Goal: Task Accomplishment & Management: Manage account settings

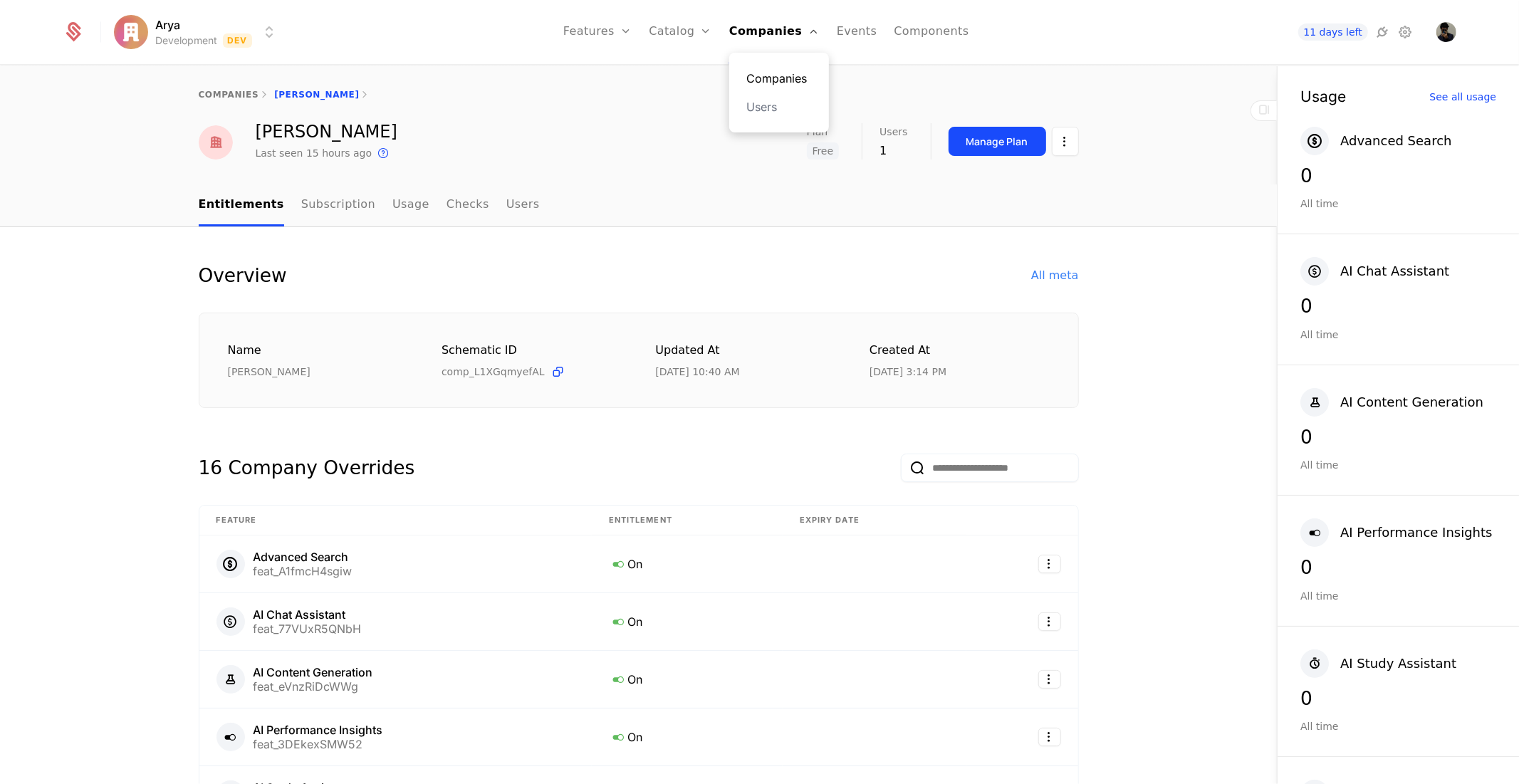
click at [773, 76] on link "Companies" at bounding box center [779, 78] width 66 height 17
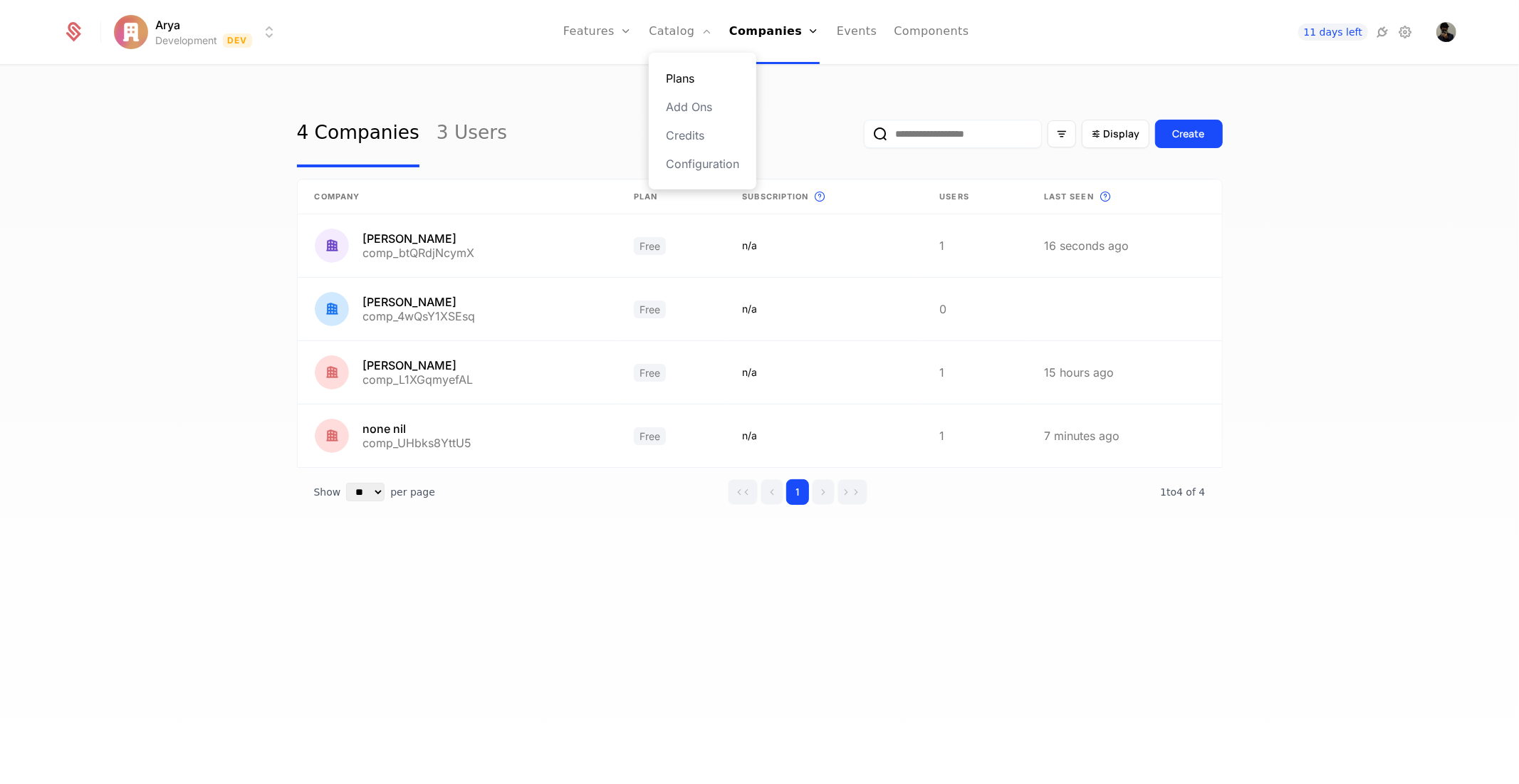
click at [692, 76] on link "Plans" at bounding box center [702, 78] width 74 height 17
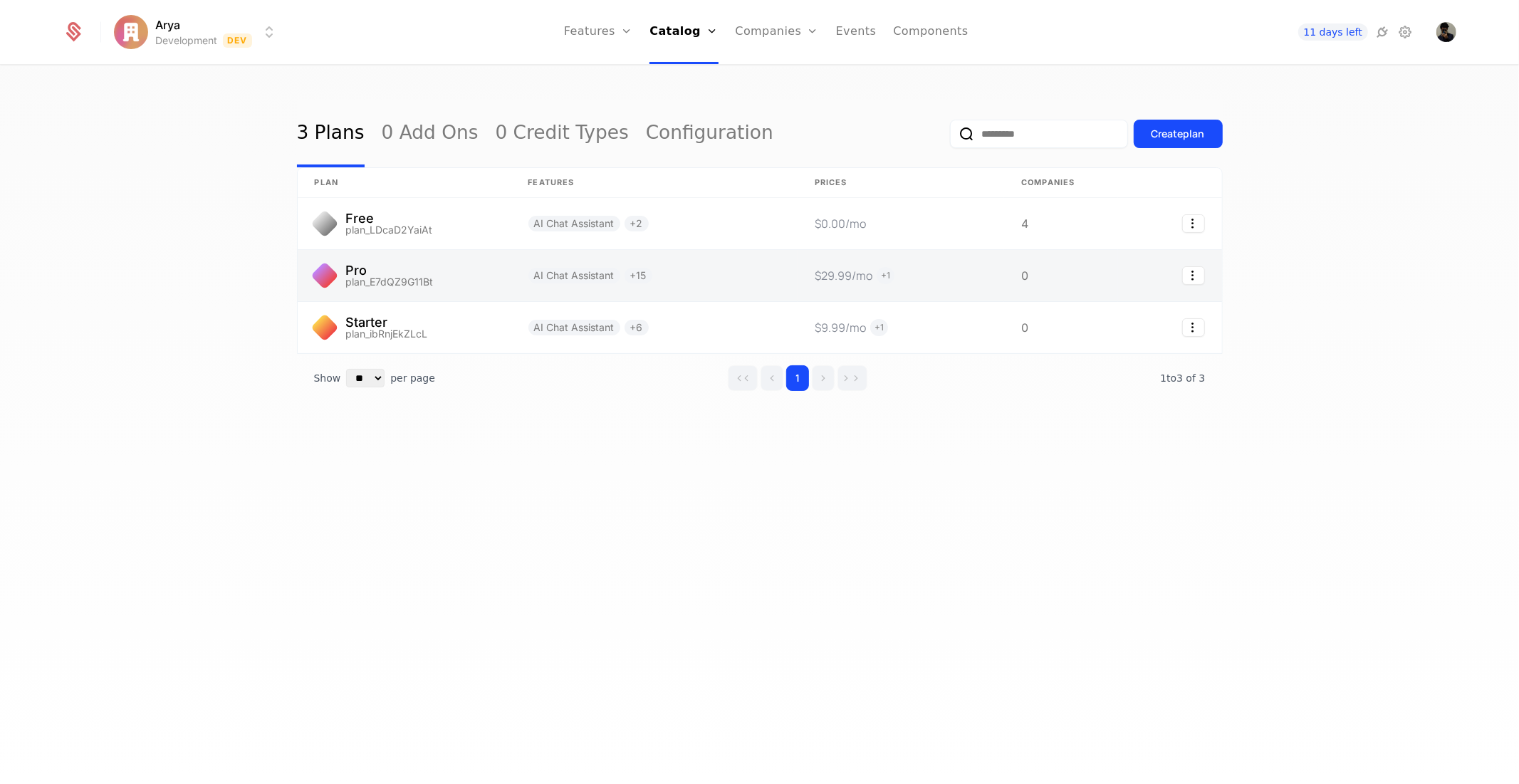
click at [829, 264] on link at bounding box center [900, 275] width 206 height 51
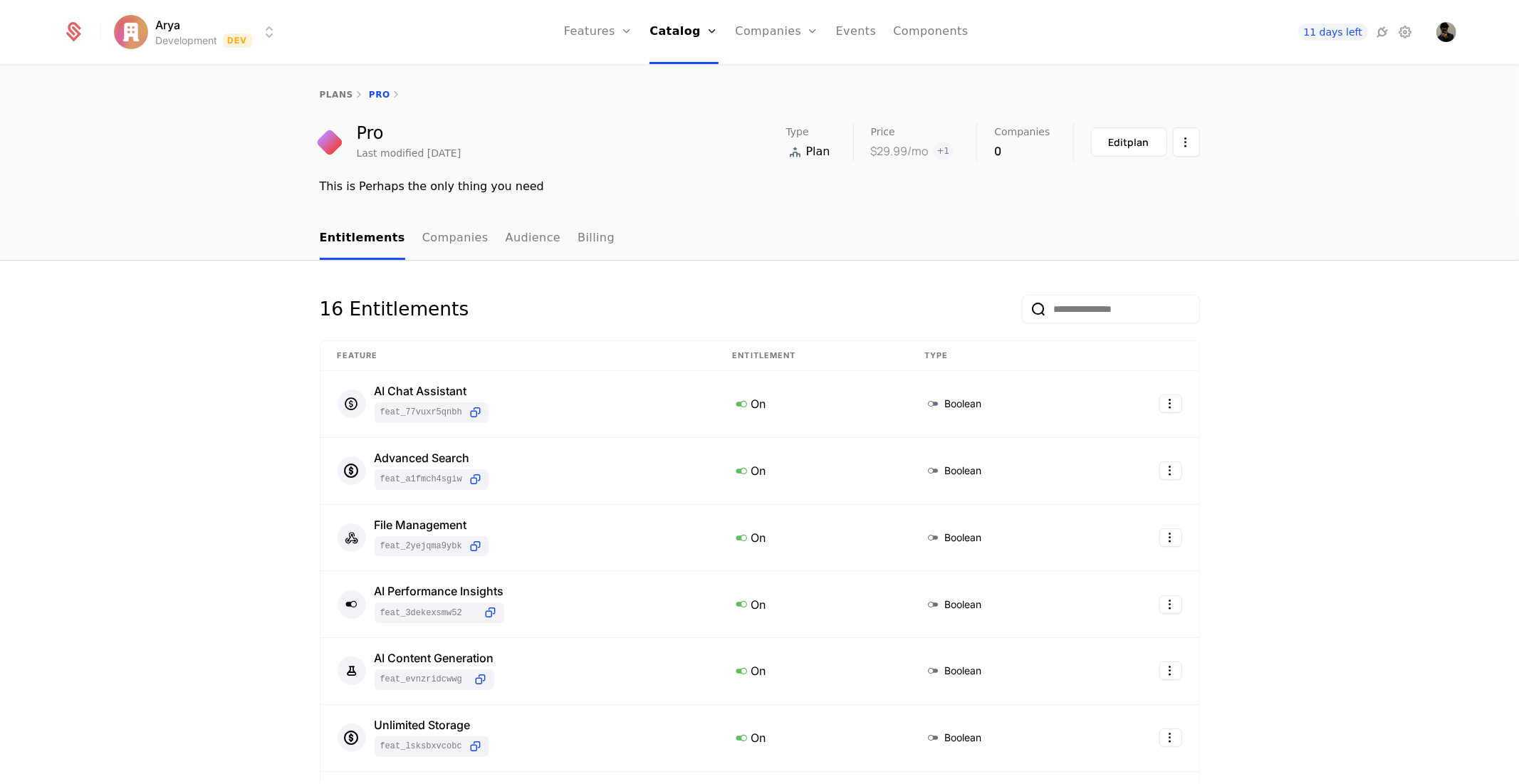
click at [1164, 147] on div "Edit plan" at bounding box center [1146, 142] width 109 height 29
click at [1173, 146] on html "Arya Development Dev Features Features Flags Catalog Plans Add Ons Credits Conf…" at bounding box center [759, 392] width 1519 height 784
click at [1119, 135] on html "Arya Development Dev Features Features Flags Catalog Plans Add Ons Credits Conf…" at bounding box center [759, 392] width 1519 height 784
click at [1119, 135] on div "Edit plan" at bounding box center [1129, 142] width 41 height 14
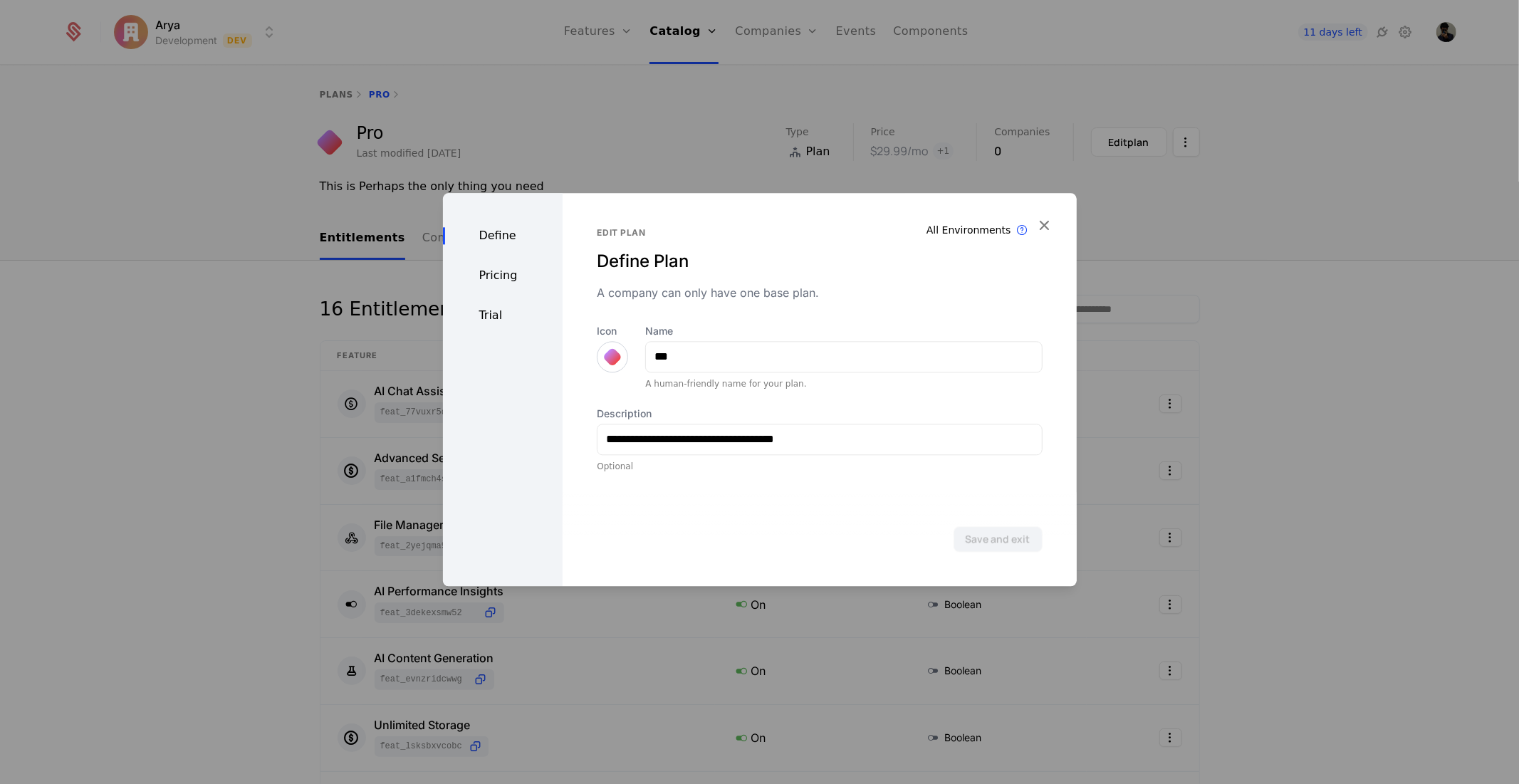
click at [471, 280] on div "Pricing" at bounding box center [503, 276] width 121 height 17
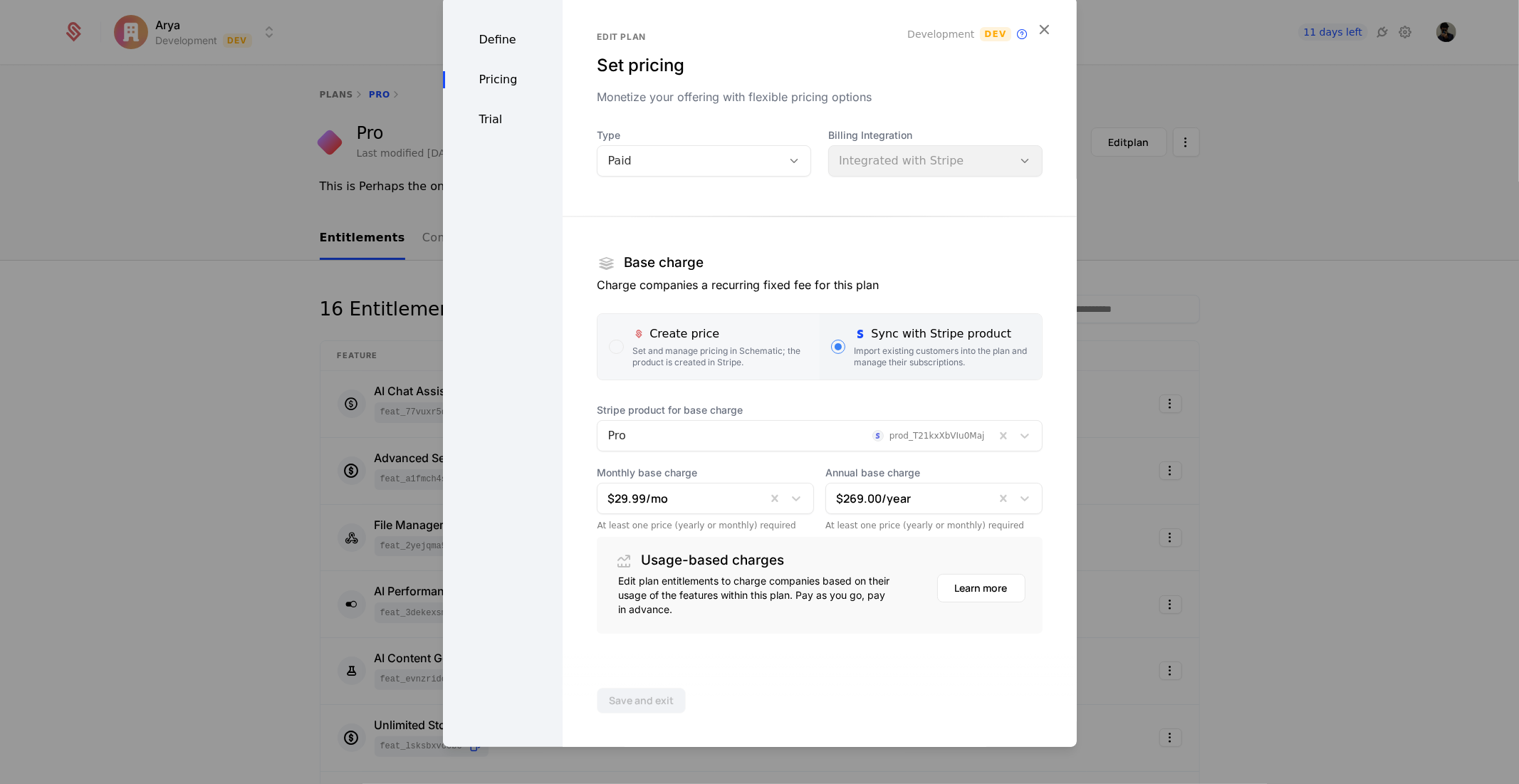
click at [671, 361] on div "Set and manage pricing in Schematic; the product is created in Stripe." at bounding box center [720, 356] width 176 height 23
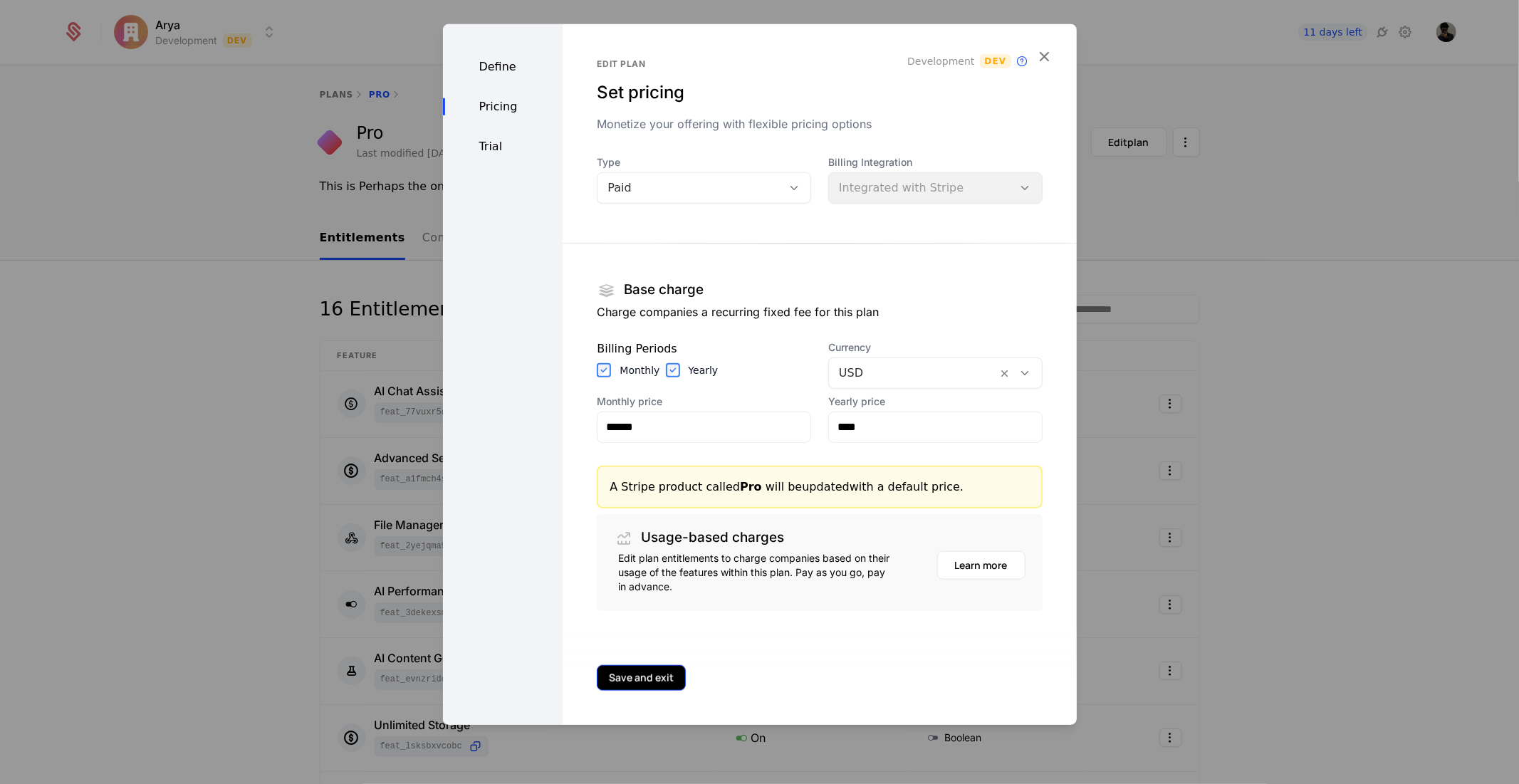
click at [638, 675] on button "Save and exit" at bounding box center [641, 677] width 89 height 26
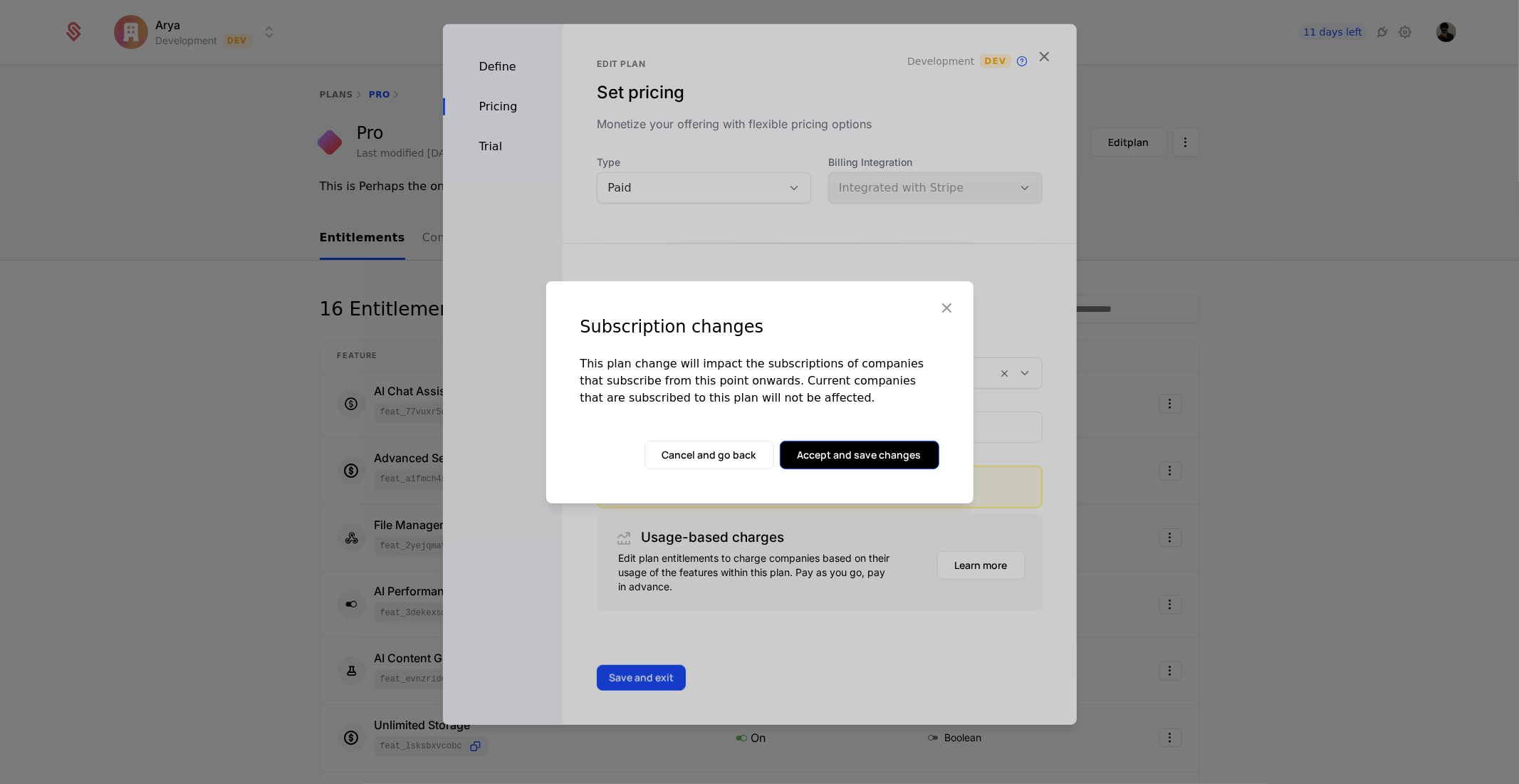
click at [885, 451] on button "Accept and save changes" at bounding box center [860, 454] width 160 height 29
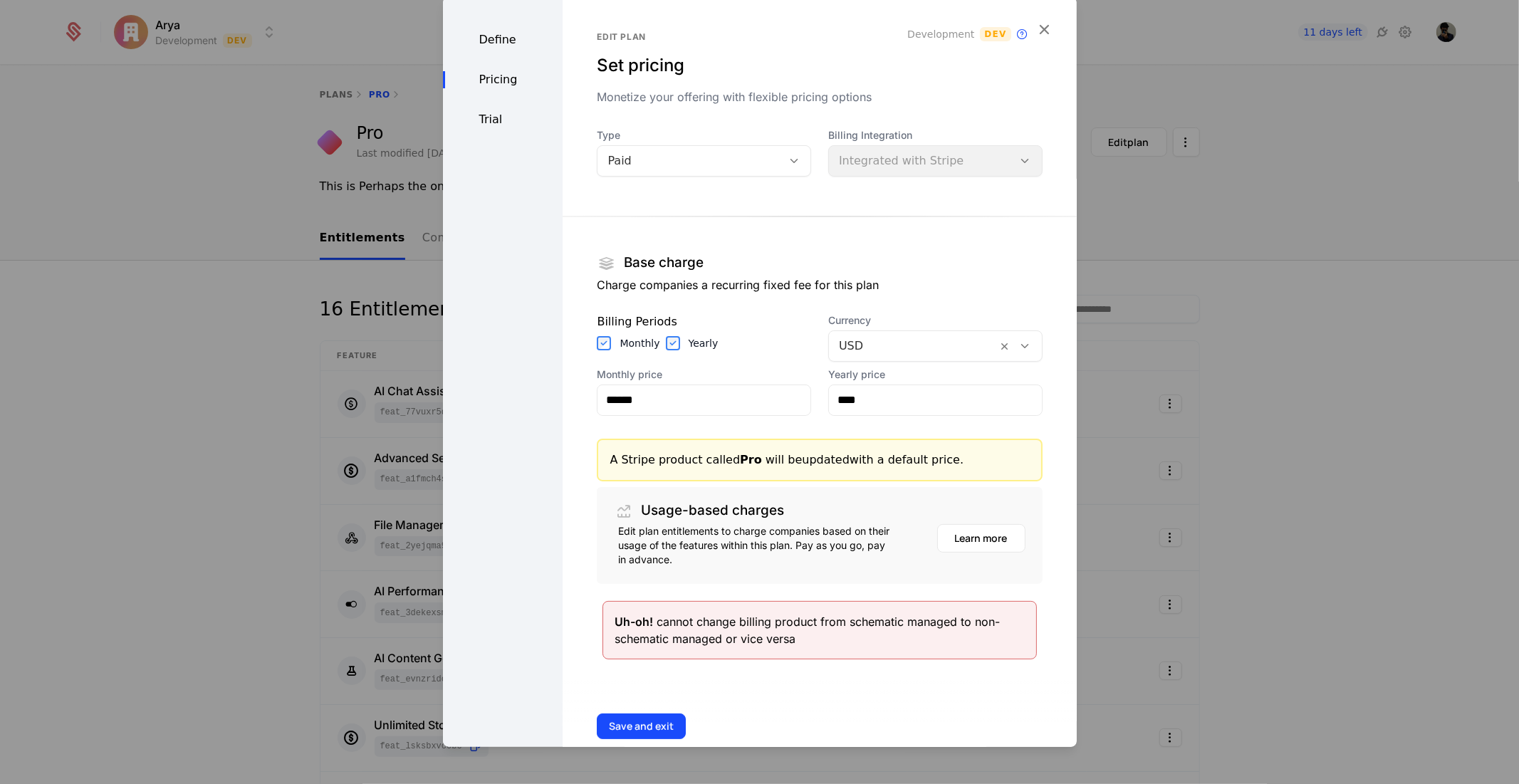
click at [520, 112] on div "Trial" at bounding box center [503, 119] width 121 height 17
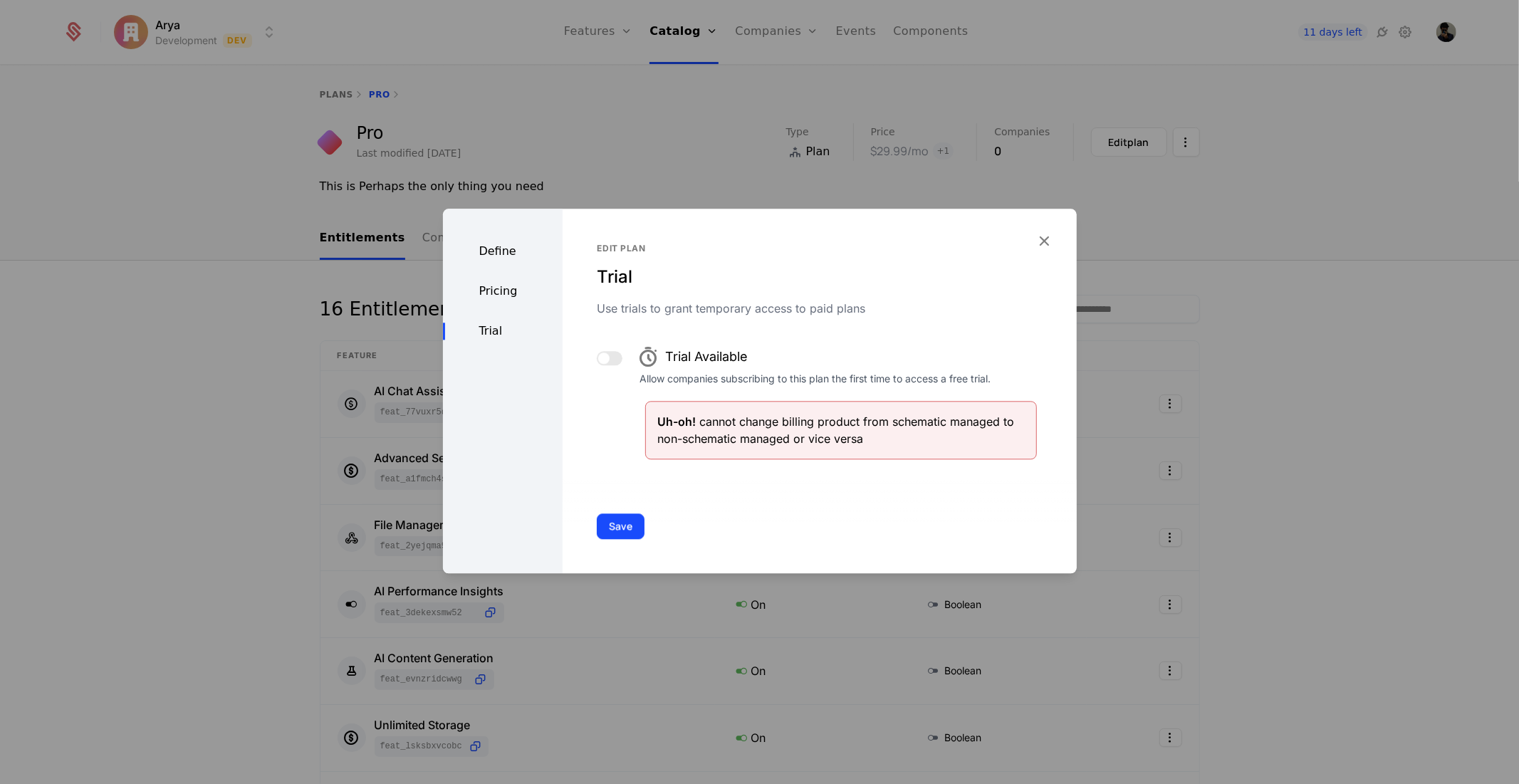
click at [502, 276] on div "Define Pricing Trial" at bounding box center [503, 391] width 121 height 364
click at [507, 286] on div "Pricing" at bounding box center [503, 291] width 121 height 17
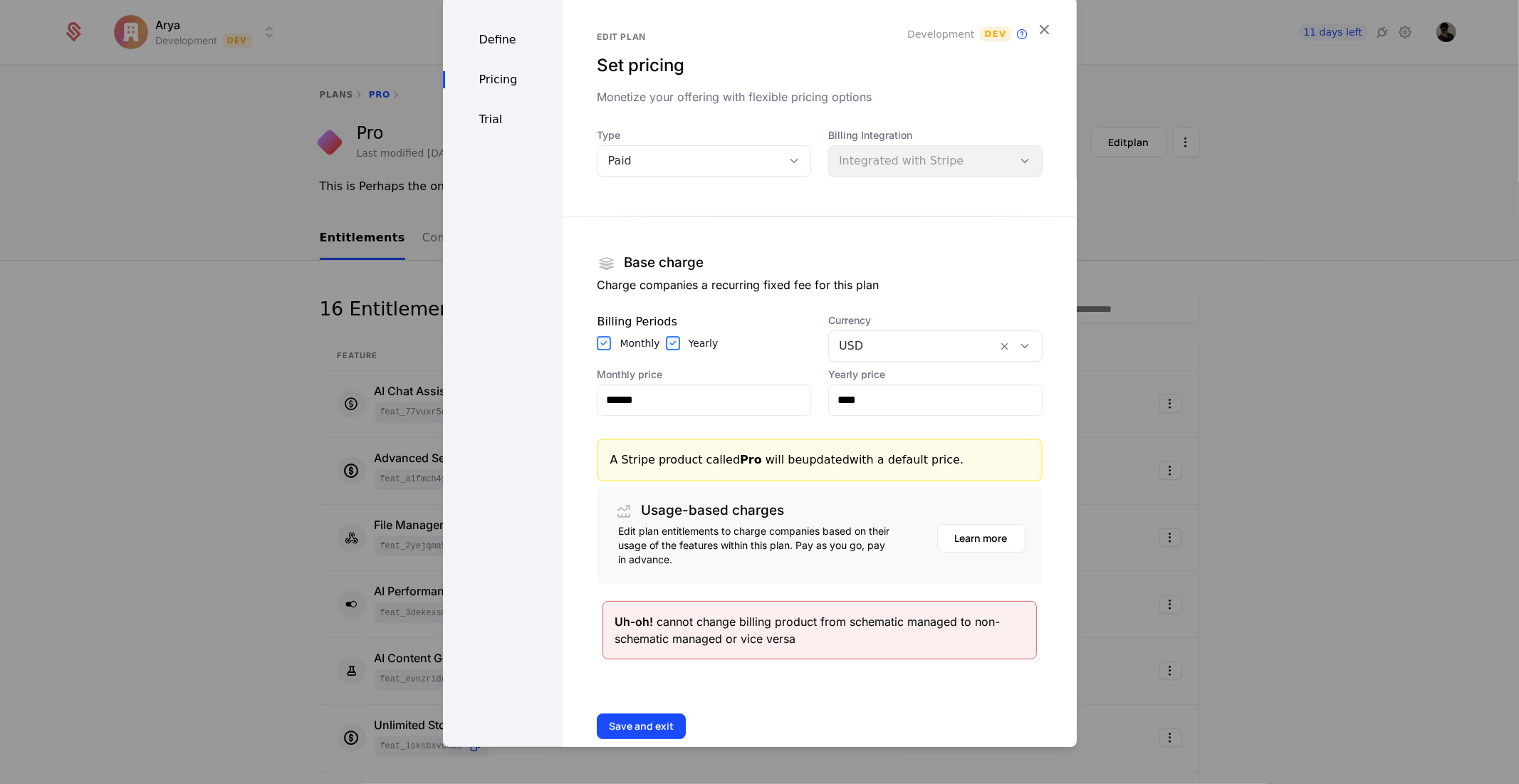
click at [467, 81] on div "Pricing" at bounding box center [503, 79] width 121 height 17
click at [474, 104] on div "Define Pricing Trial" at bounding box center [503, 384] width 121 height 776
click at [484, 114] on div "Trial" at bounding box center [503, 119] width 121 height 17
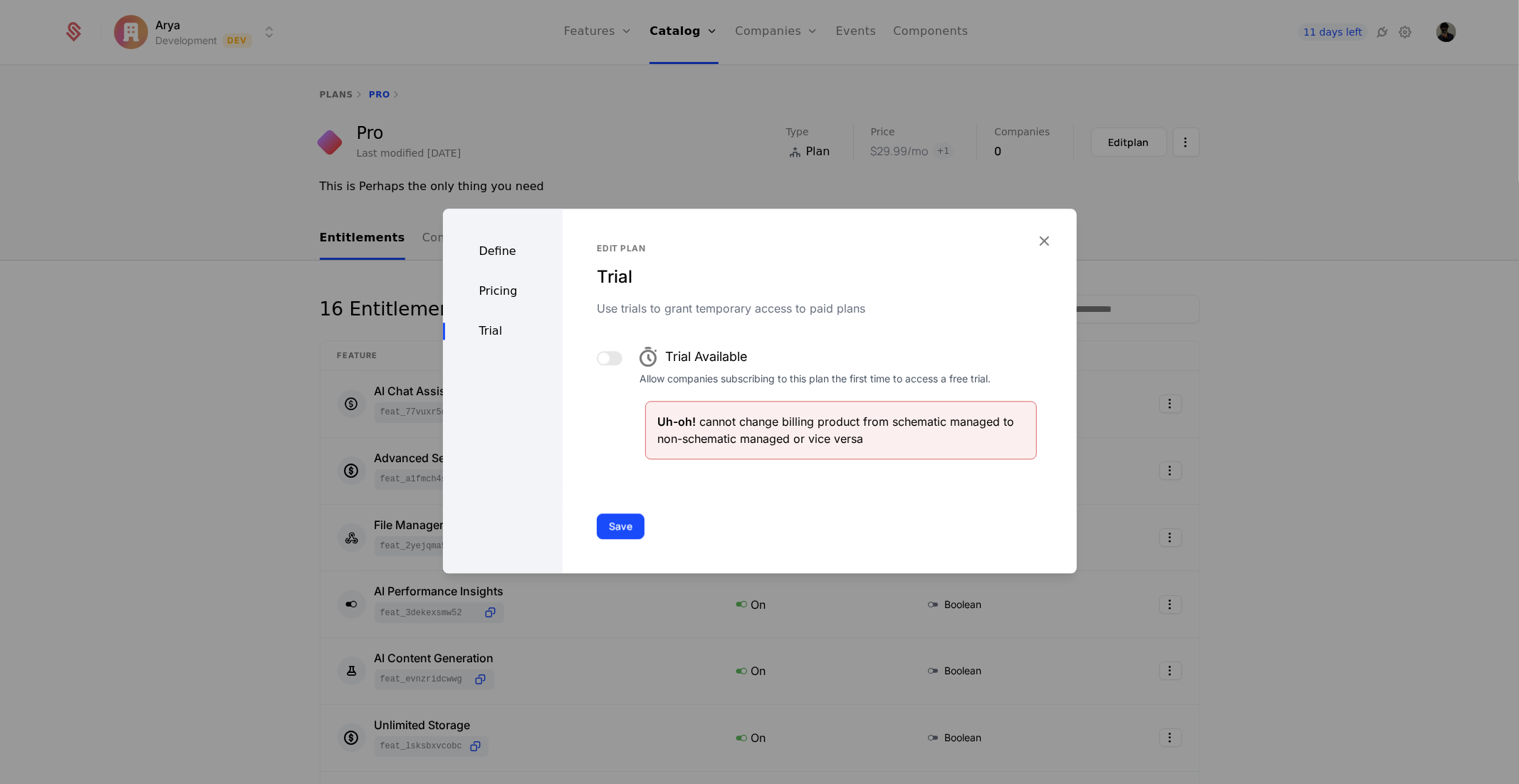
click at [597, 349] on div "Trial Available Allow companies subscribing to this plan the first time to acce…" at bounding box center [819, 400] width 445 height 120
click at [617, 351] on div at bounding box center [610, 358] width 26 height 14
click at [618, 359] on button "button" at bounding box center [610, 358] width 26 height 14
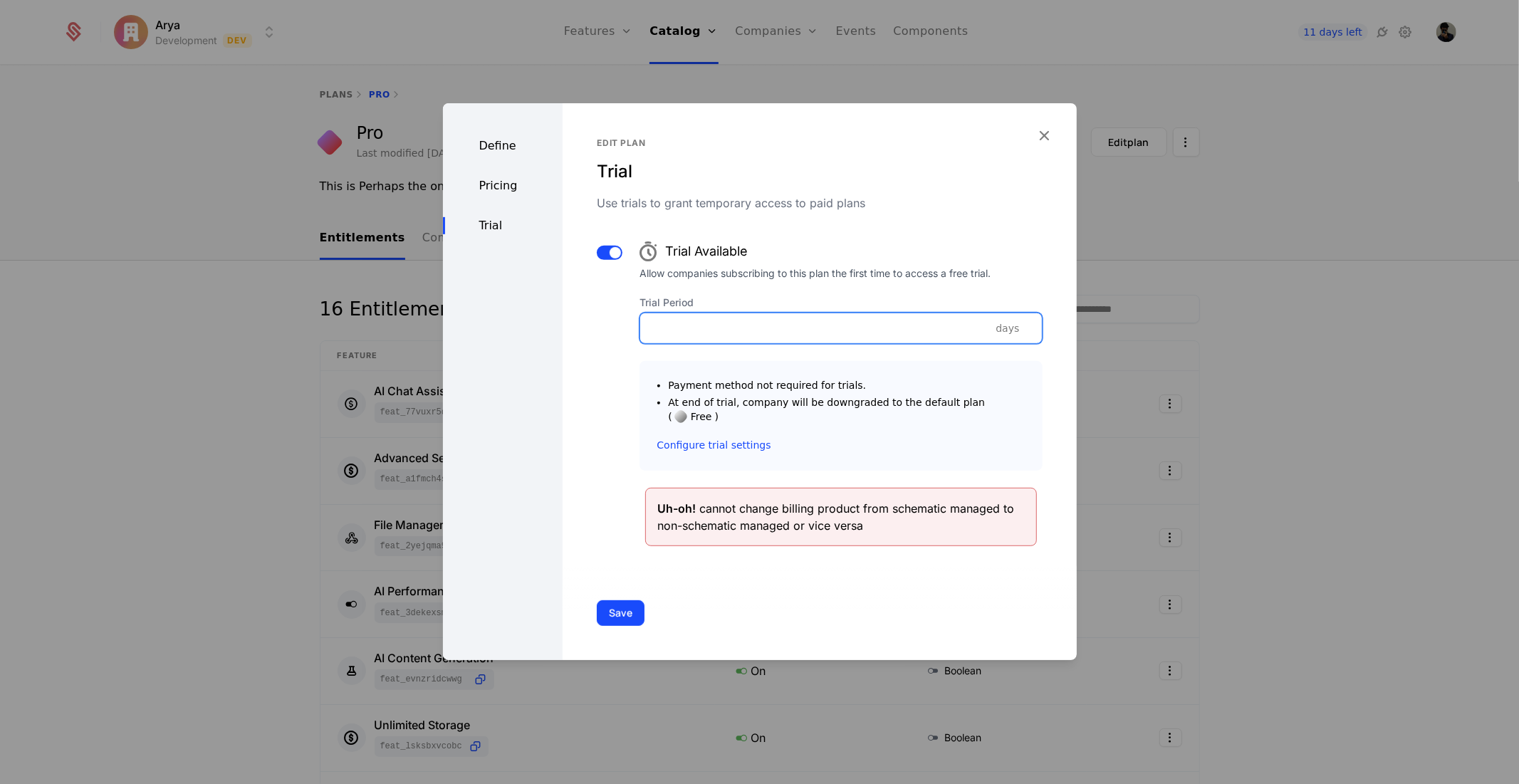
click at [863, 340] on input "Trial Period" at bounding box center [841, 327] width 401 height 29
click at [1015, 330] on input "*" at bounding box center [841, 327] width 401 height 29
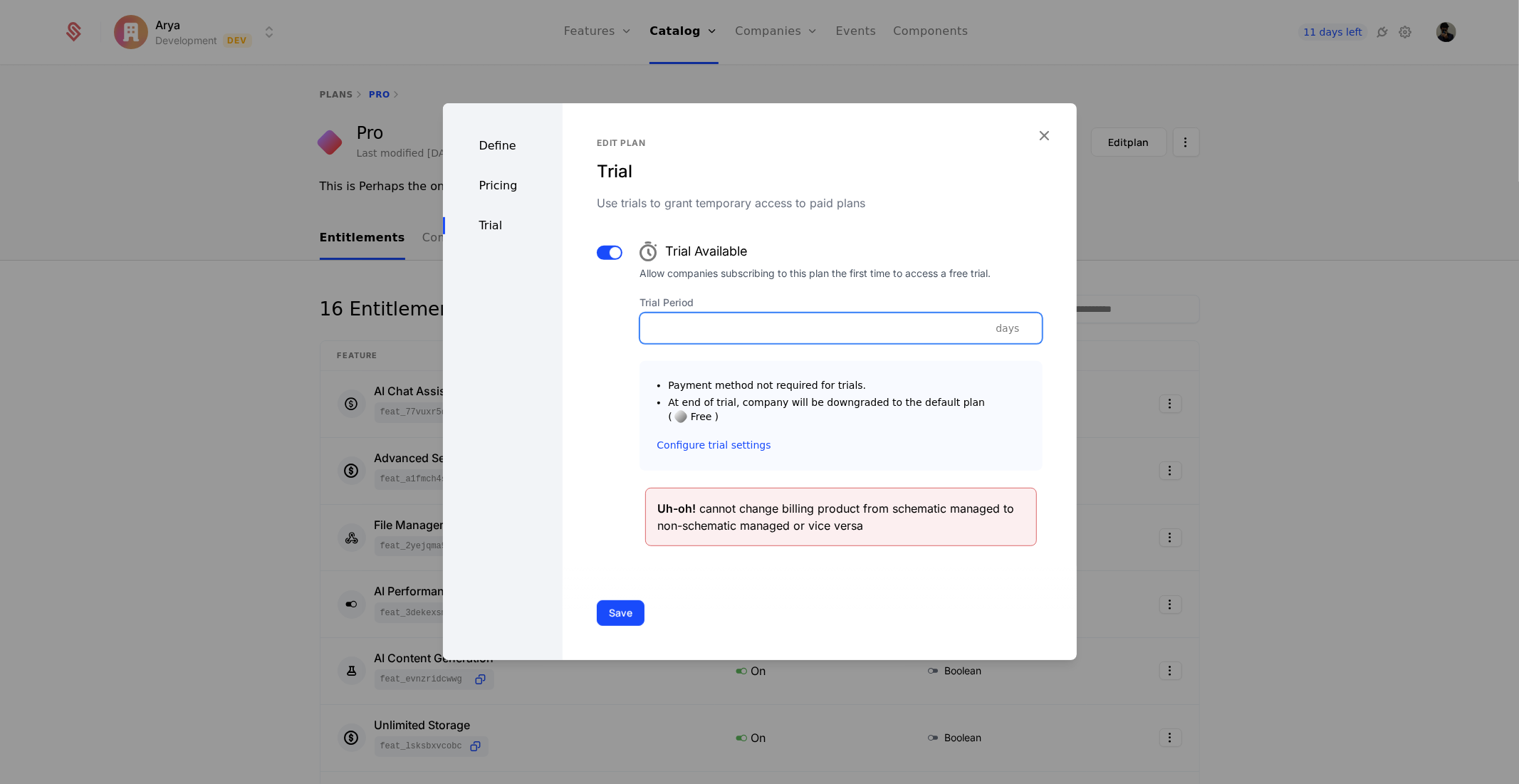
click at [1015, 330] on input "*" at bounding box center [841, 327] width 401 height 29
type input "*"
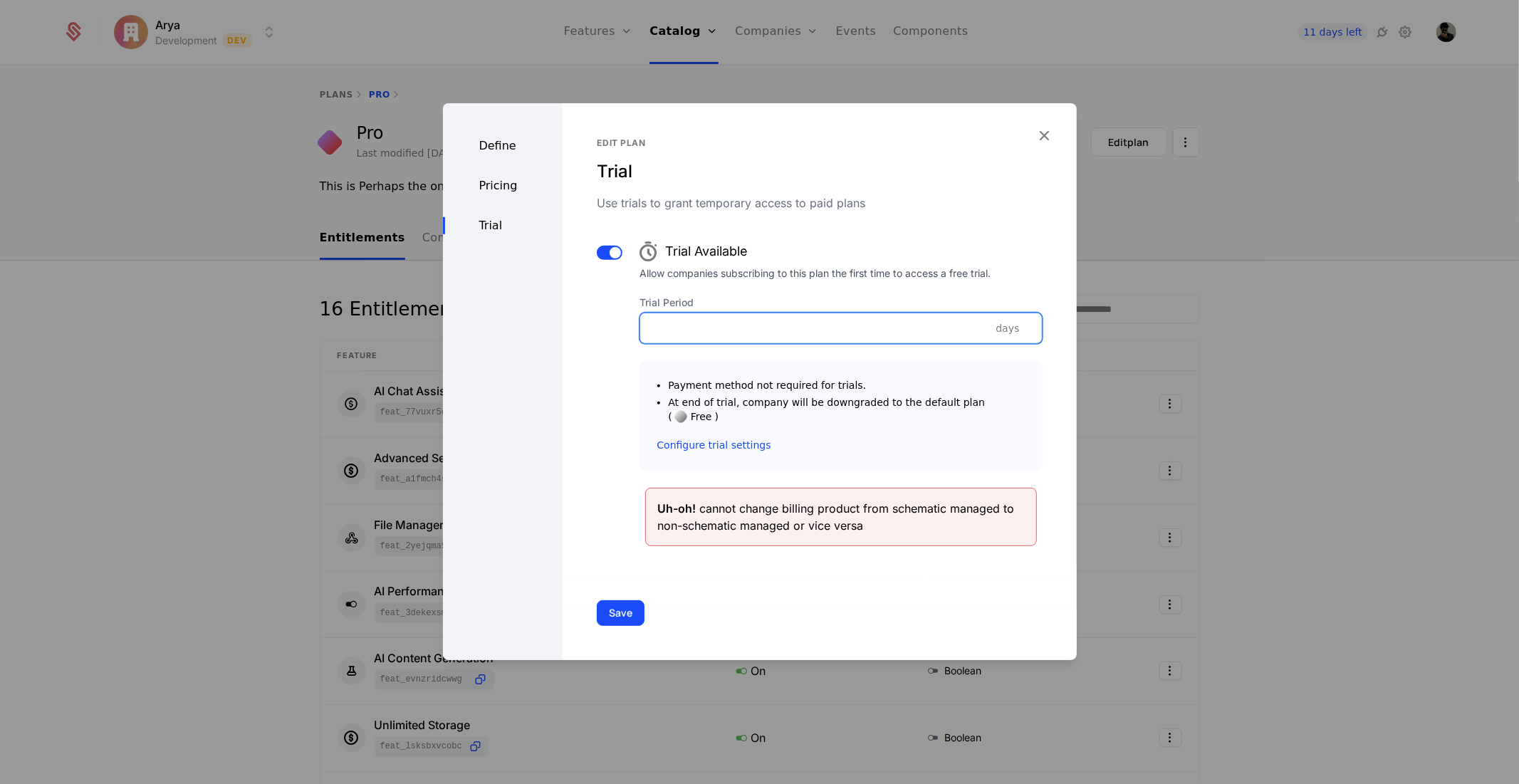
click at [1015, 330] on input "*" at bounding box center [841, 327] width 401 height 29
click at [731, 437] on link "Configure trial settings" at bounding box center [713, 444] width 114 height 14
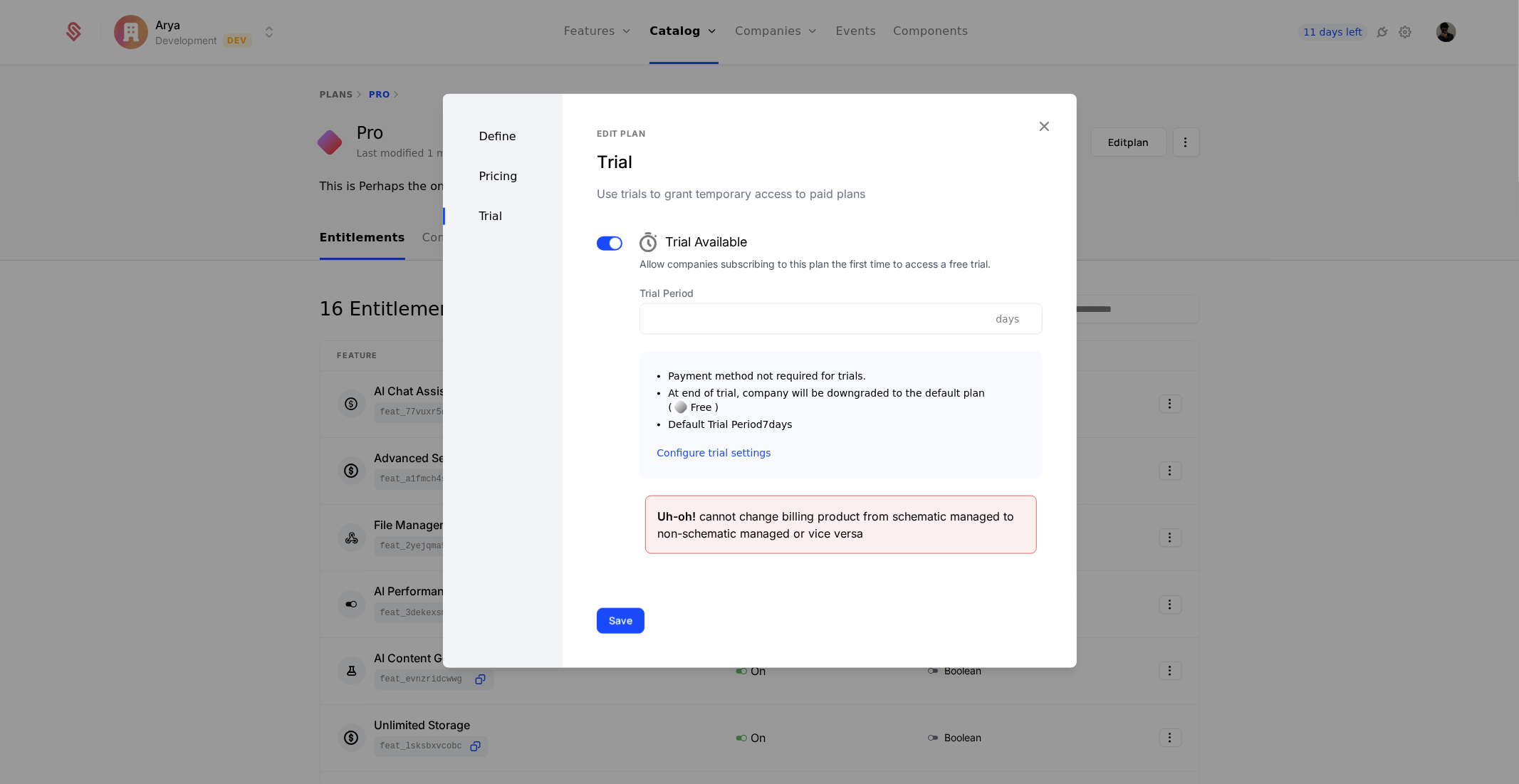
click at [1028, 139] on div "Edit plan" at bounding box center [819, 133] width 445 height 11
click at [1033, 137] on div "Edit plan Trial Use trials to grant temporary access to paid plans Trial Availa…" at bounding box center [819, 381] width 514 height 574
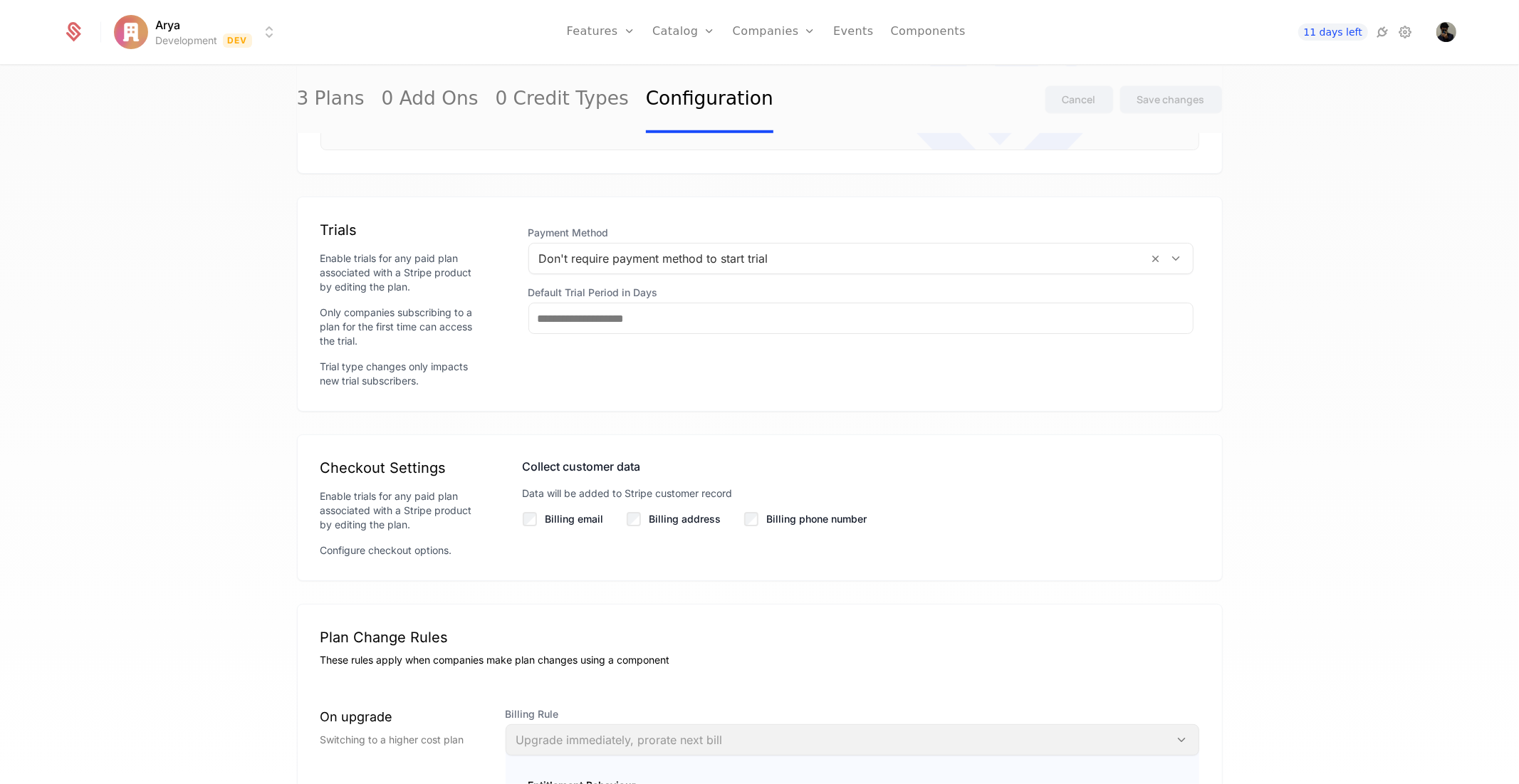
scroll to position [844, 0]
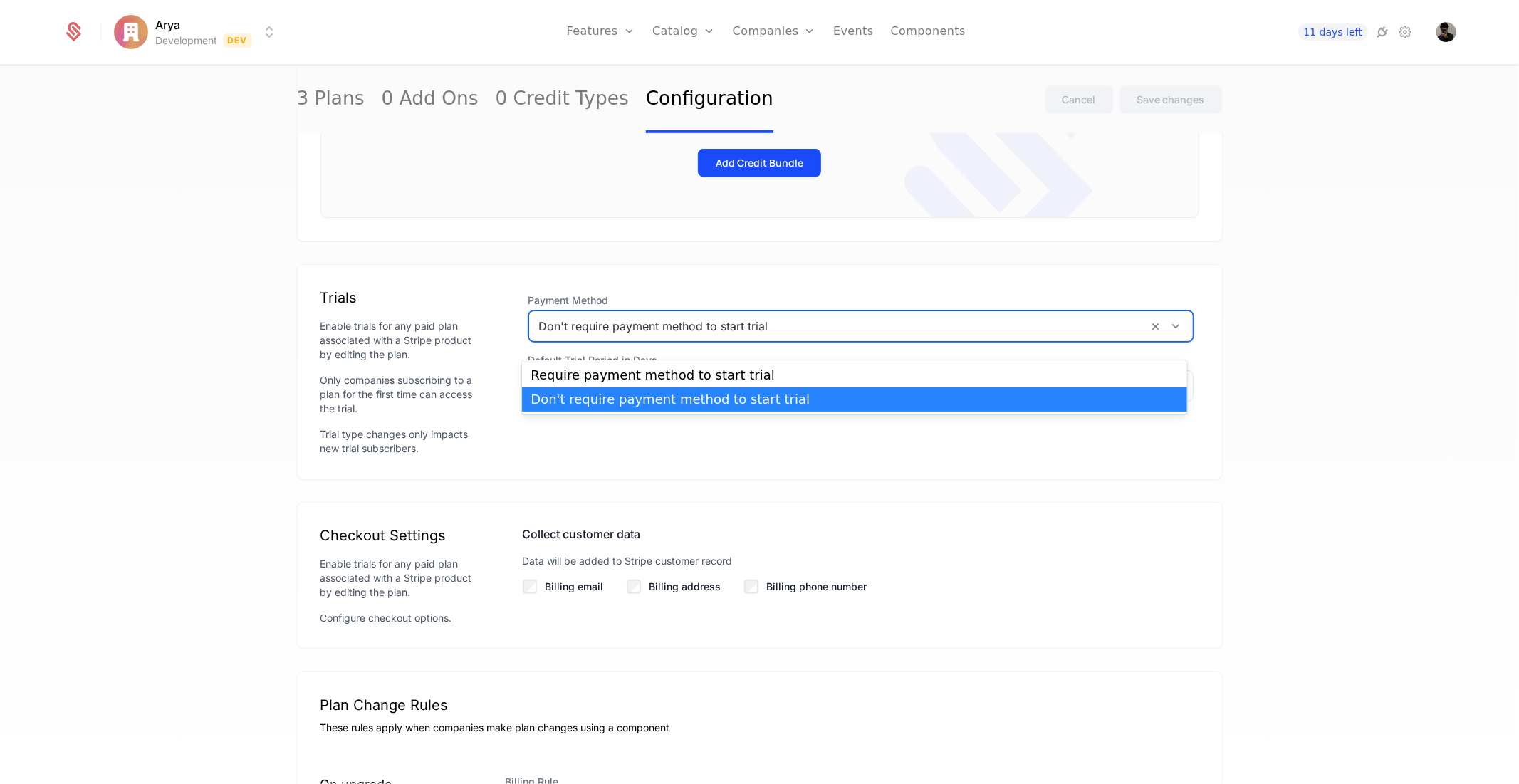
click at [690, 339] on div "Don't require payment method to start trial" at bounding box center [839, 326] width 619 height 26
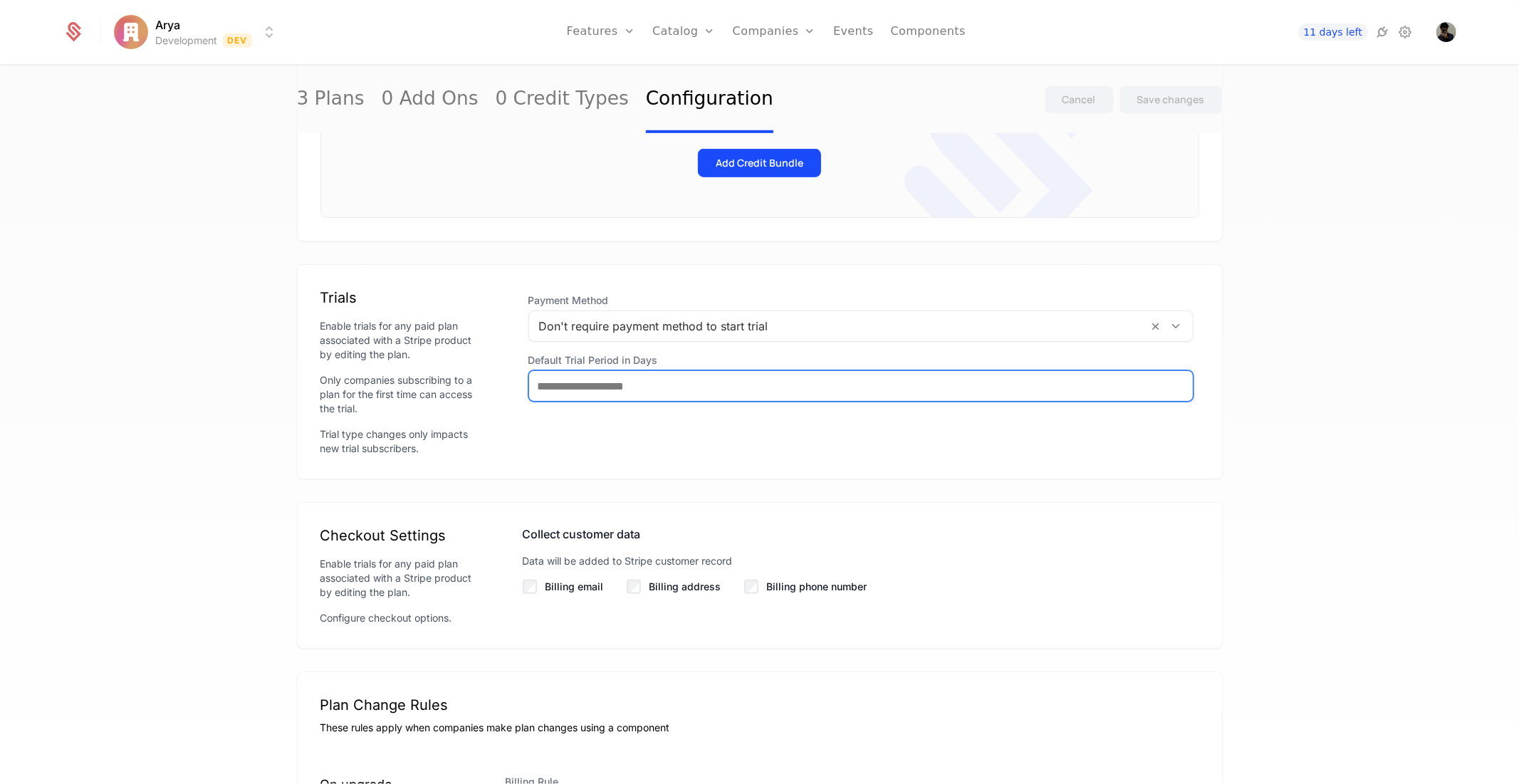
click at [673, 395] on input "Default Trial Period in Days" at bounding box center [861, 386] width 664 height 29
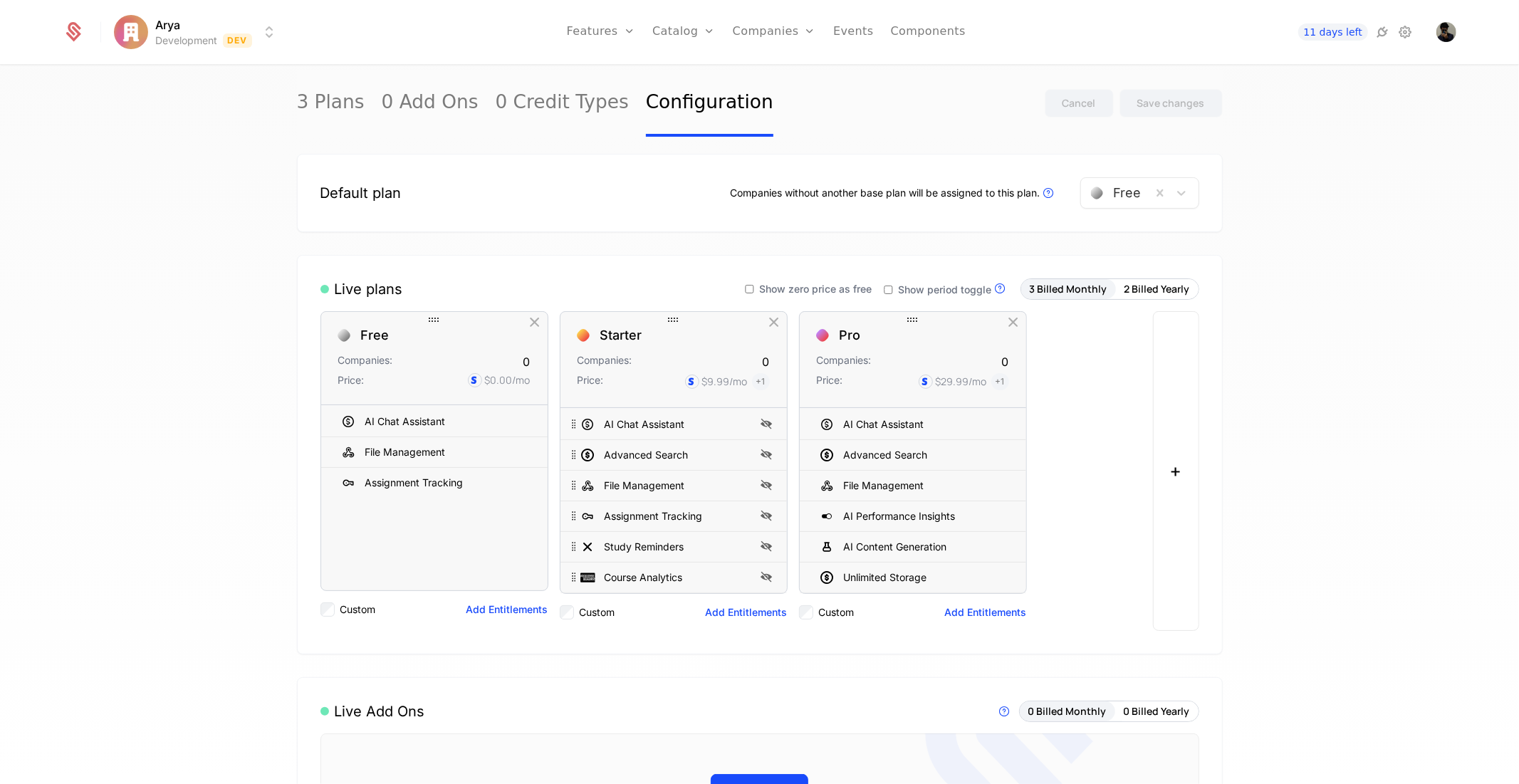
scroll to position [0, 0]
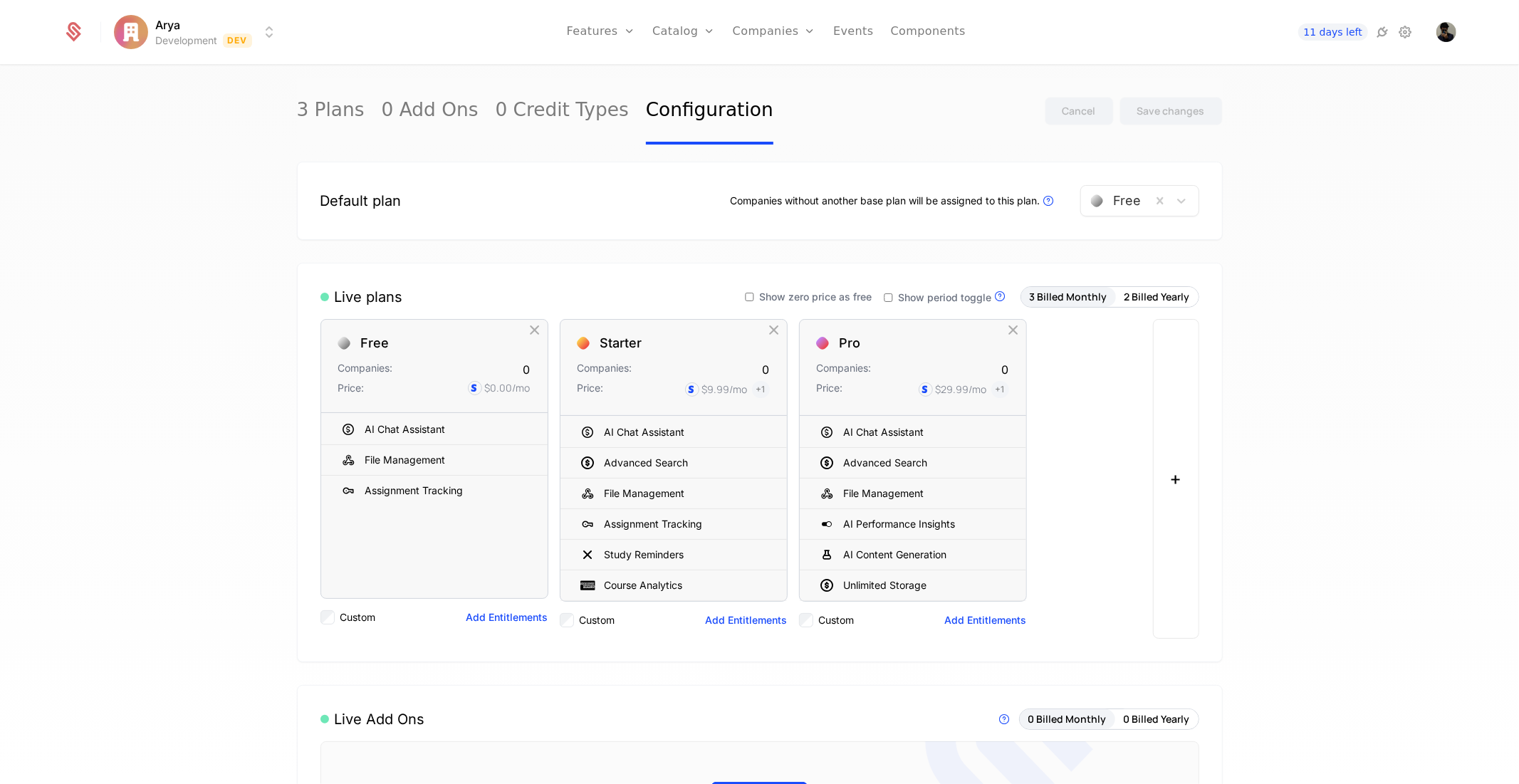
click at [756, 295] on label "Show zero price as free" at bounding box center [809, 297] width 128 height 10
click at [756, 293] on label "Show zero price as free" at bounding box center [809, 297] width 128 height 10
click at [1169, 117] on div "Save changes" at bounding box center [1171, 111] width 68 height 14
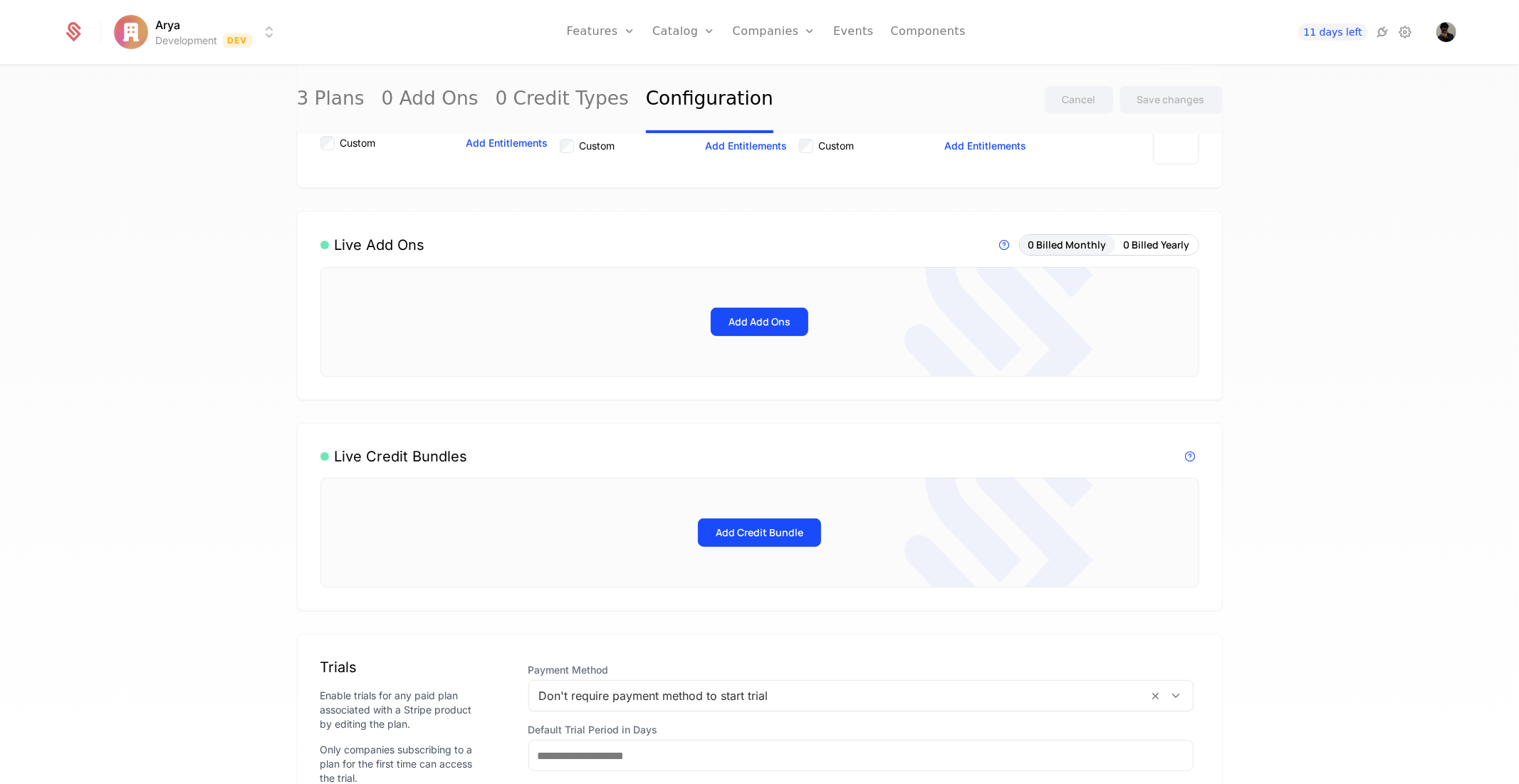
scroll to position [870, 0]
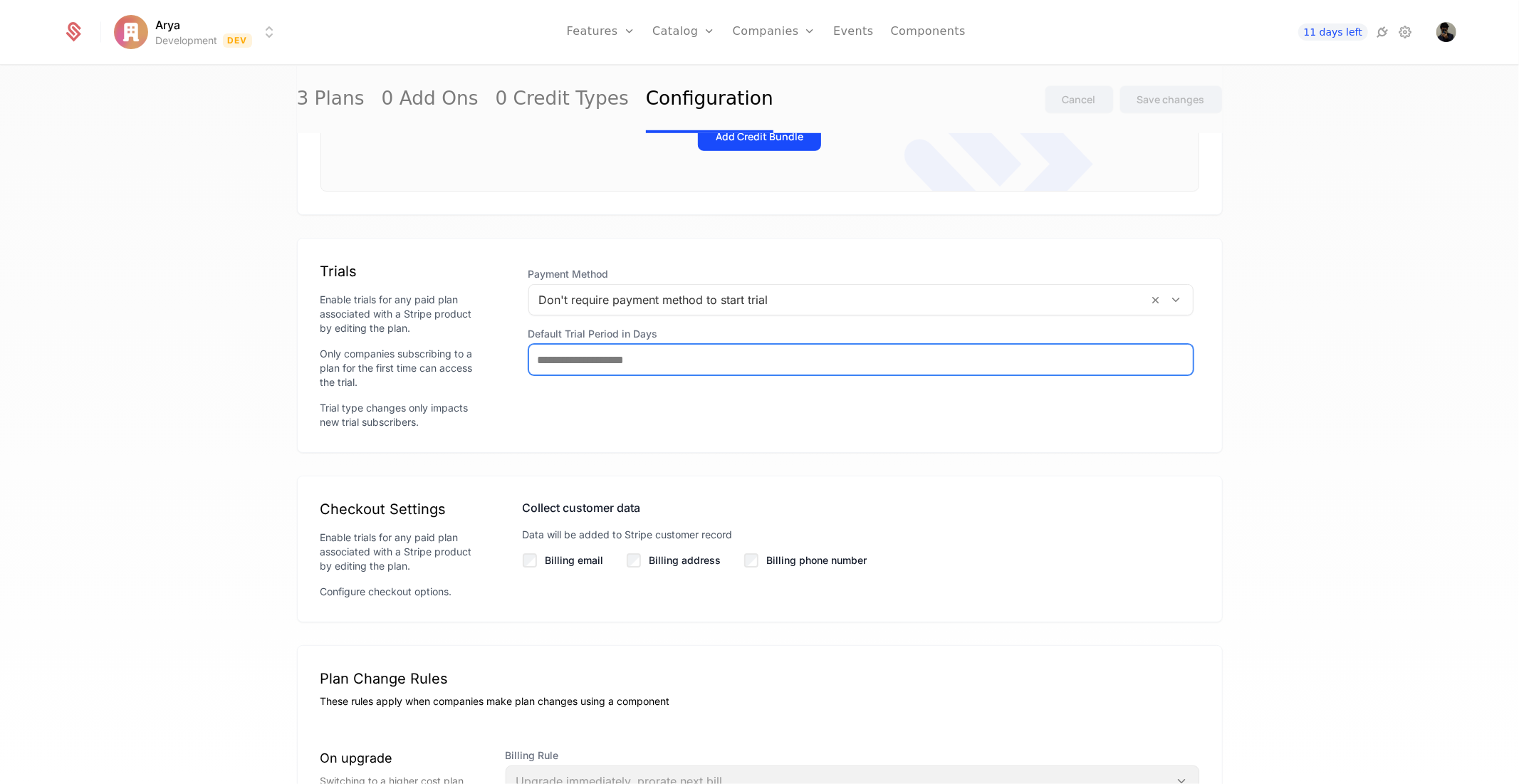
click at [673, 373] on input "Default Trial Period in Days" at bounding box center [861, 359] width 664 height 29
type input "*"
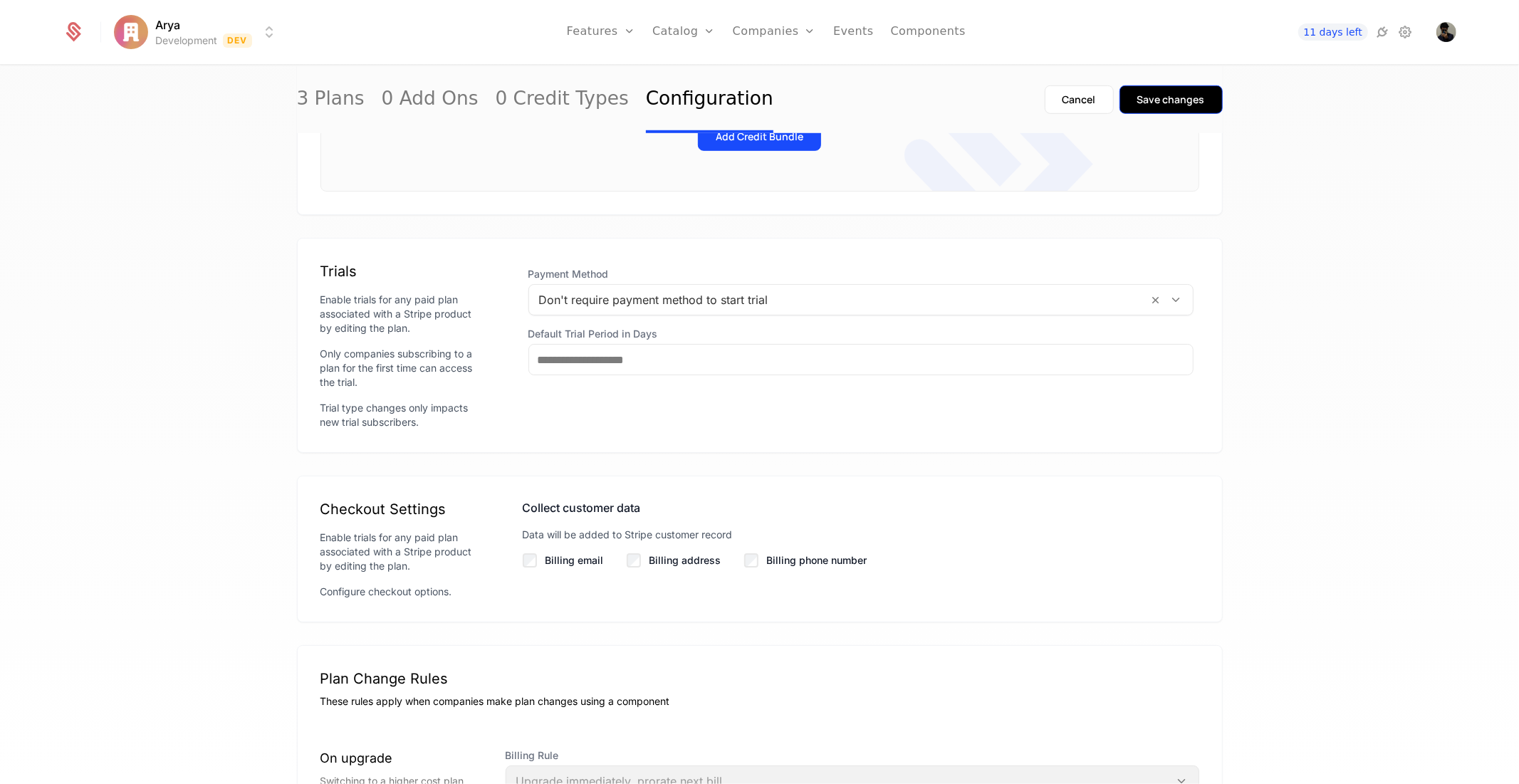
click at [1164, 94] on div "Save changes" at bounding box center [1171, 100] width 68 height 14
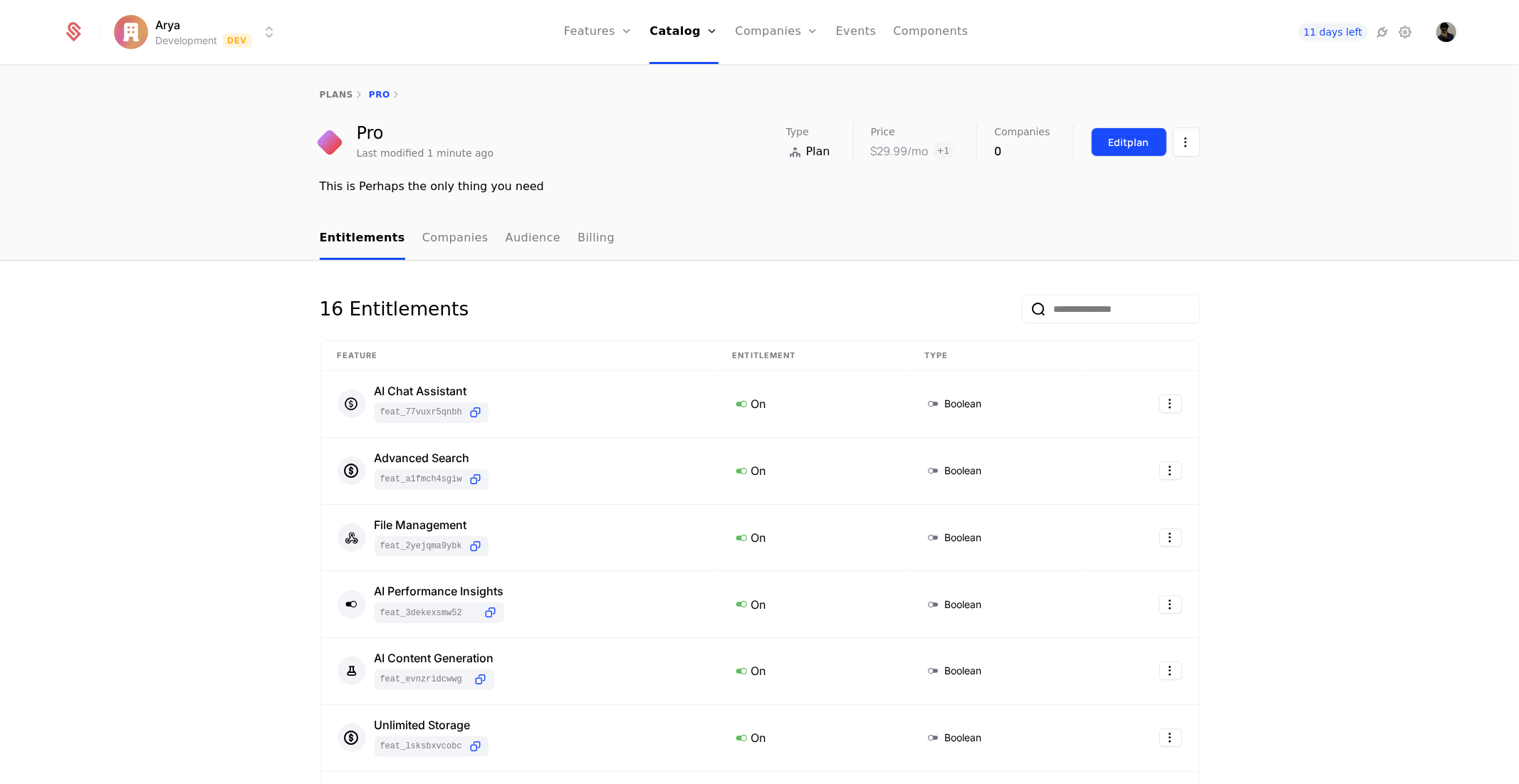
click at [1143, 137] on div "Edit plan" at bounding box center [1129, 142] width 41 height 14
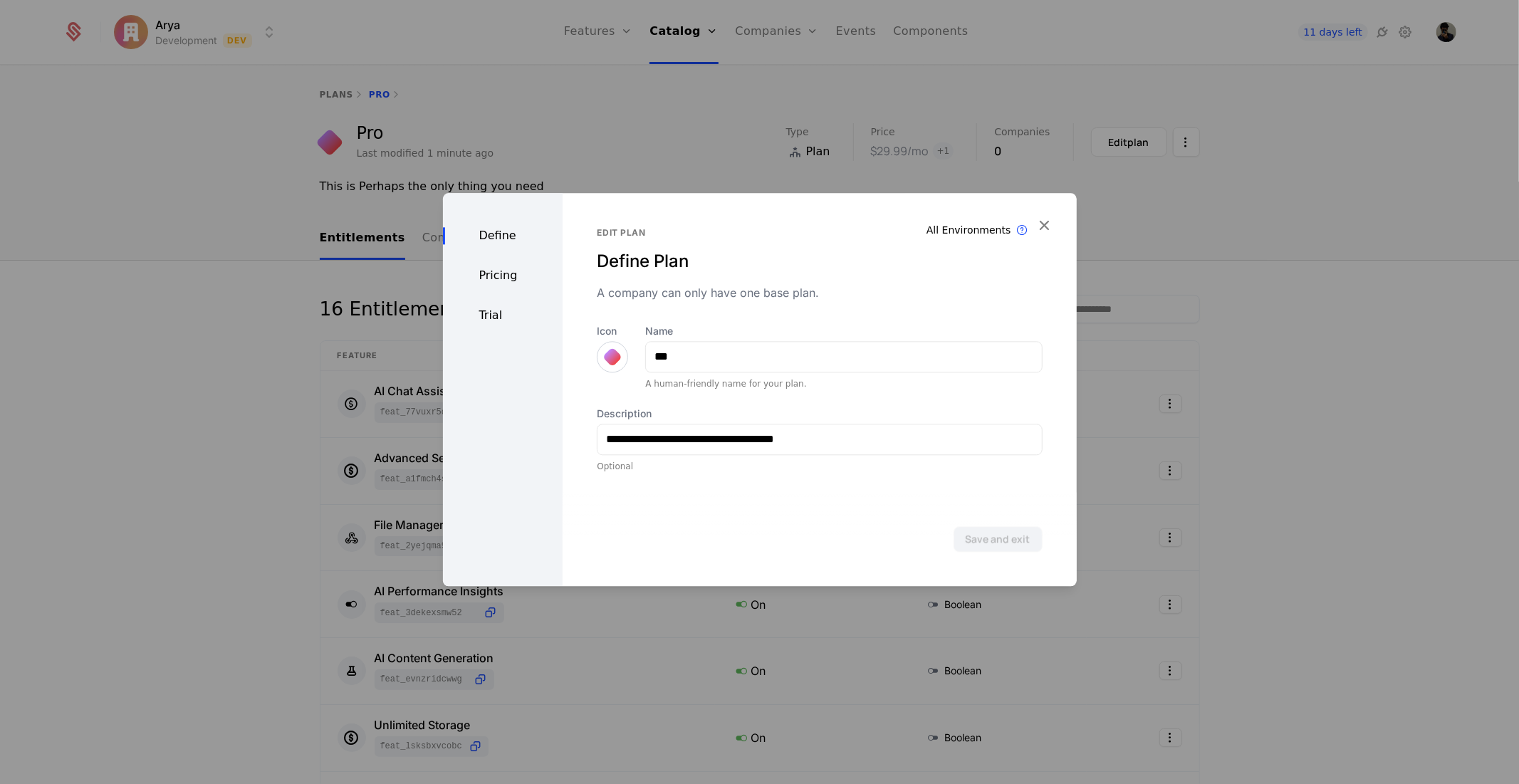
click at [490, 307] on div "Trial" at bounding box center [503, 316] width 121 height 17
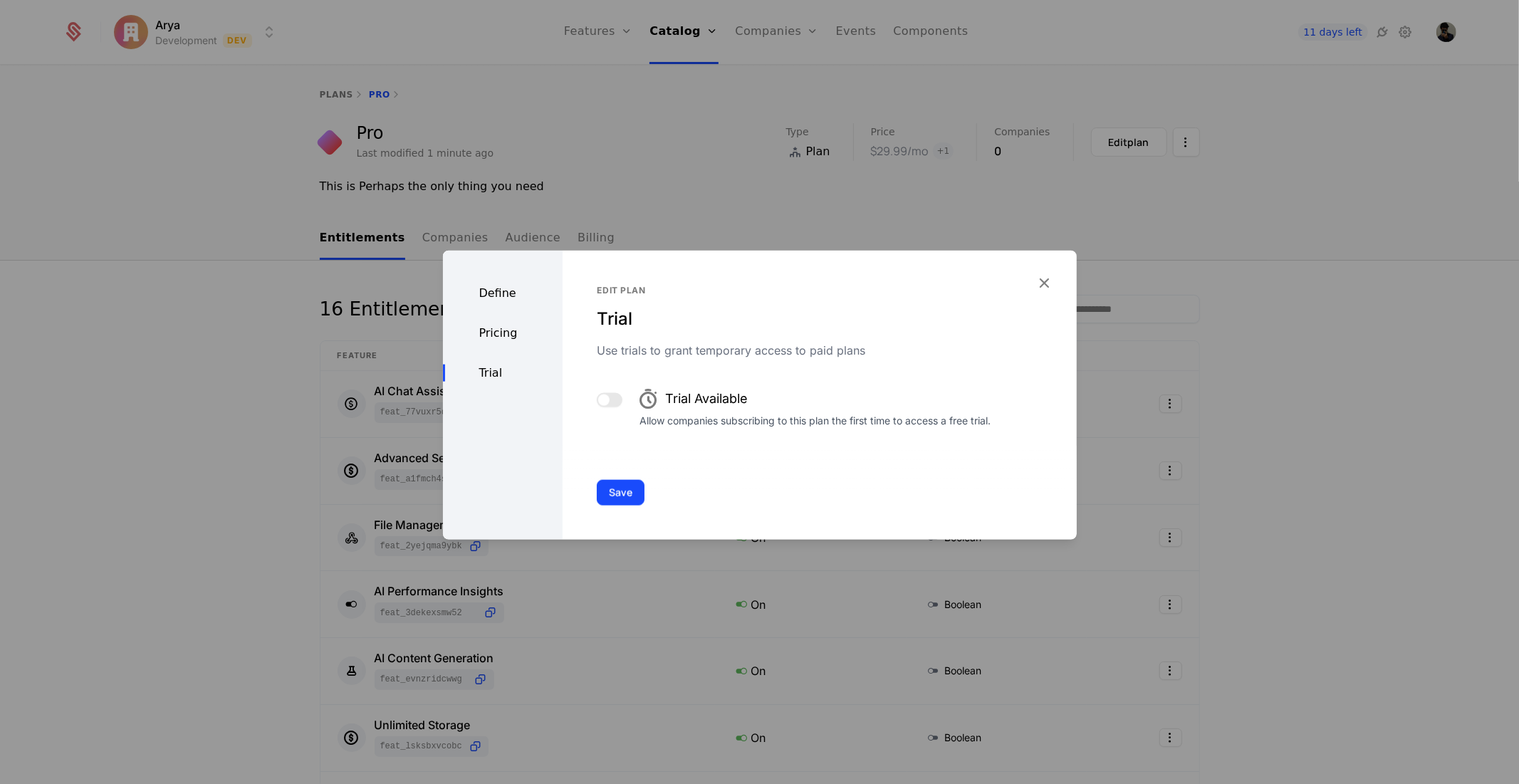
click at [613, 395] on button "button" at bounding box center [610, 399] width 26 height 14
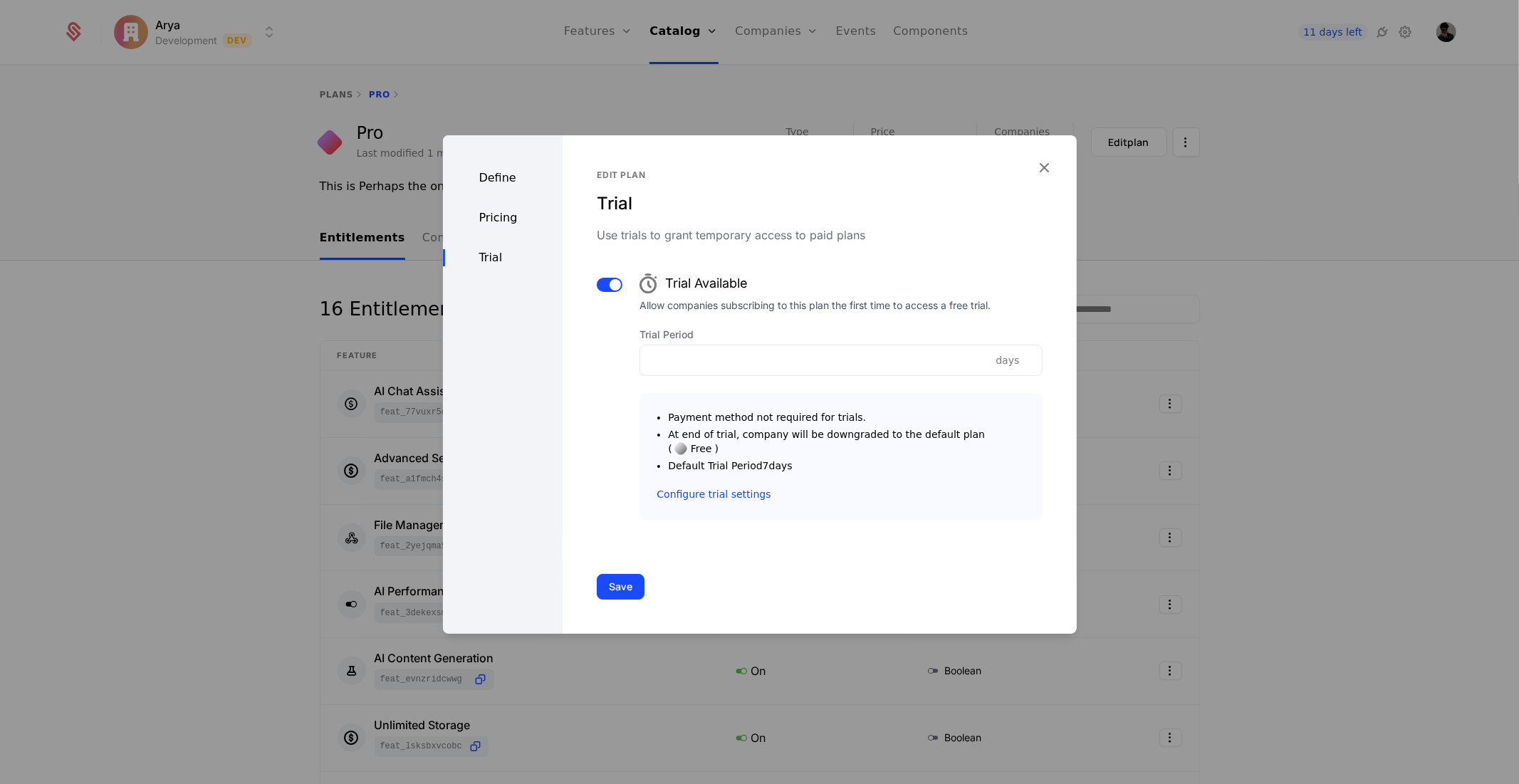
click at [646, 586] on div "Save" at bounding box center [819, 586] width 514 height 94
click at [639, 579] on button "Save" at bounding box center [620, 587] width 48 height 26
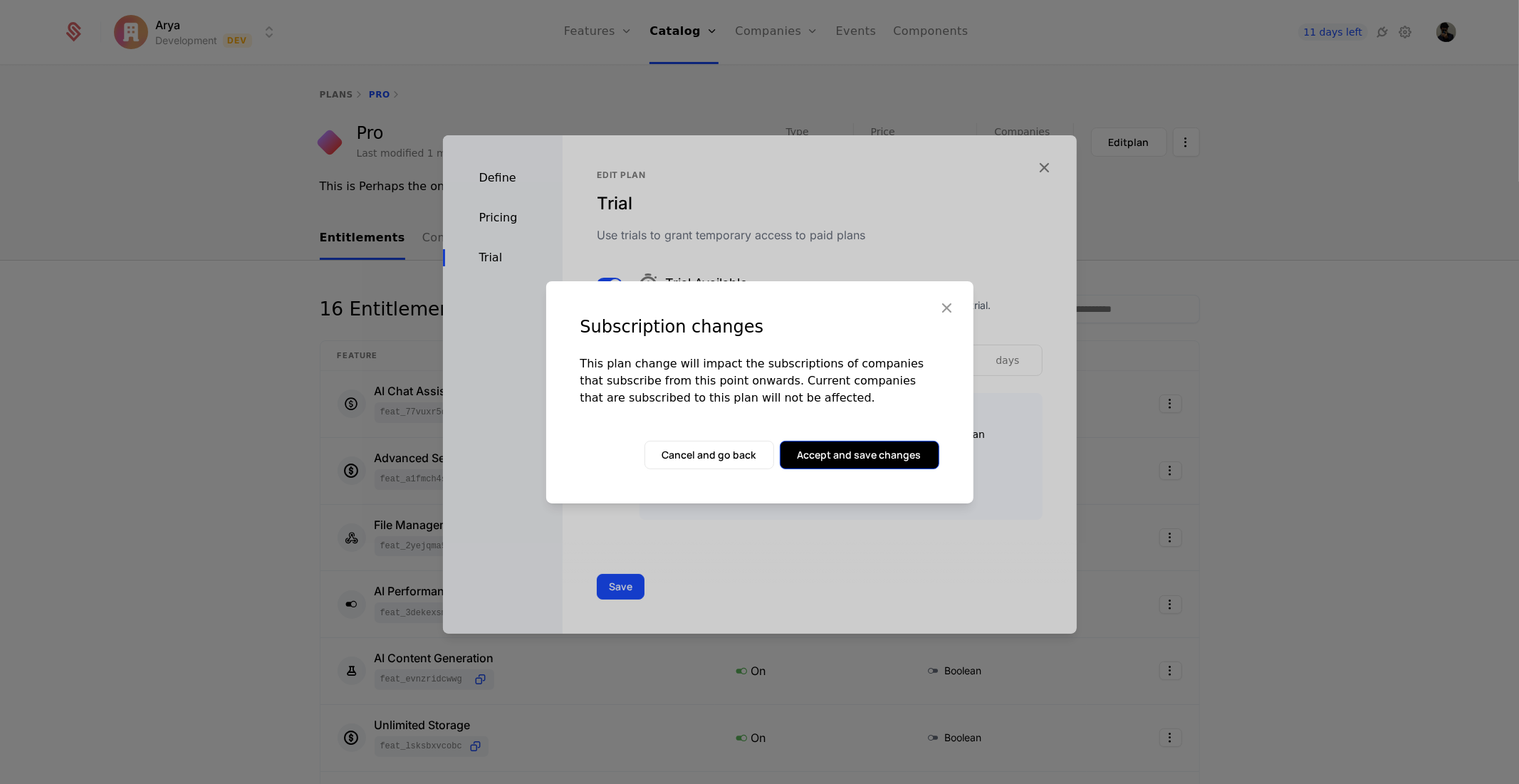
click at [866, 451] on button "Accept and save changes" at bounding box center [860, 454] width 160 height 29
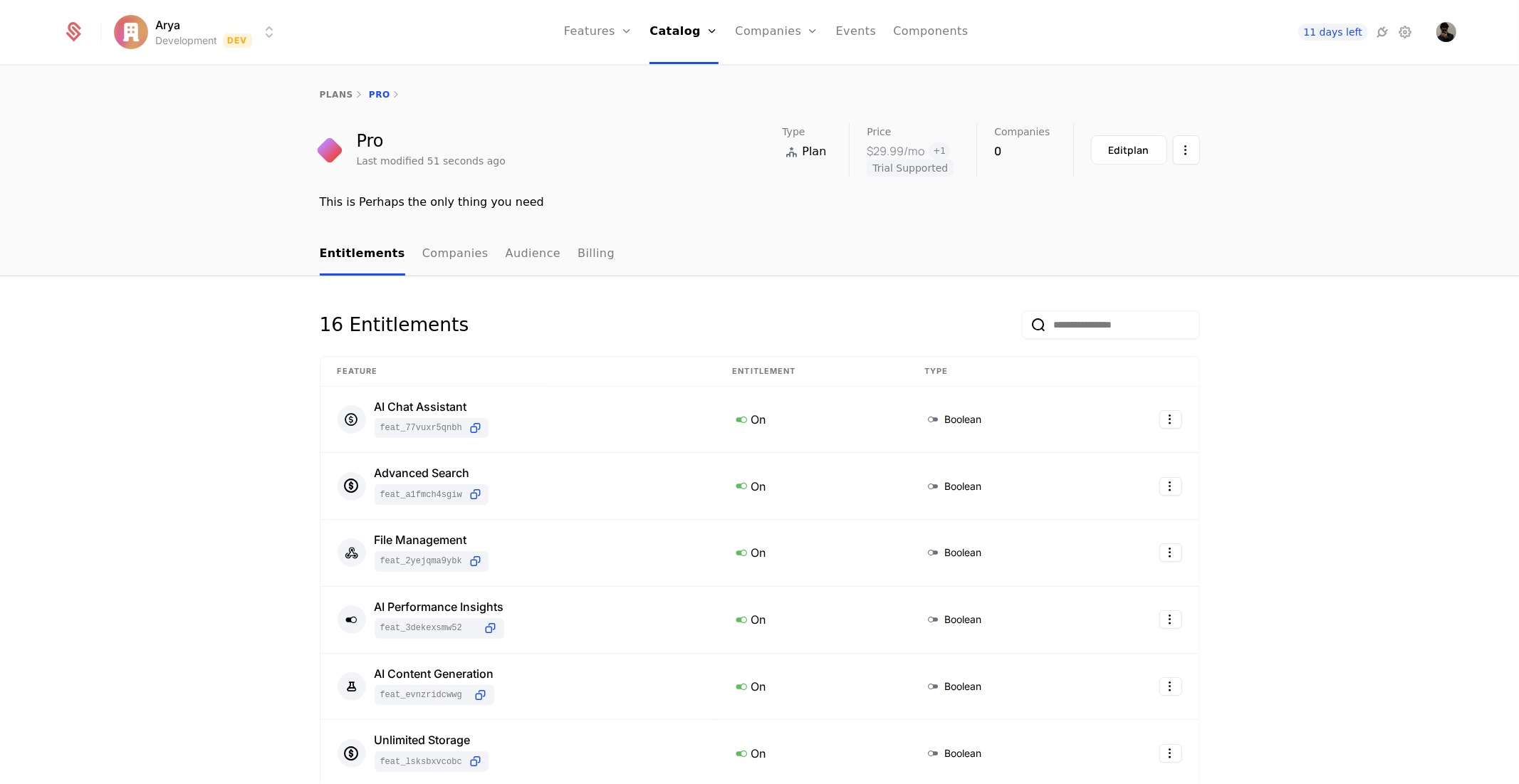
click at [900, 167] on span "Trial Supported" at bounding box center [910, 168] width 87 height 17
click at [1177, 145] on html "Arya Development Dev Features Features Flags Catalog Plans Add Ons Credits Conf…" at bounding box center [759, 392] width 1519 height 784
click at [1177, 143] on html "Arya Development Dev Features Features Flags Catalog Plans Add Ons Credits Conf…" at bounding box center [759, 392] width 1519 height 784
click at [992, 202] on div "This is Perhaps the only thing you need" at bounding box center [760, 202] width 881 height 17
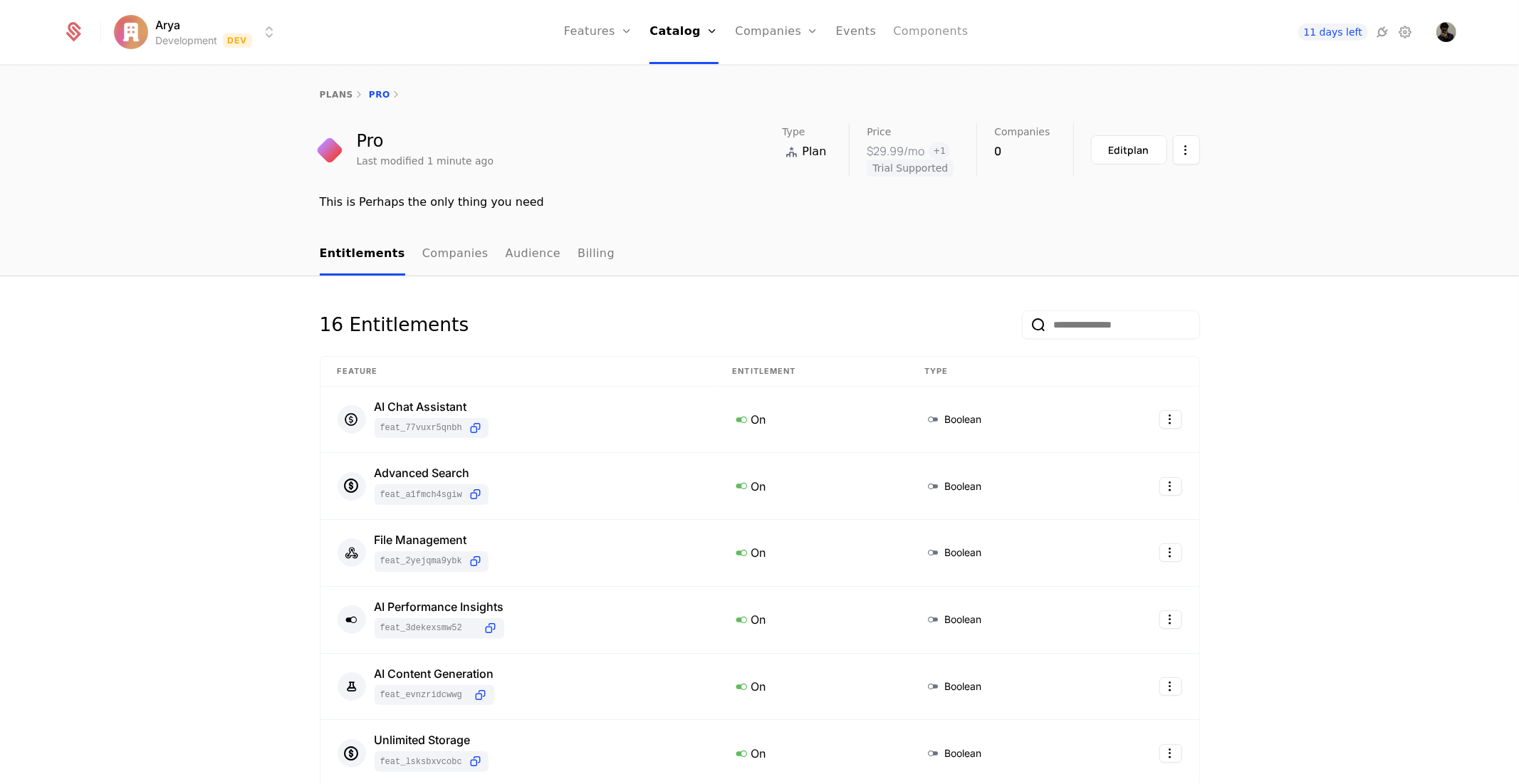
click at [930, 39] on link "Components" at bounding box center [930, 32] width 75 height 64
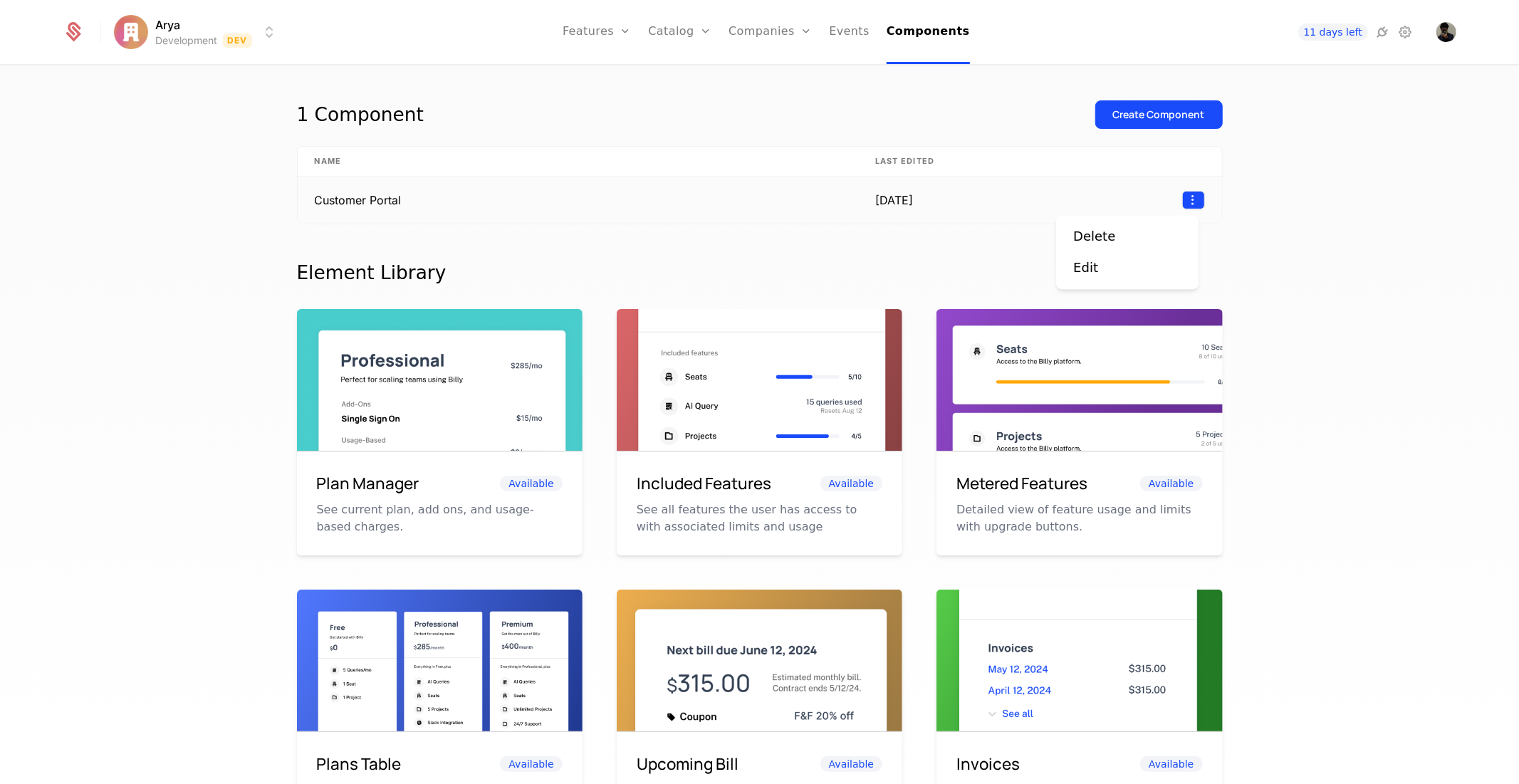
click at [1183, 204] on html "Arya Development Dev Features Features Flags Catalog Plans Add Ons Credits Conf…" at bounding box center [759, 392] width 1519 height 784
click at [1137, 226] on div "Delete" at bounding box center [1127, 236] width 108 height 20
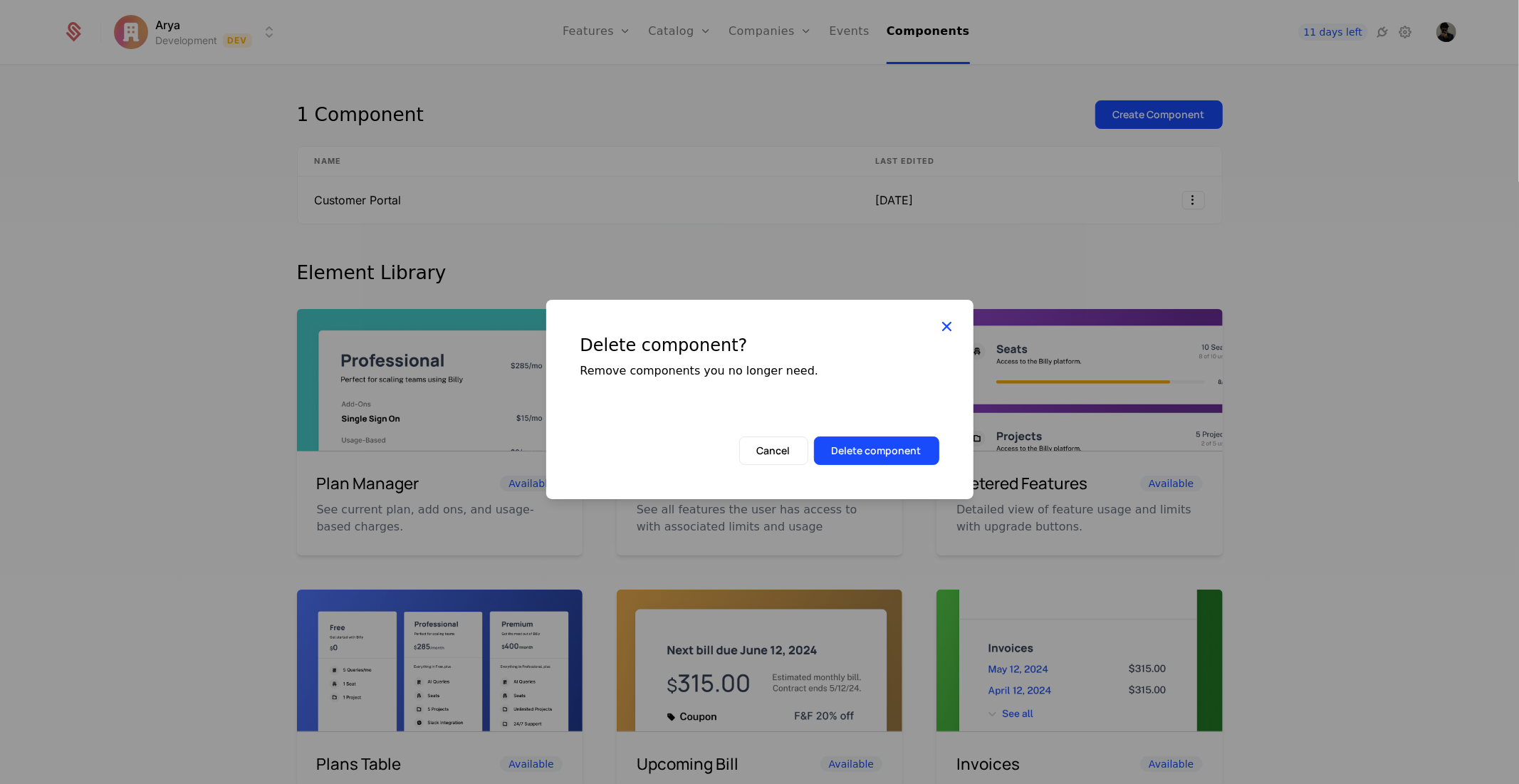
click at [944, 325] on icon at bounding box center [946, 325] width 18 height 18
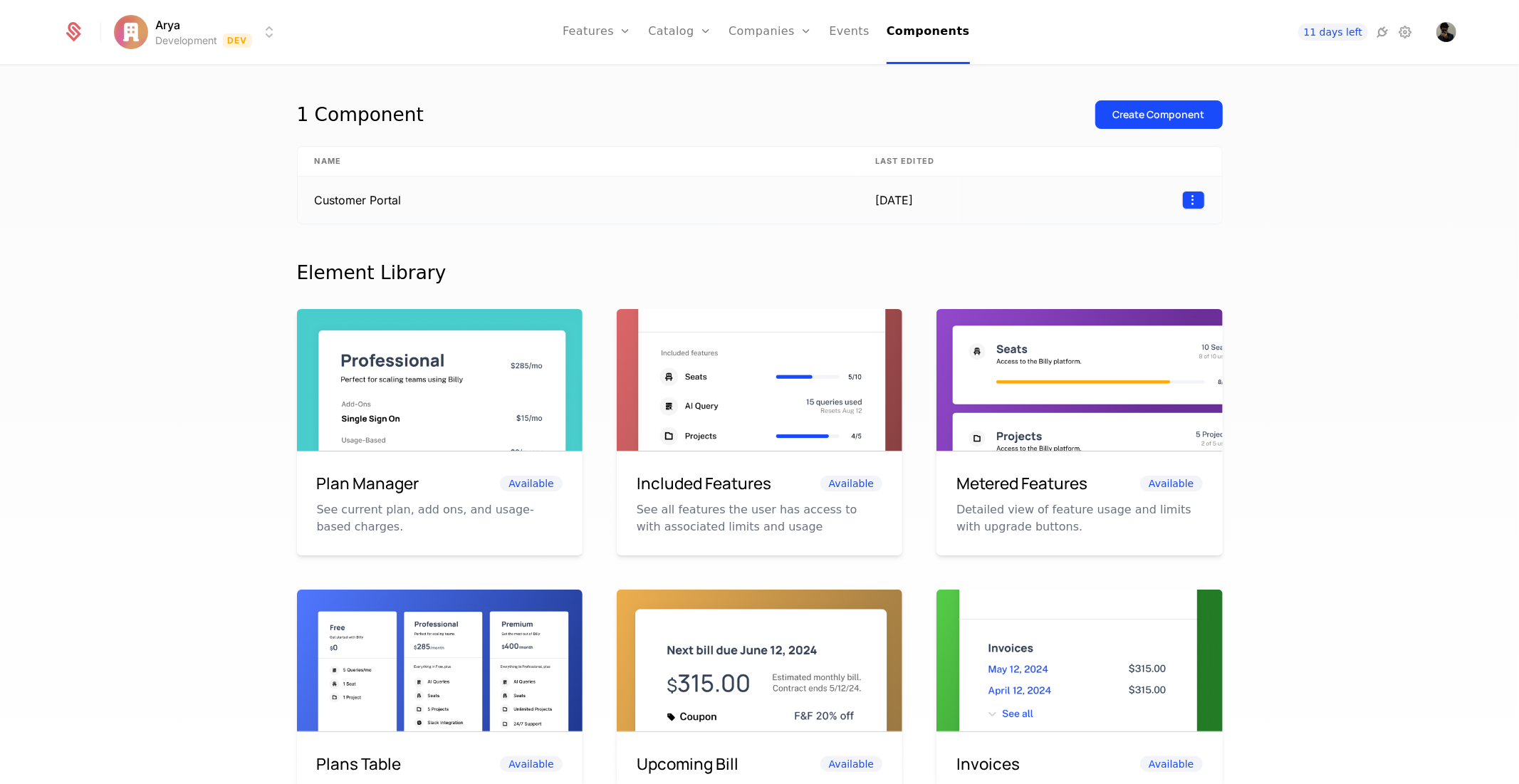
click at [1178, 204] on html "Arya Development Dev Features Features Flags Catalog Plans Add Ons Credits Conf…" at bounding box center [759, 392] width 1519 height 784
click at [1142, 265] on div "Edit" at bounding box center [1127, 267] width 108 height 20
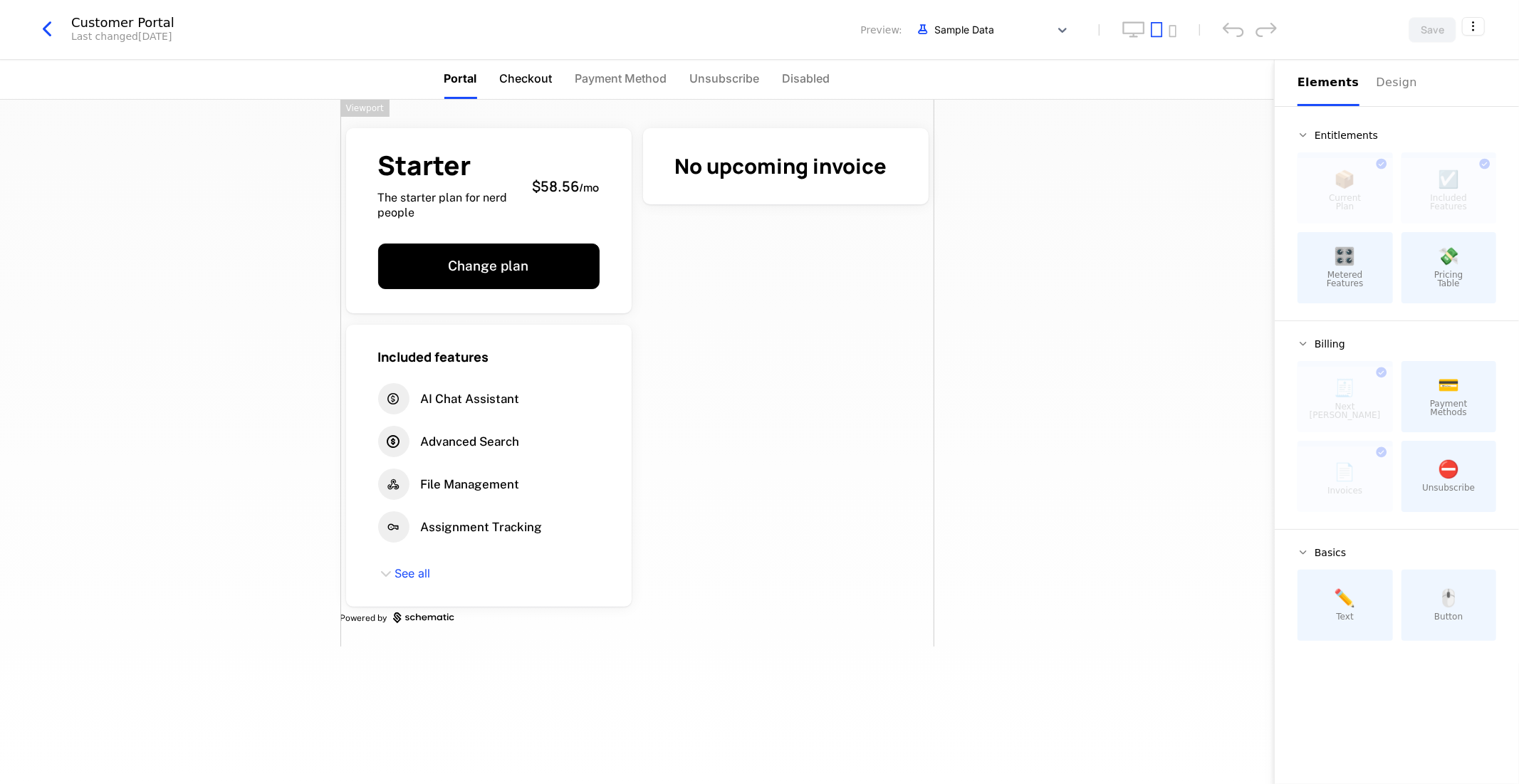
click at [551, 66] on li "Checkout" at bounding box center [526, 79] width 53 height 39
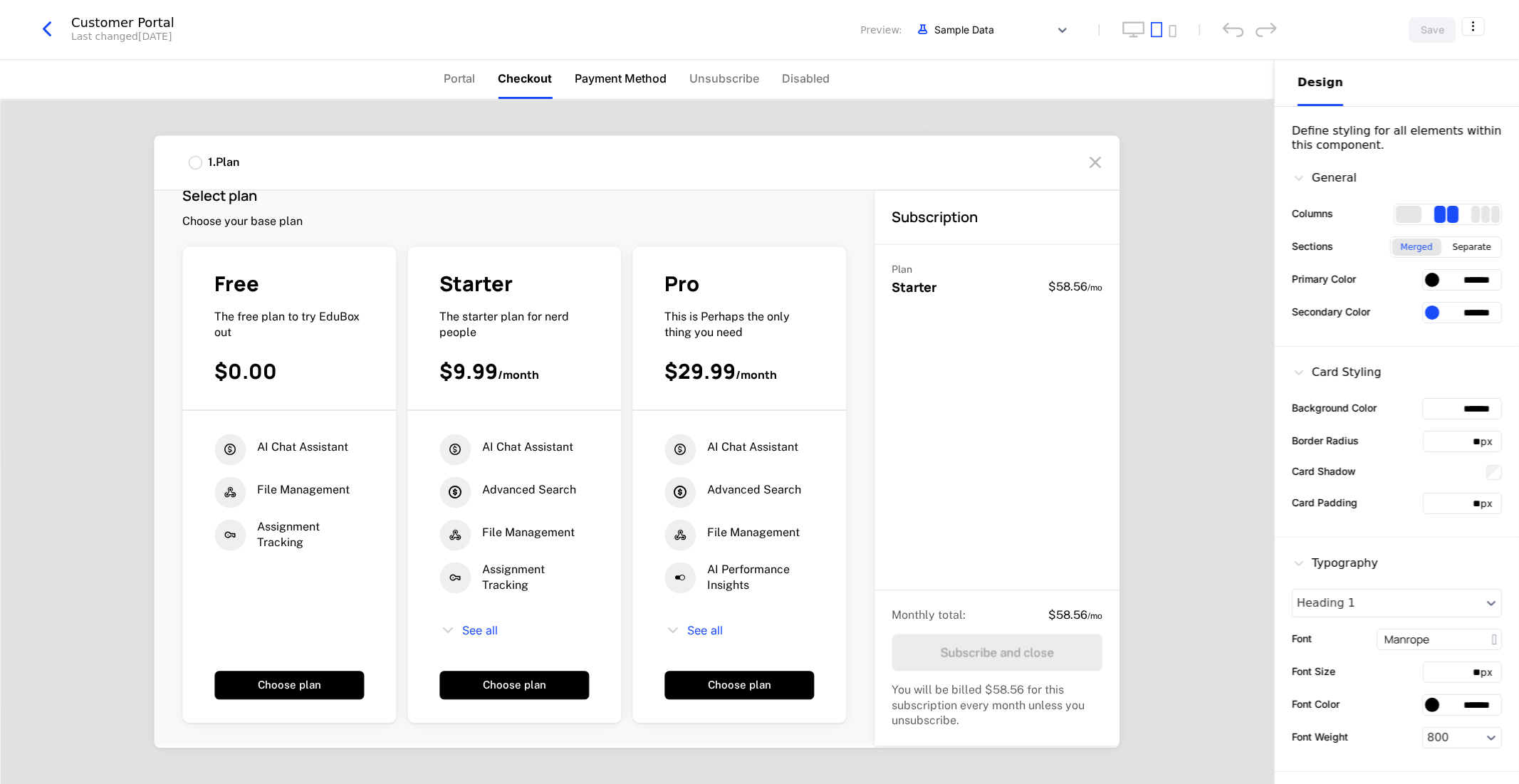
click at [662, 87] on span "Payment Method" at bounding box center [621, 78] width 92 height 17
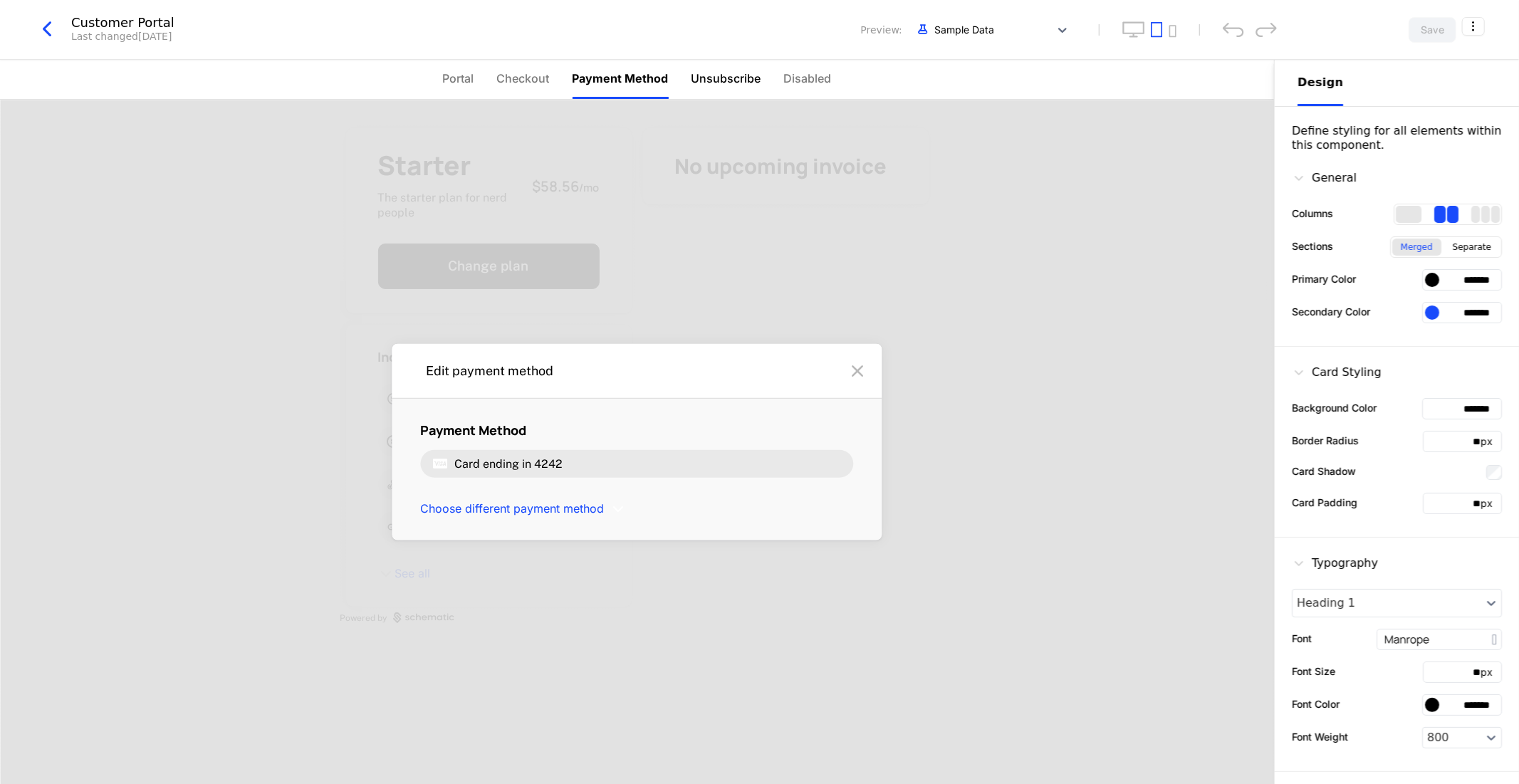
click at [717, 66] on li "Unsubscribe" at bounding box center [726, 79] width 69 height 39
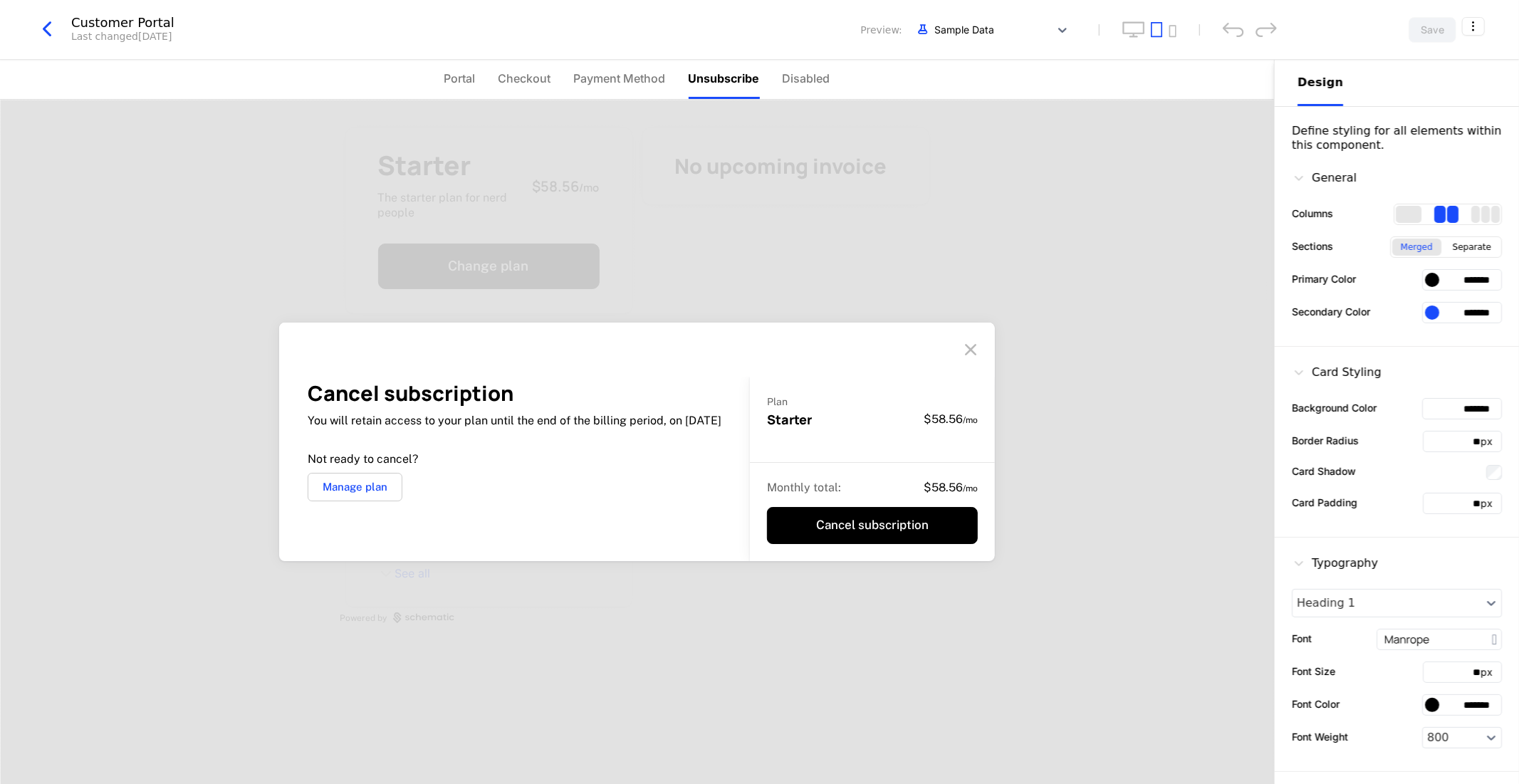
click at [761, 81] on ul "Portal Checkout Payment Method Unsubscribe Disabled" at bounding box center [637, 79] width 386 height 39
click at [805, 87] on span "Disabled" at bounding box center [806, 78] width 48 height 17
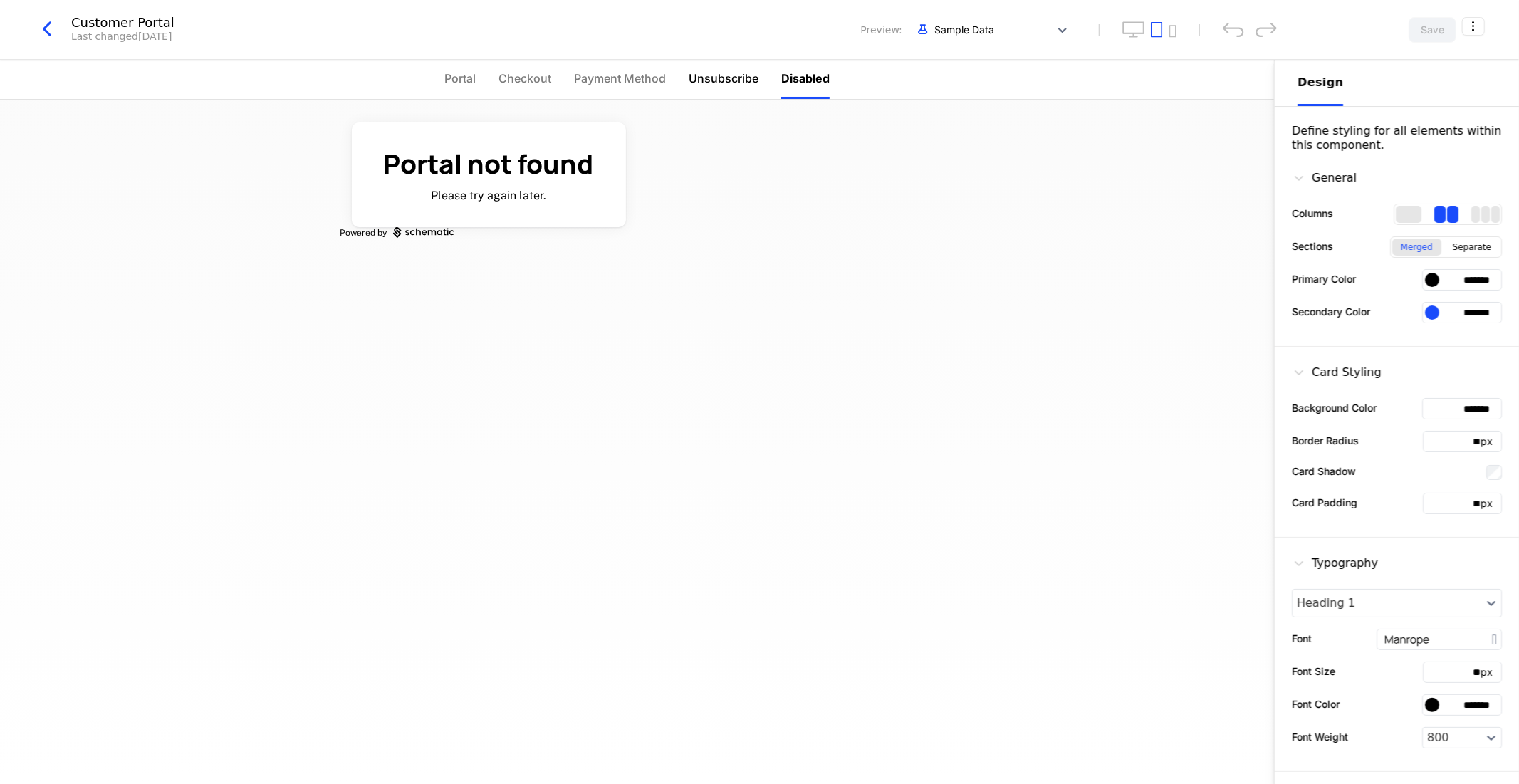
click at [716, 77] on span "Unsubscribe" at bounding box center [723, 78] width 69 height 17
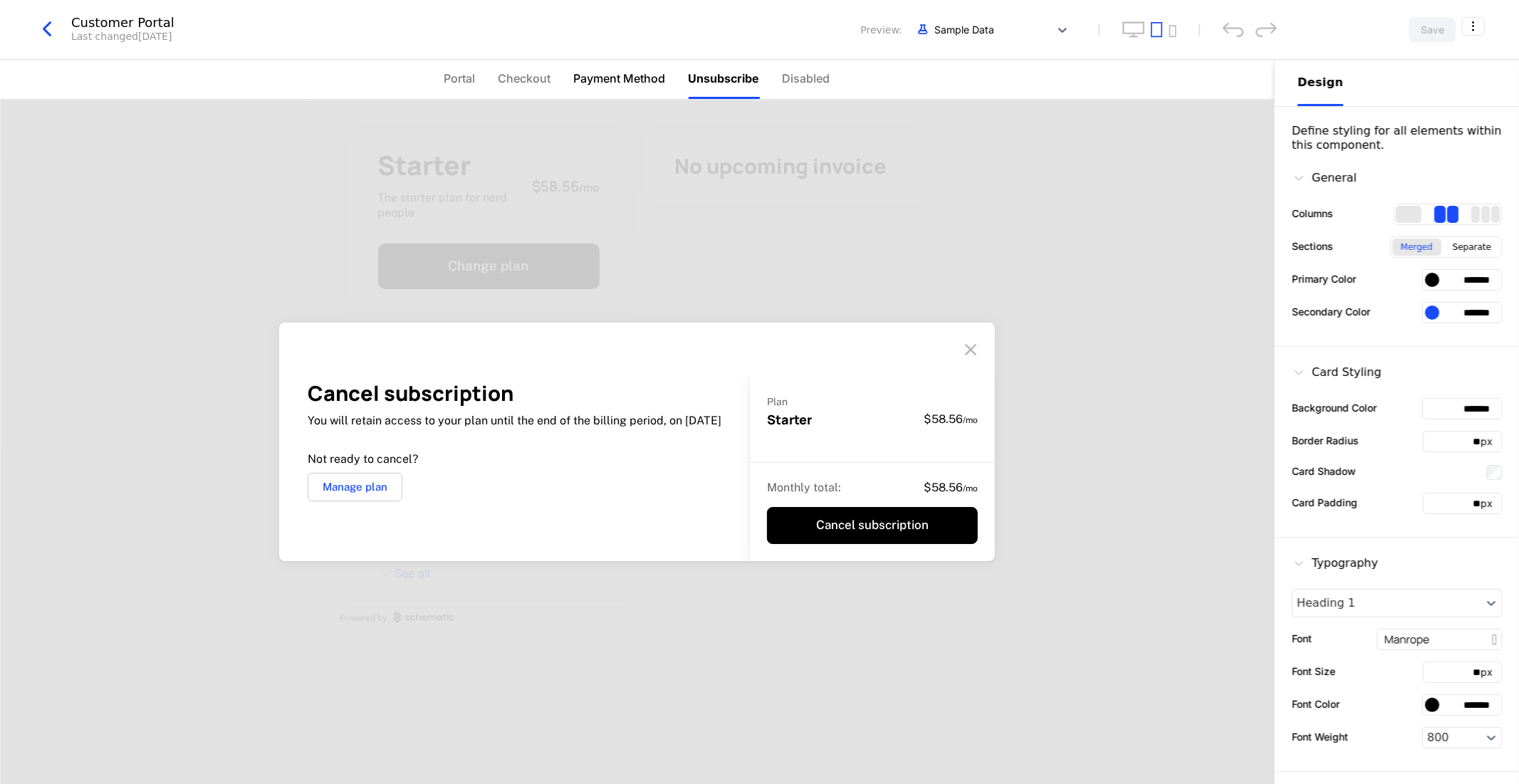
click at [658, 74] on span "Payment Method" at bounding box center [620, 78] width 92 height 17
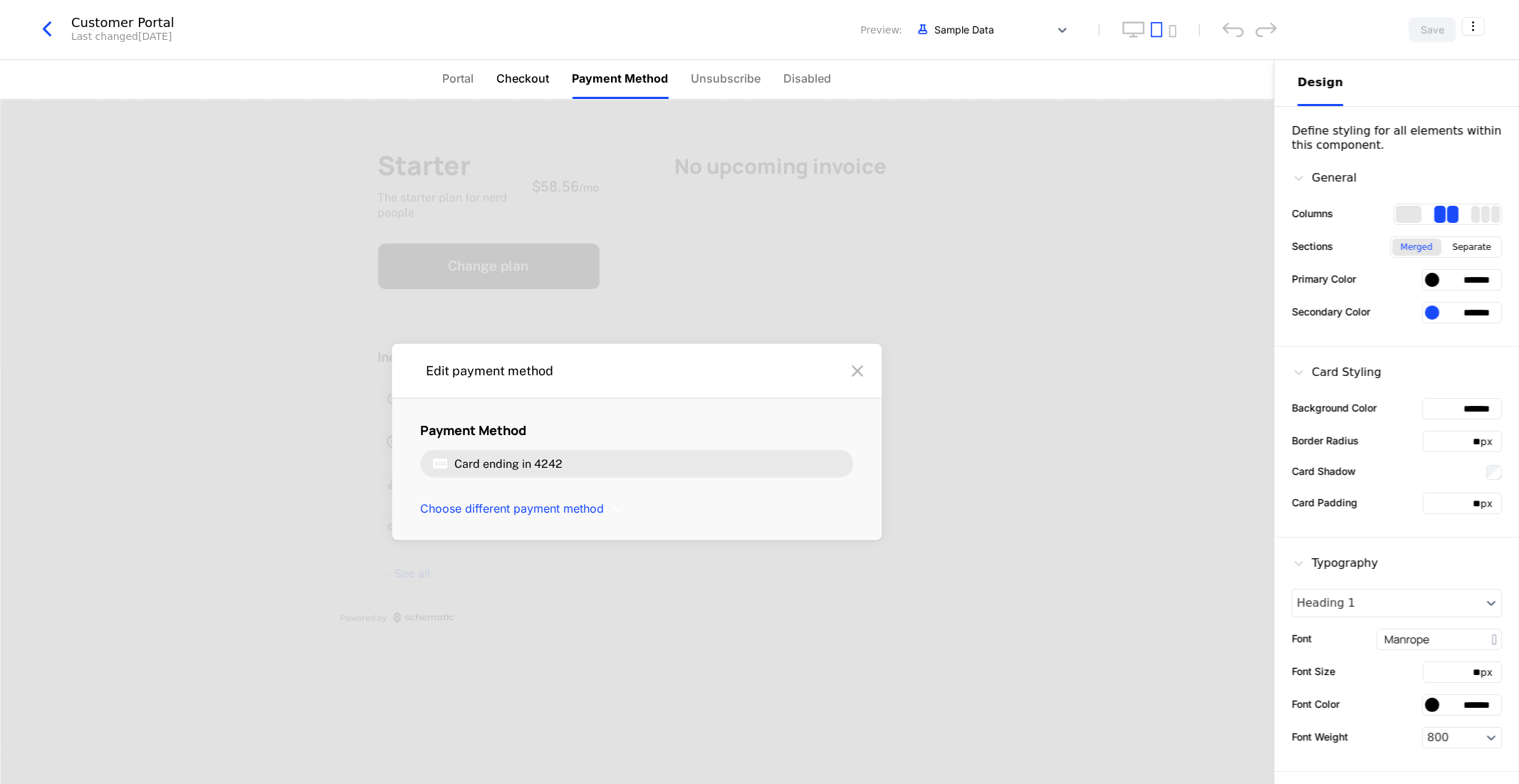
click at [522, 82] on span "Checkout" at bounding box center [523, 78] width 53 height 17
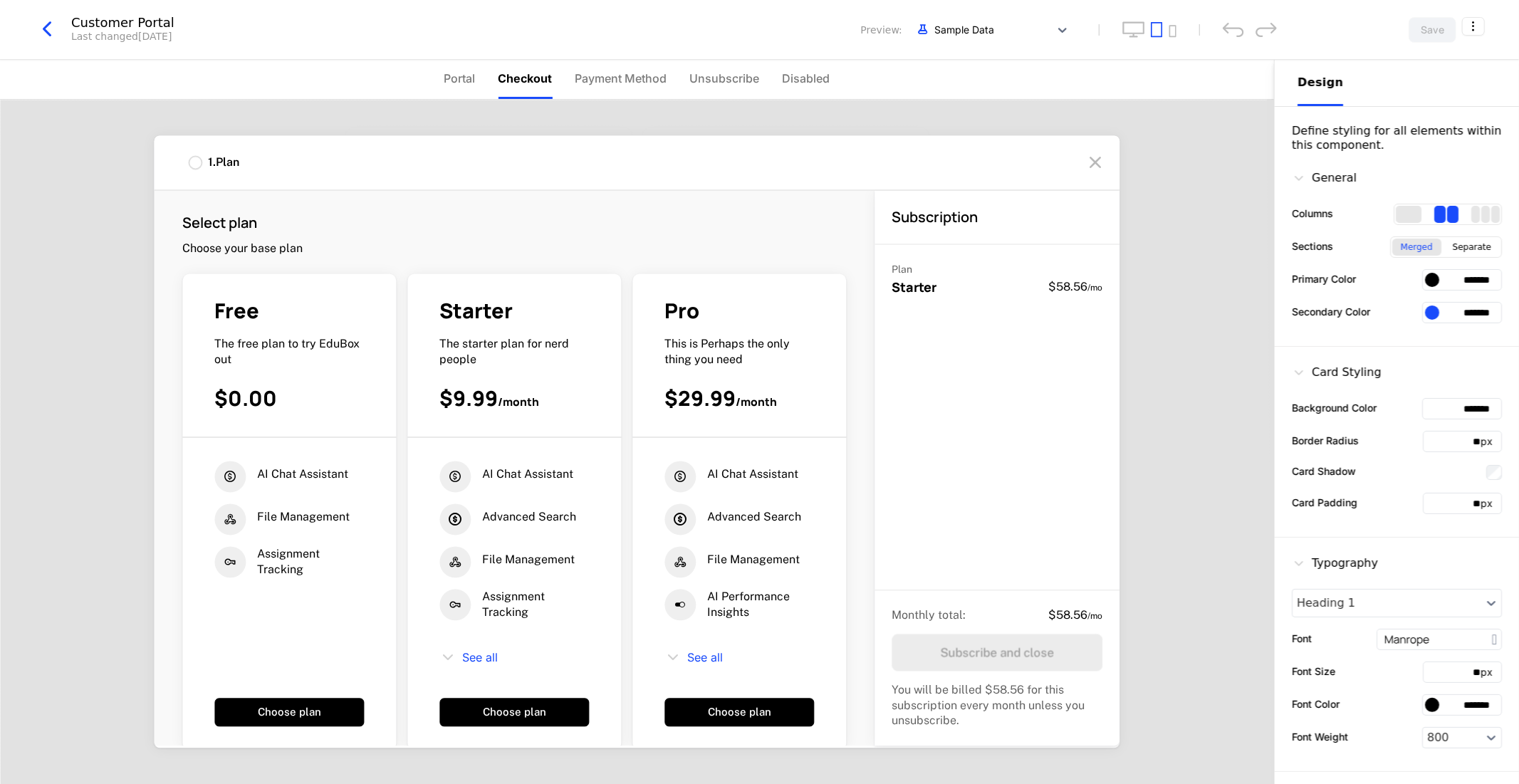
click at [489, 83] on ul "Portal Checkout Payment Method Unsubscribe Disabled" at bounding box center [637, 79] width 386 height 39
click at [494, 75] on ul "Portal Checkout Payment Method Unsubscribe Disabled" at bounding box center [637, 79] width 386 height 39
click at [477, 74] on ul "Portal Checkout Payment Method Unsubscribe Disabled" at bounding box center [637, 79] width 386 height 39
click at [462, 75] on span "Portal" at bounding box center [460, 78] width 31 height 17
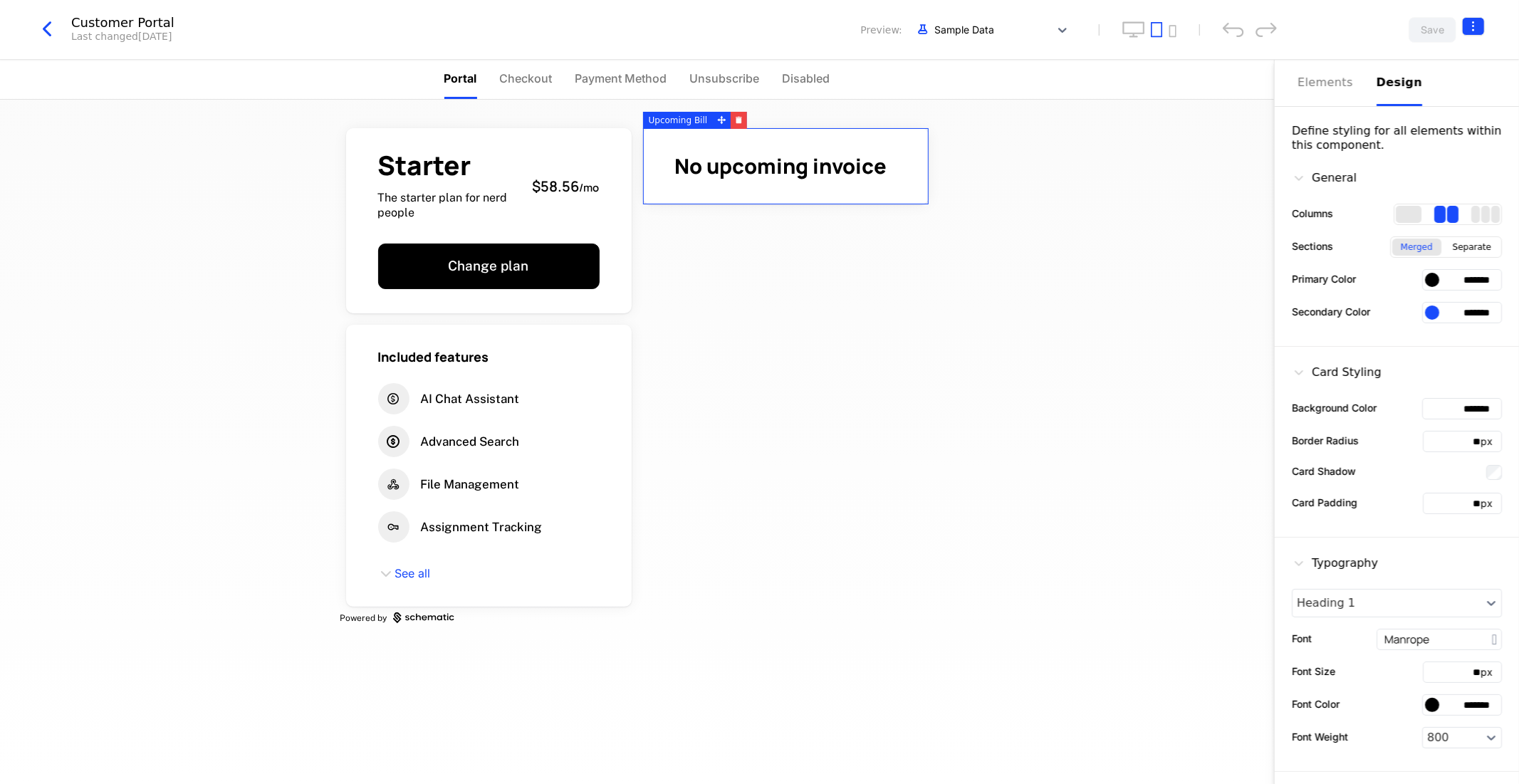
click at [1472, 23] on html "Arya Development Dev Features Features Flags Catalog Plans Add Ons Credits Conf…" at bounding box center [759, 392] width 1519 height 784
click at [1470, 23] on html "Arya Development Dev Features Features Flags Catalog Plans Add Ons Credits Conf…" at bounding box center [759, 392] width 1519 height 784
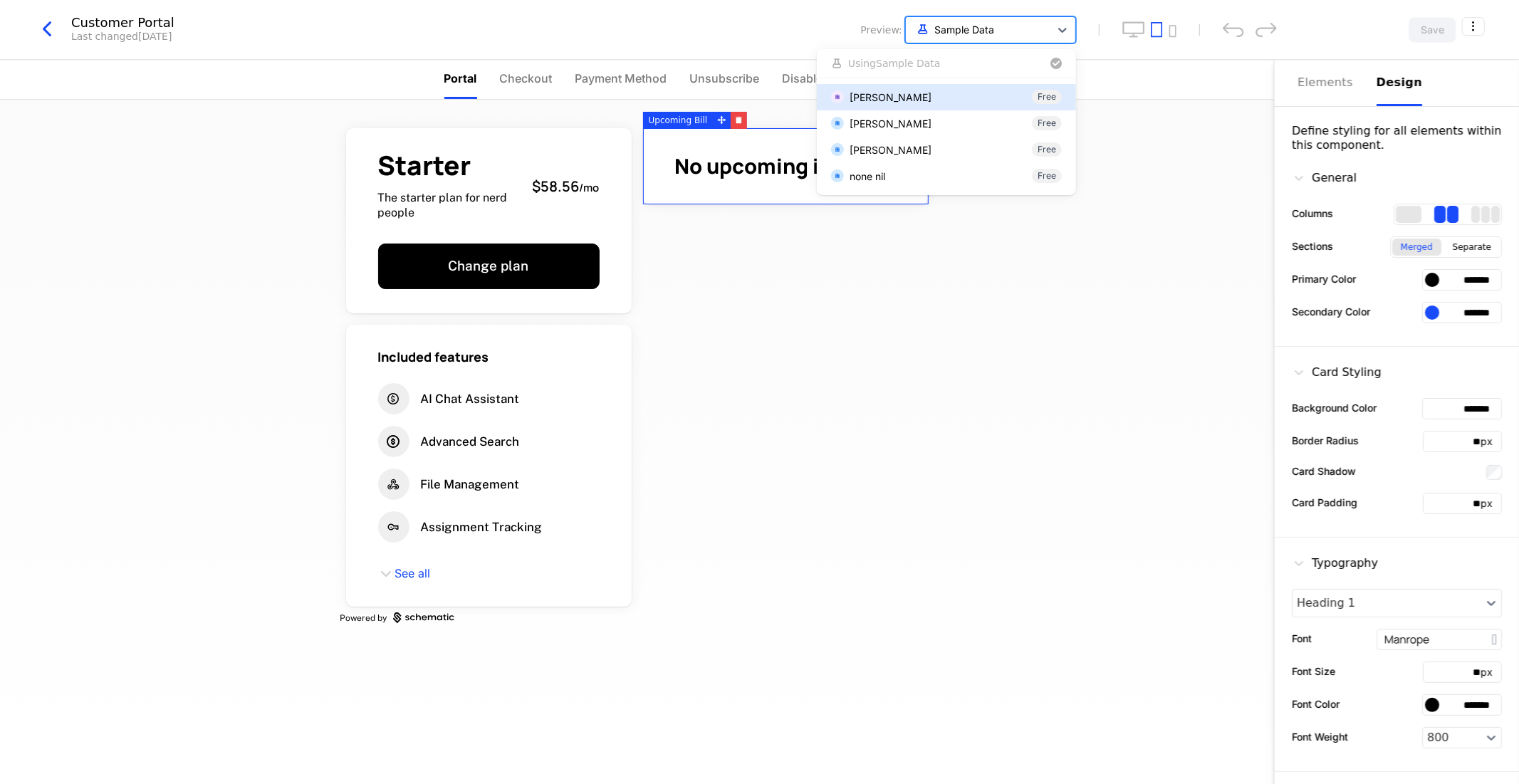
click at [1048, 34] on div "Sample Data" at bounding box center [978, 29] width 144 height 23
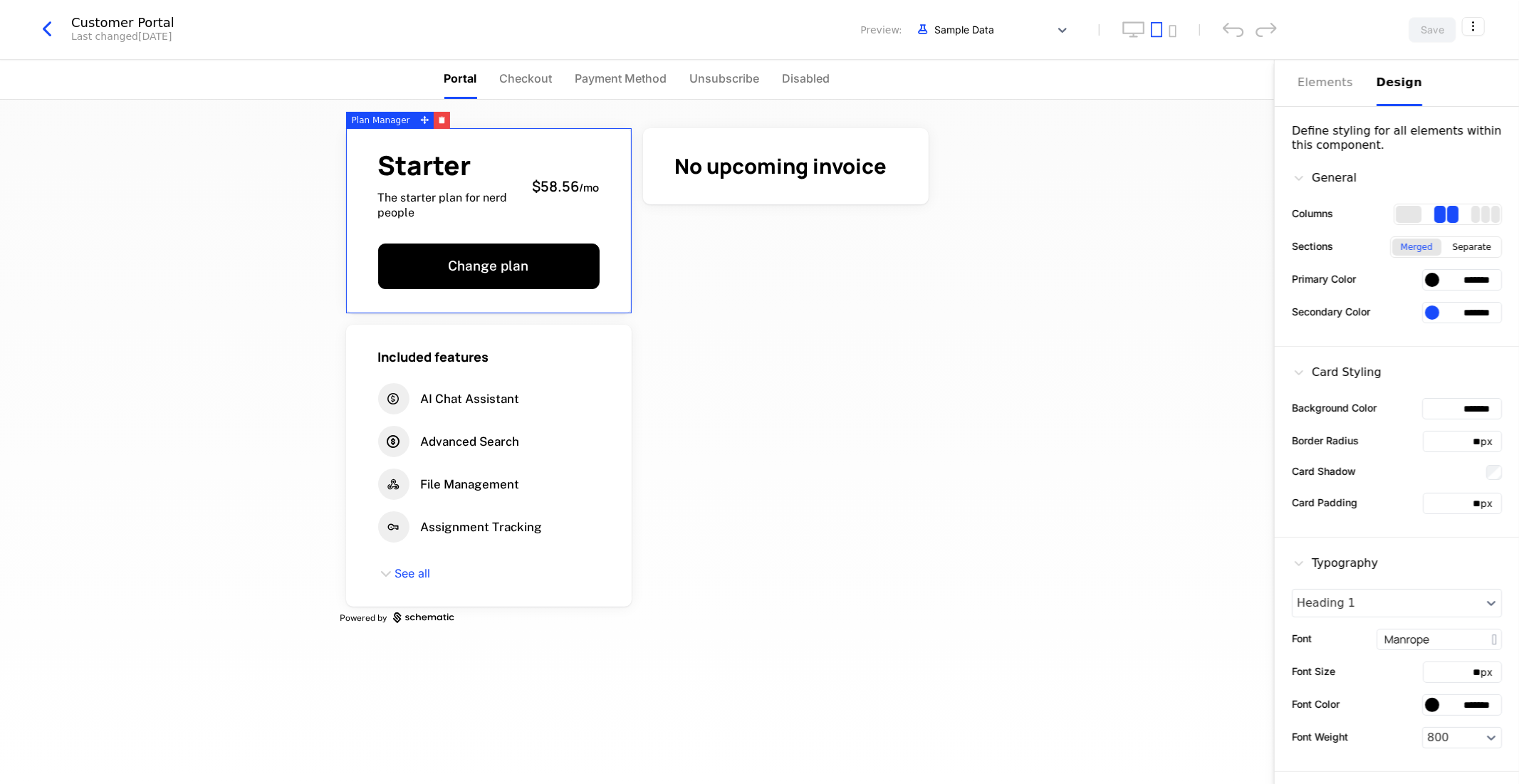
click at [49, 18] on icon "button" at bounding box center [47, 29] width 26 height 26
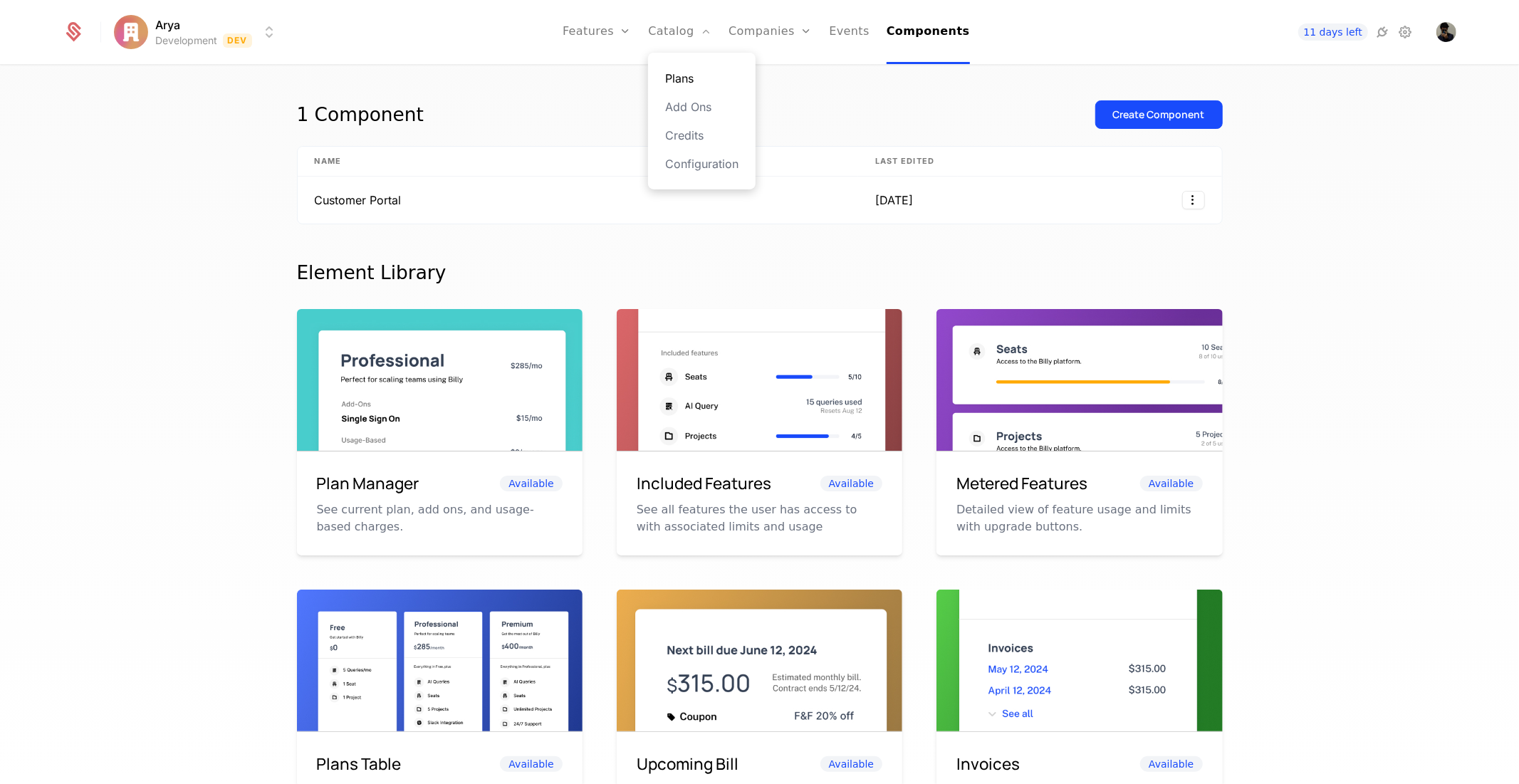
click at [698, 72] on link "Plans" at bounding box center [702, 78] width 74 height 17
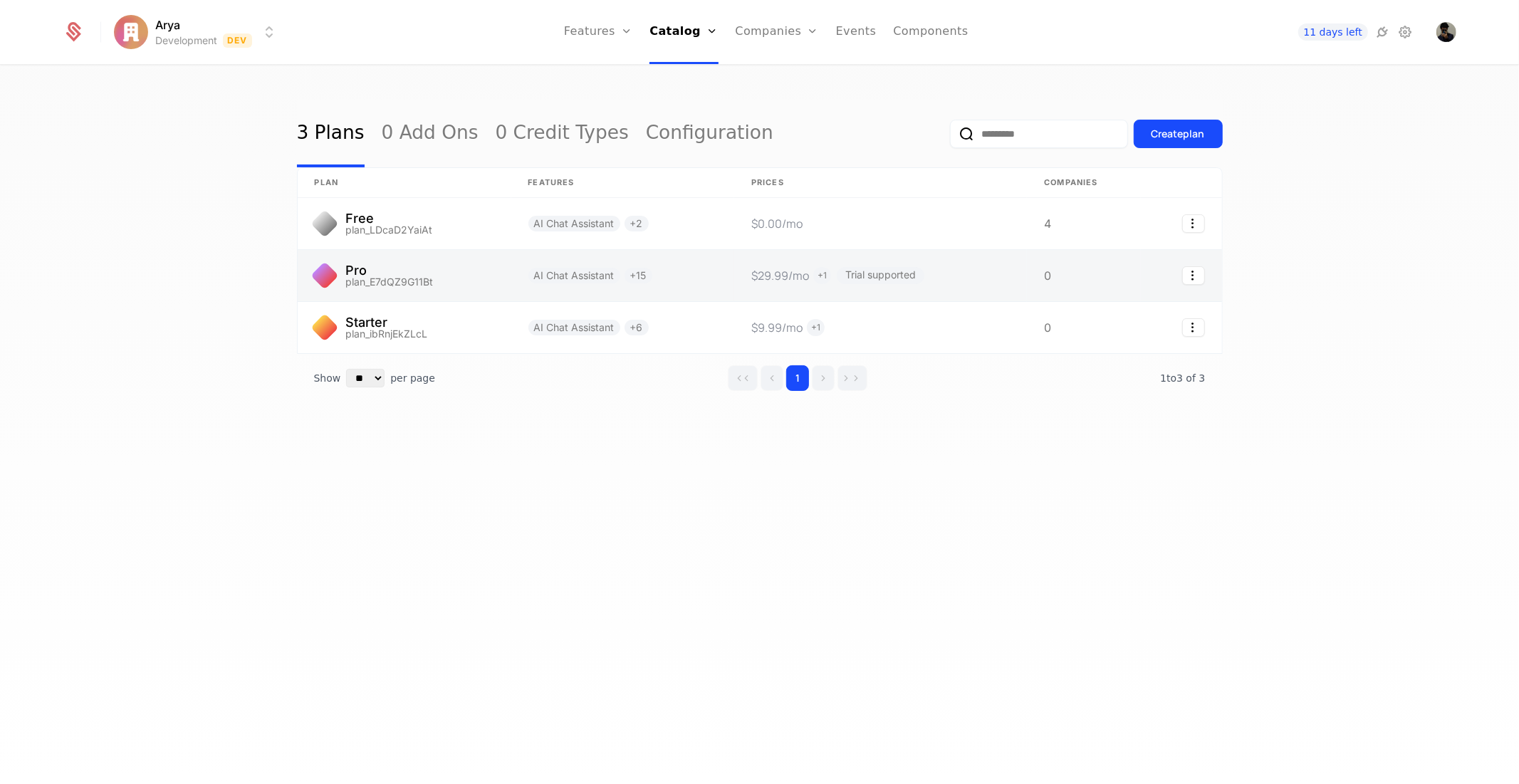
click at [458, 275] on link at bounding box center [404, 275] width 213 height 51
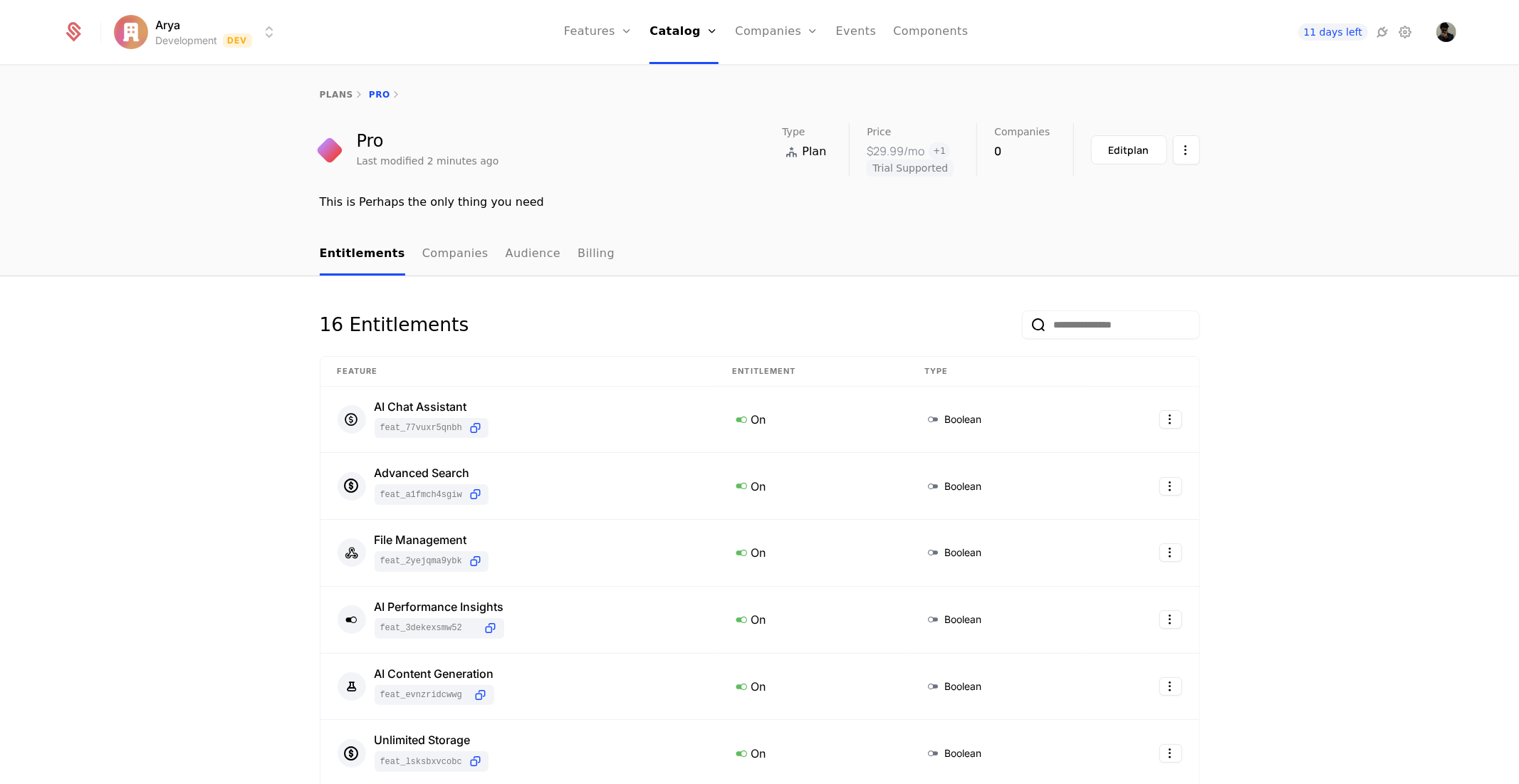
click at [937, 173] on span "Trial Supported" at bounding box center [910, 168] width 87 height 17
click at [1183, 147] on html "Arya Development Dev Features Features Flags Catalog Plans Add Ons Credits Conf…" at bounding box center [759, 392] width 1519 height 784
click at [1419, 177] on html "Arya Development Dev Features Features Flags Catalog Plans Add Ons Credits Conf…" at bounding box center [759, 392] width 1519 height 784
click at [444, 252] on link "Companies" at bounding box center [455, 254] width 66 height 42
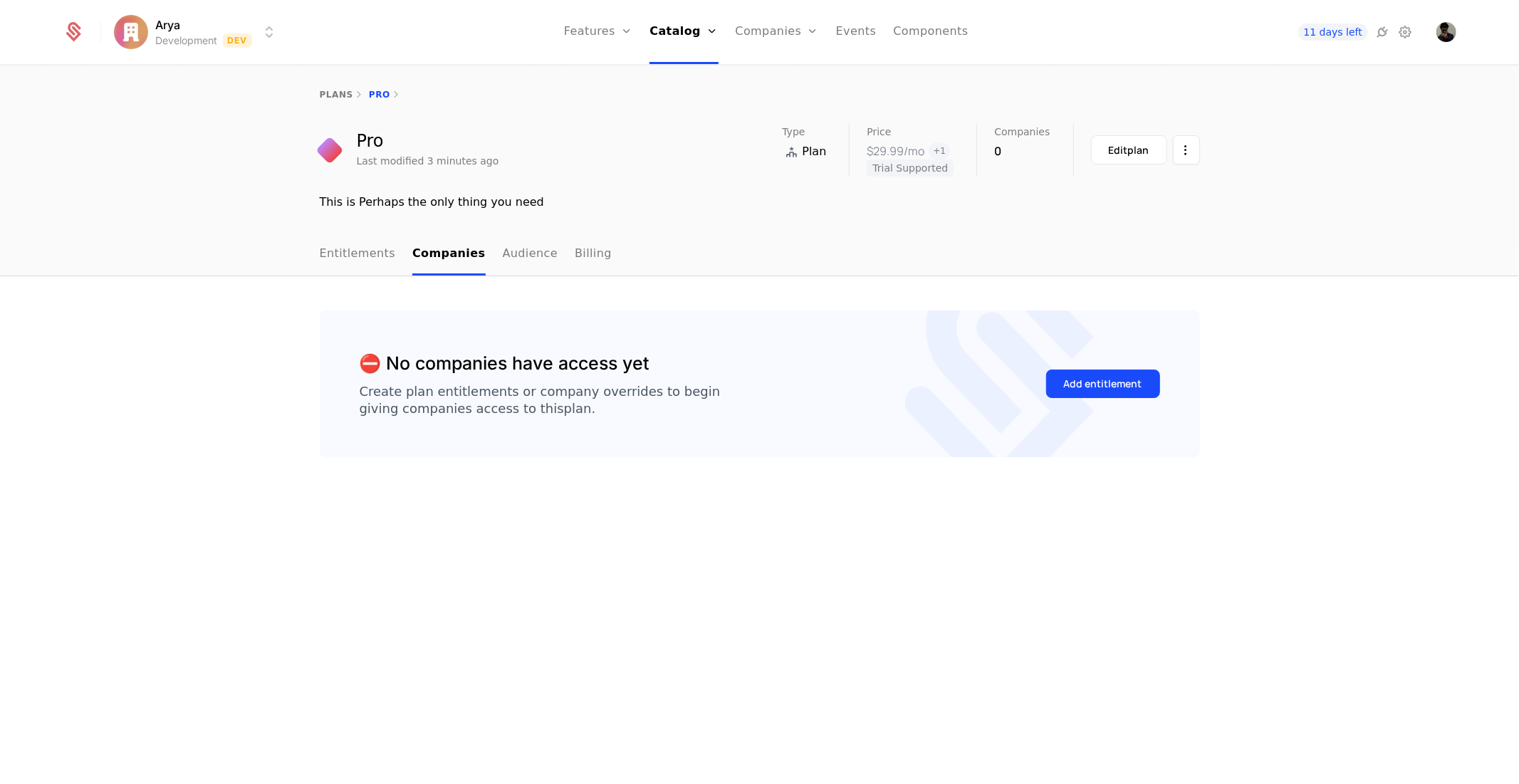
drag, startPoint x: 292, startPoint y: 168, endPoint x: 276, endPoint y: 165, distance: 16.3
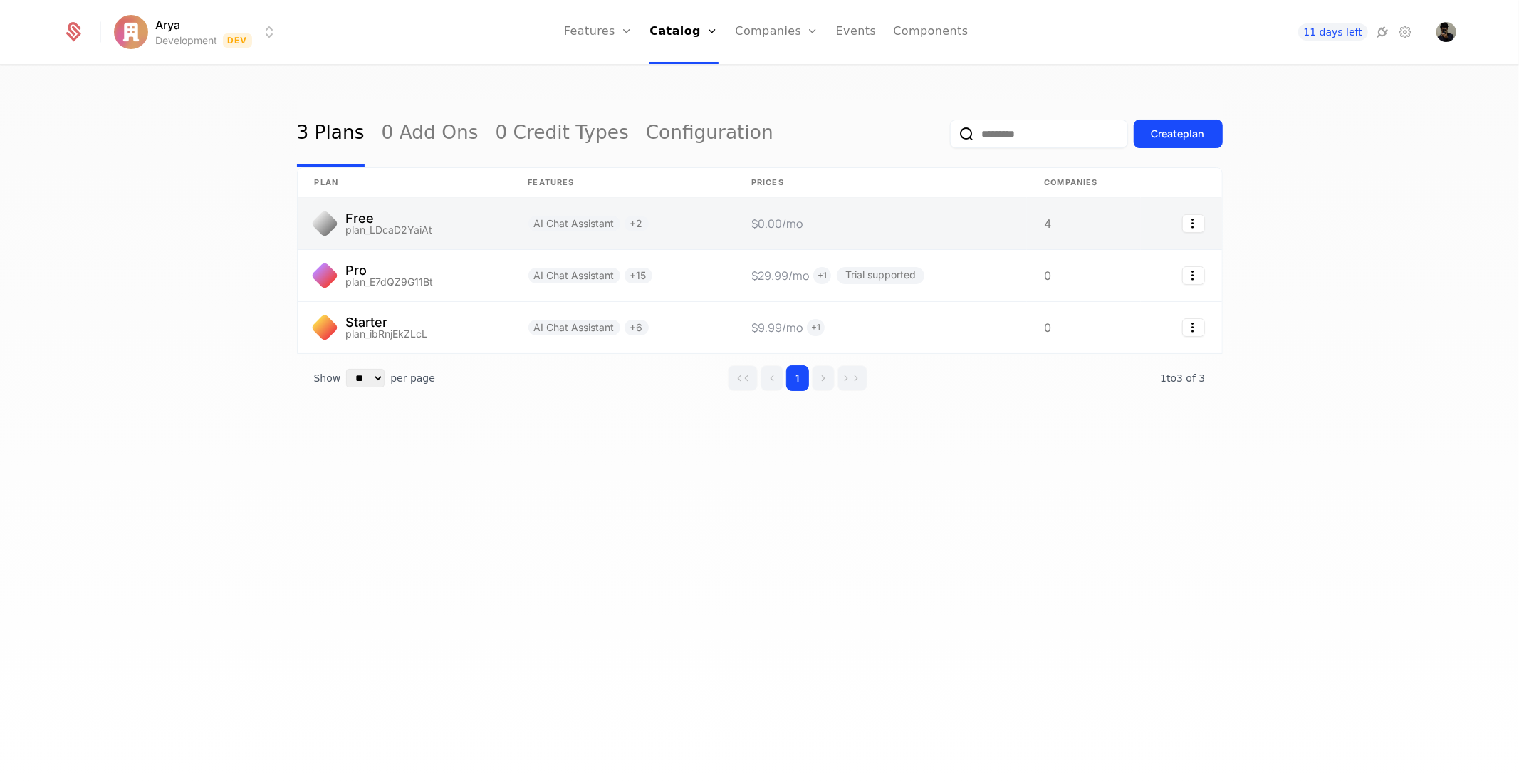
click at [431, 217] on link at bounding box center [404, 223] width 213 height 51
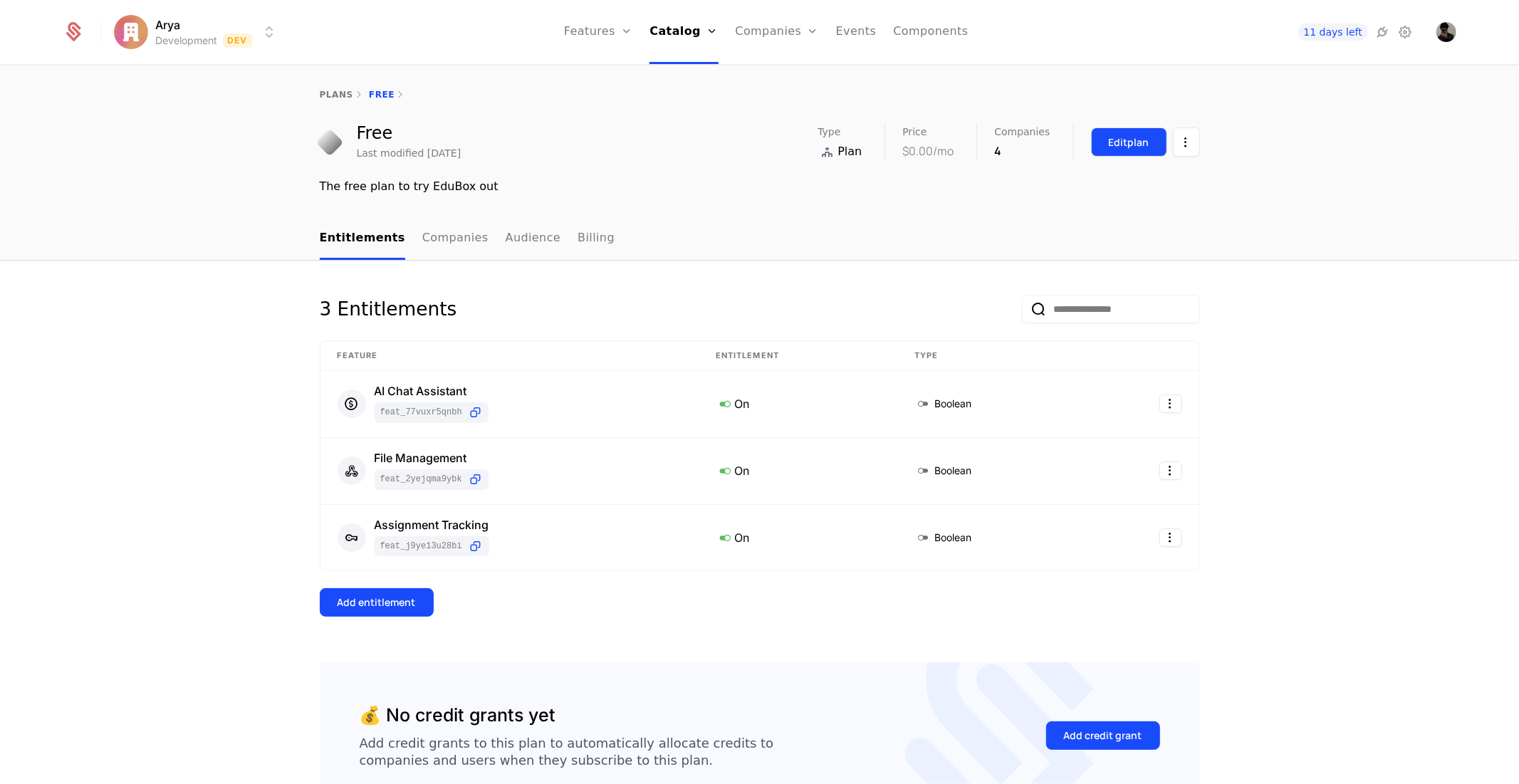
click at [1144, 136] on button "Edit plan" at bounding box center [1129, 142] width 76 height 29
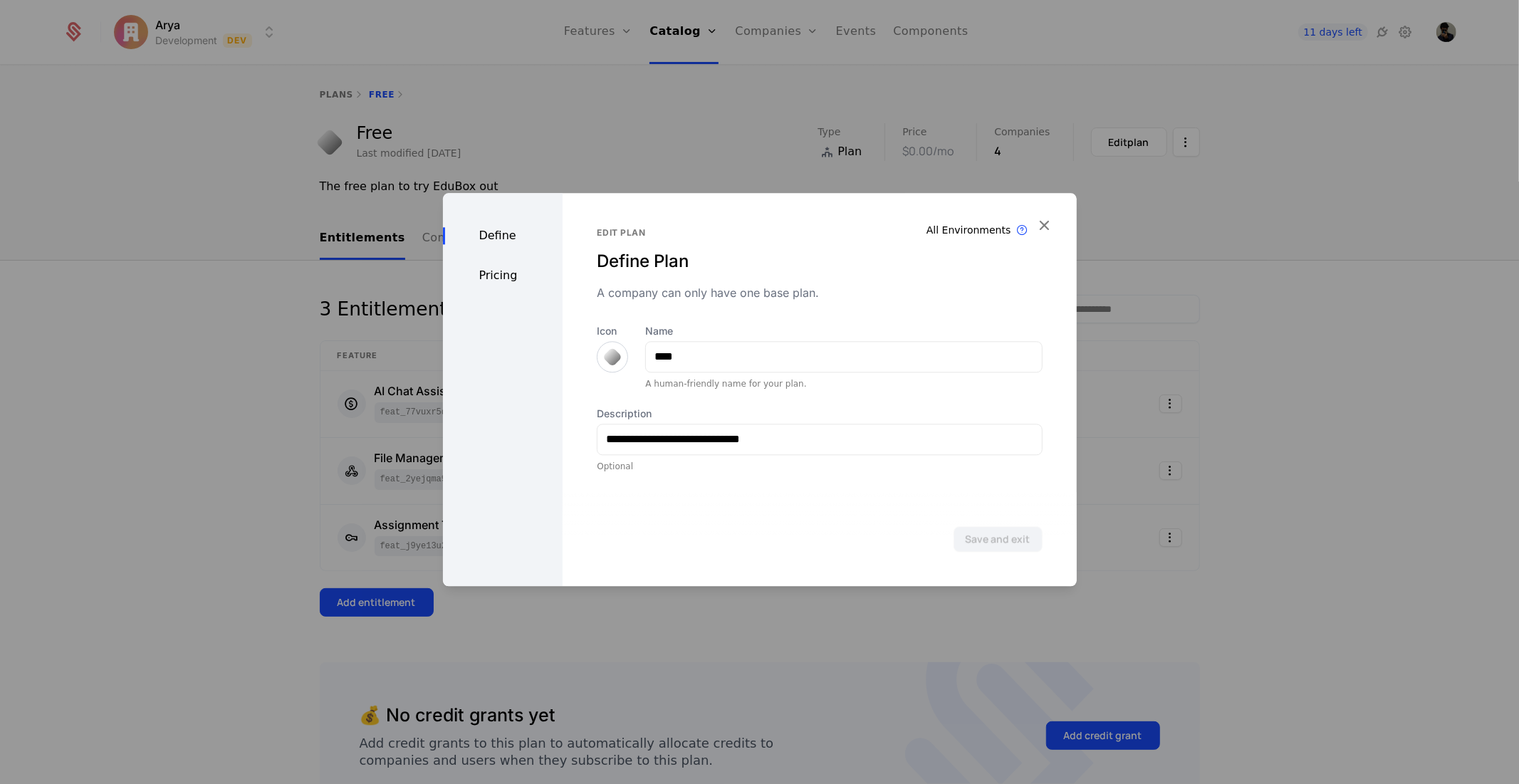
click at [499, 267] on div "Pricing" at bounding box center [503, 276] width 121 height 17
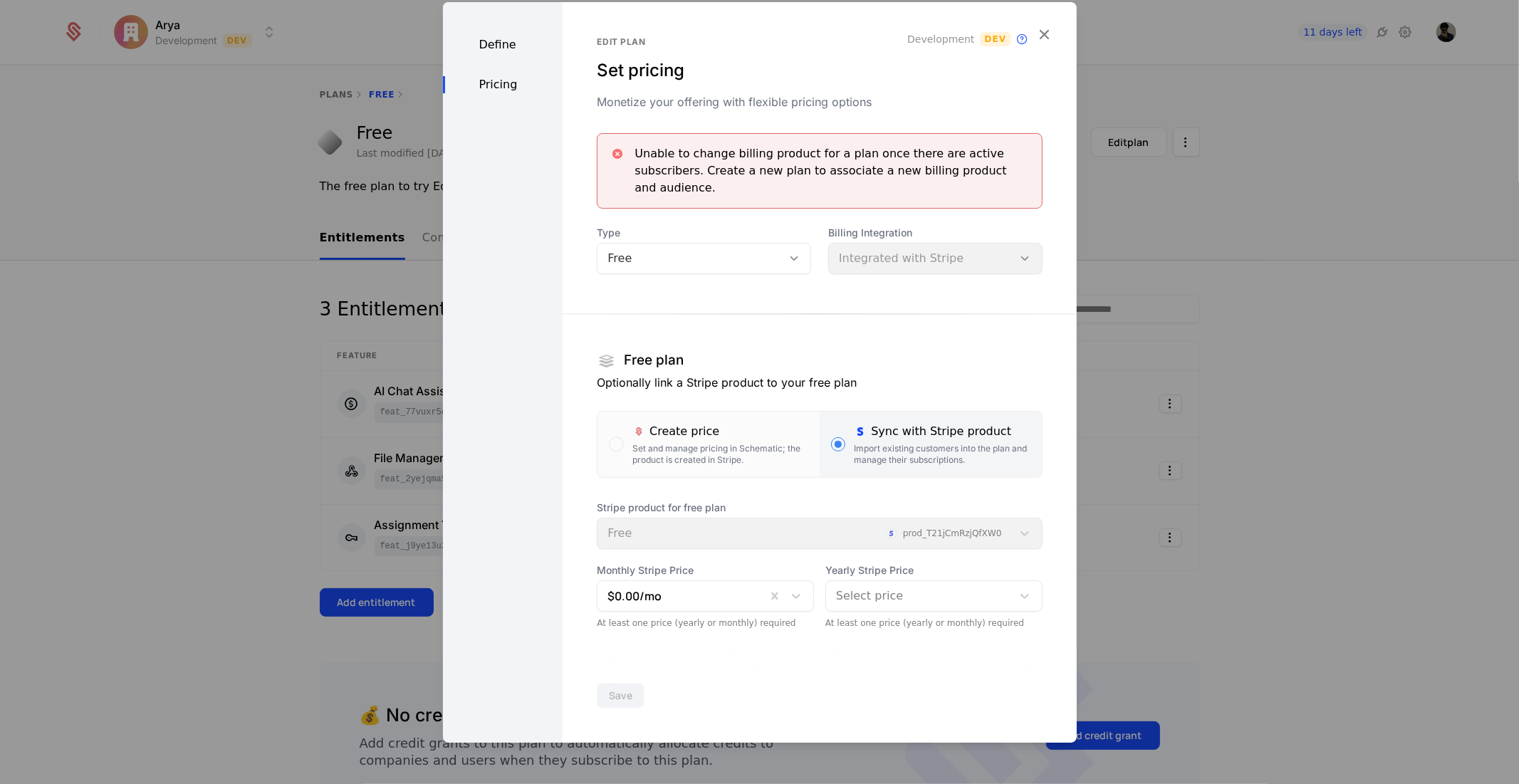
click at [1326, 377] on div at bounding box center [759, 392] width 1519 height 784
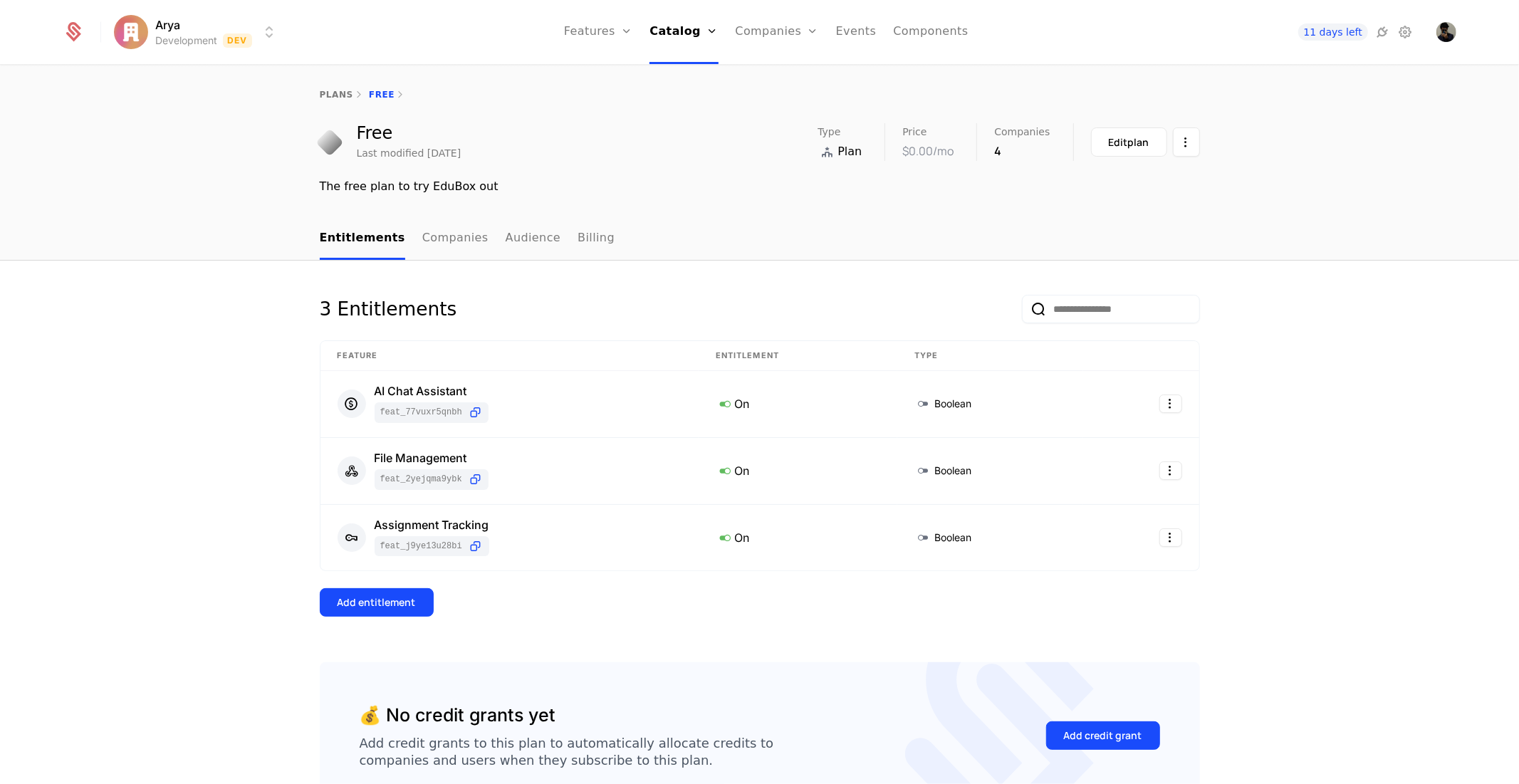
drag, startPoint x: 799, startPoint y: 313, endPoint x: 631, endPoint y: 289, distance: 169.7
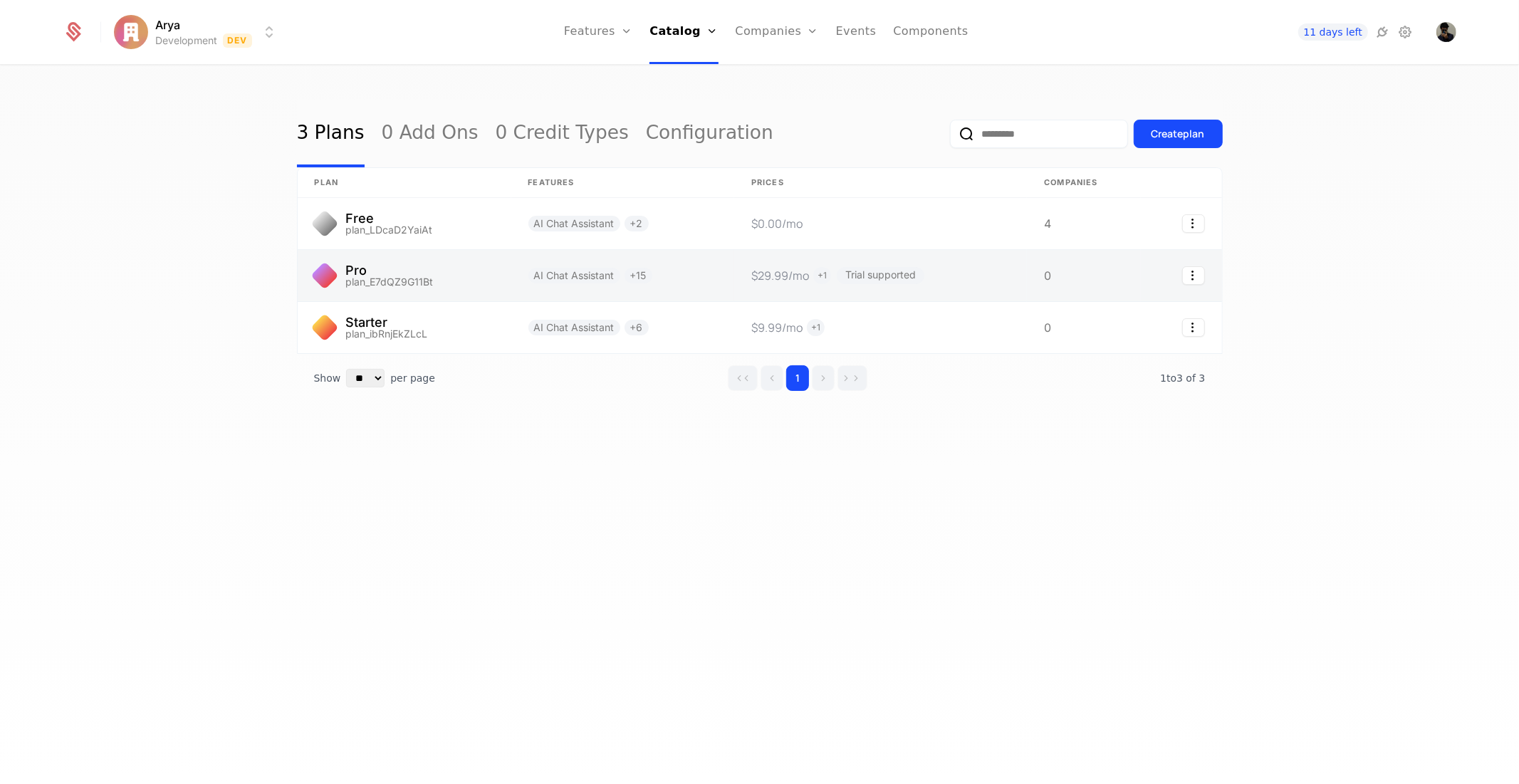
click at [431, 279] on link at bounding box center [404, 275] width 213 height 51
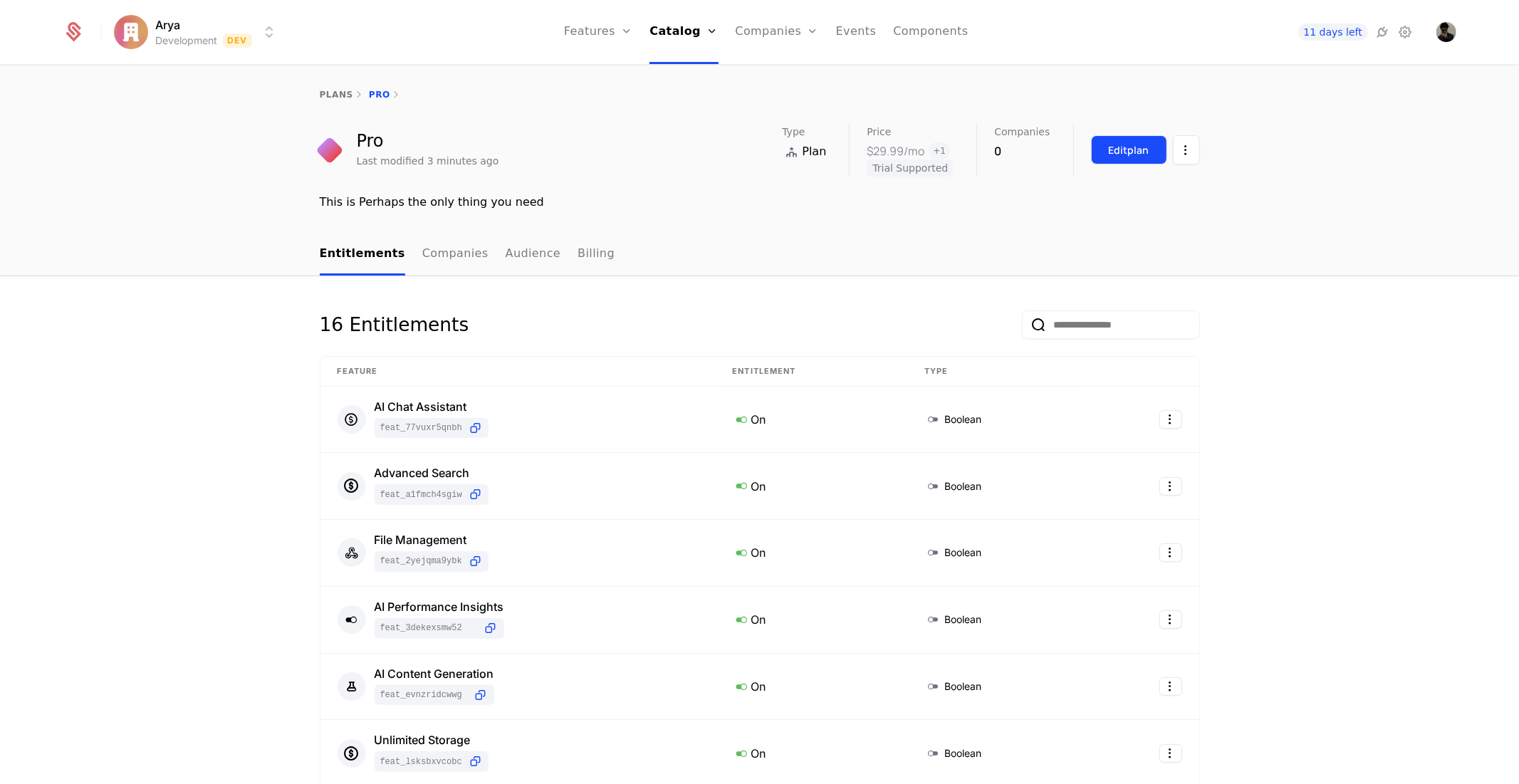
click at [1136, 150] on div "Edit plan" at bounding box center [1129, 150] width 41 height 14
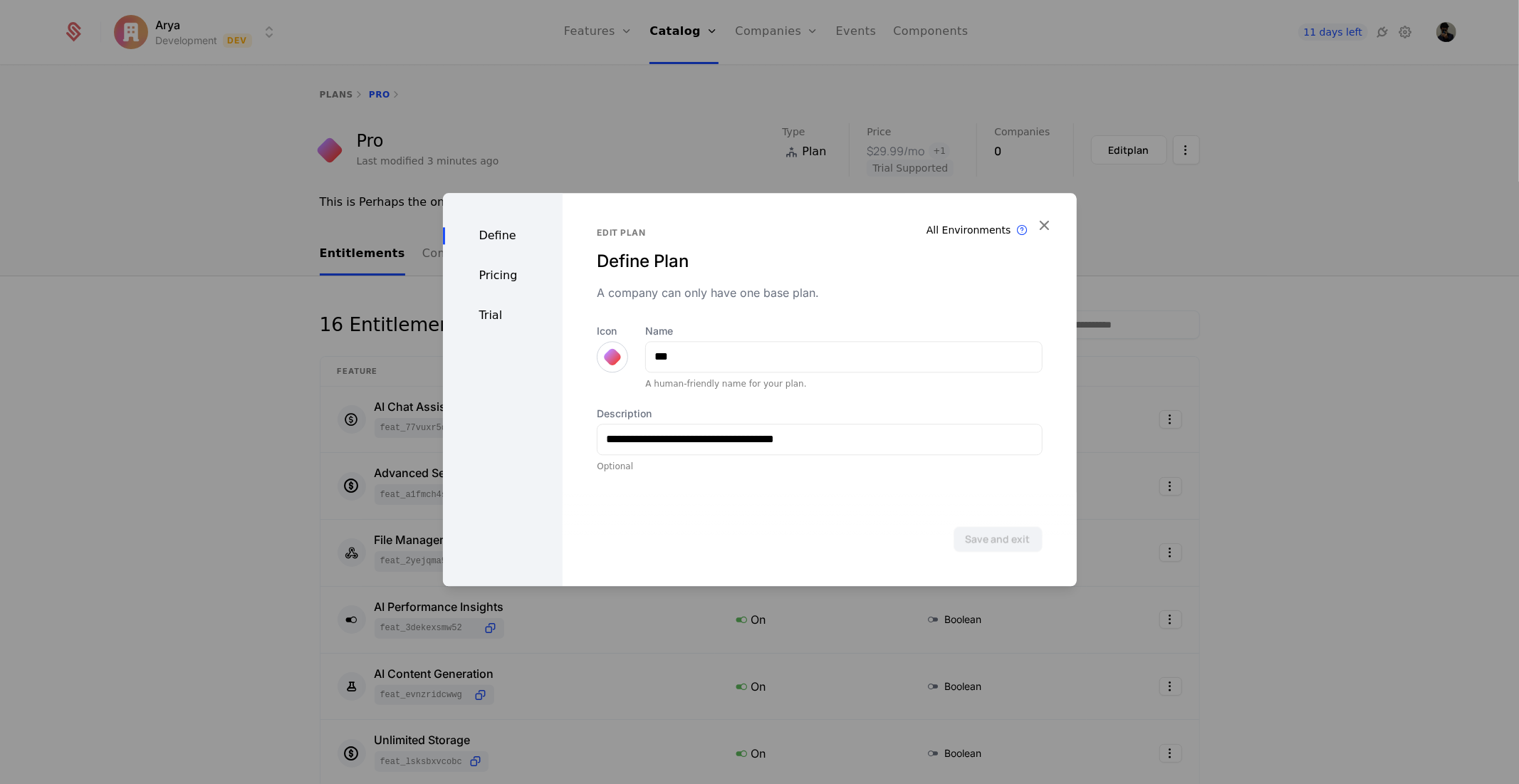
click at [481, 314] on div "Trial" at bounding box center [503, 316] width 121 height 17
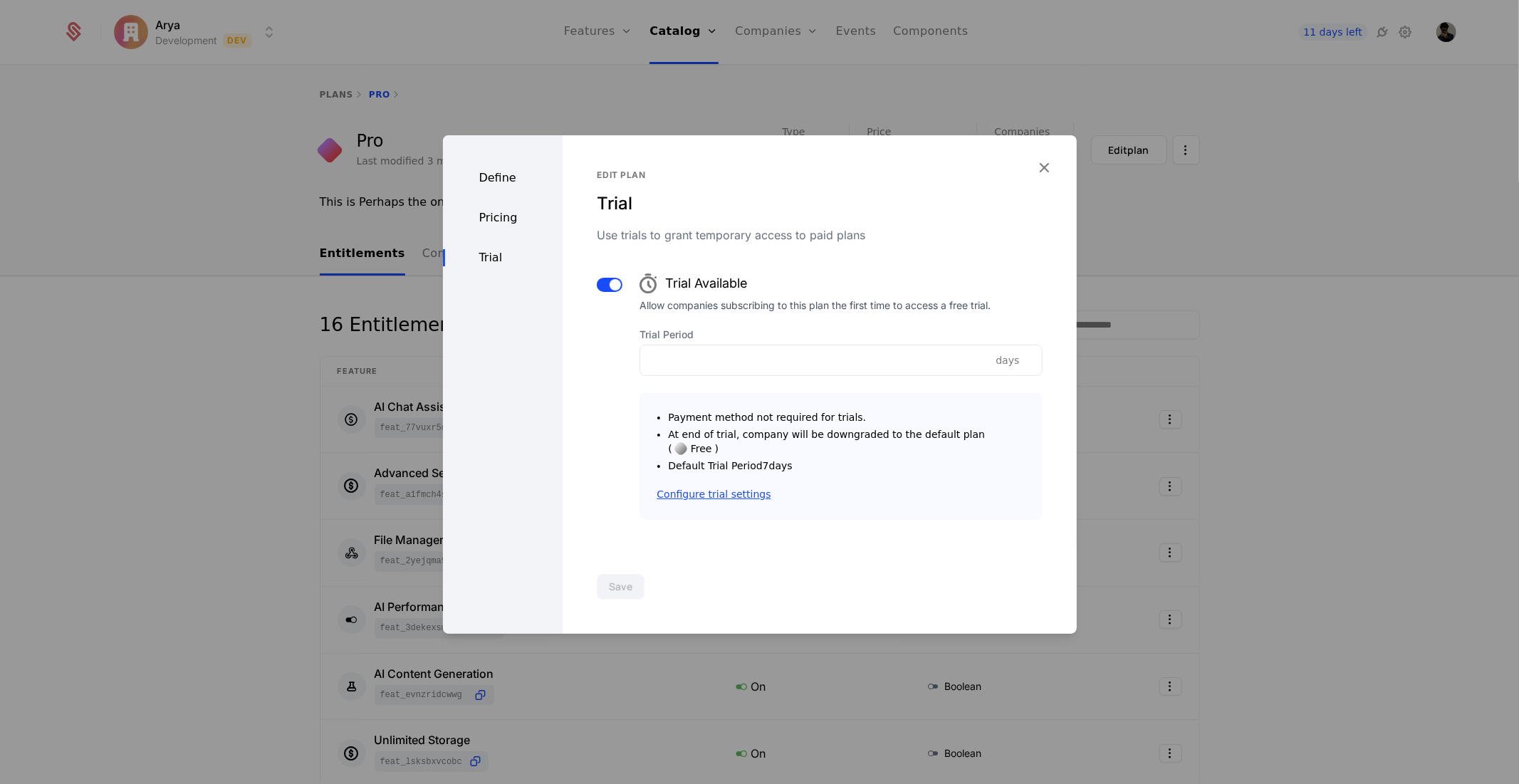
click at [727, 488] on link "Configure trial settings" at bounding box center [713, 493] width 114 height 14
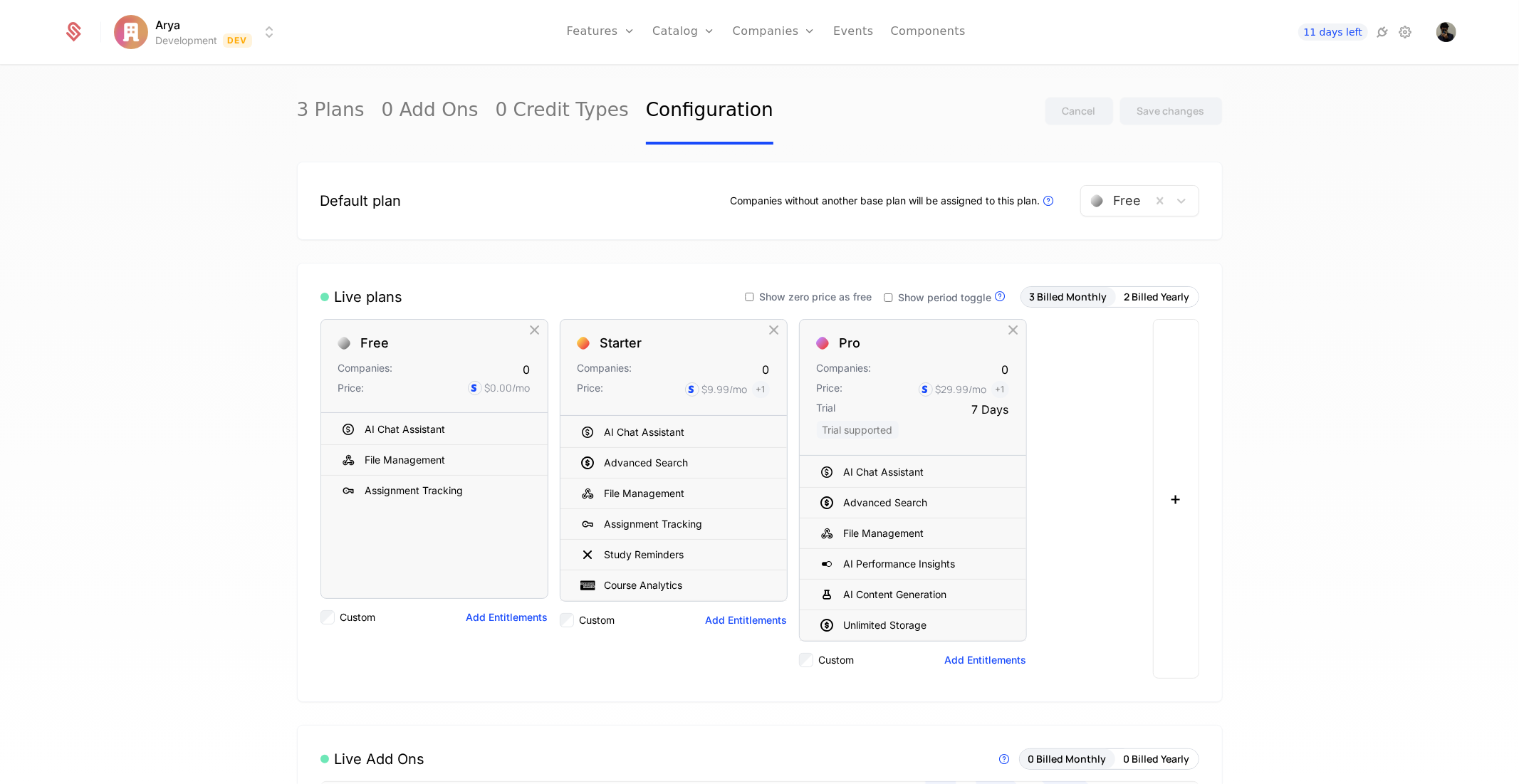
click at [760, 288] on div "Show zero price as free" at bounding box center [809, 297] width 128 height 17
click at [751, 292] on icon at bounding box center [749, 297] width 11 height 11
click at [1149, 101] on button "Save changes" at bounding box center [1170, 111] width 103 height 29
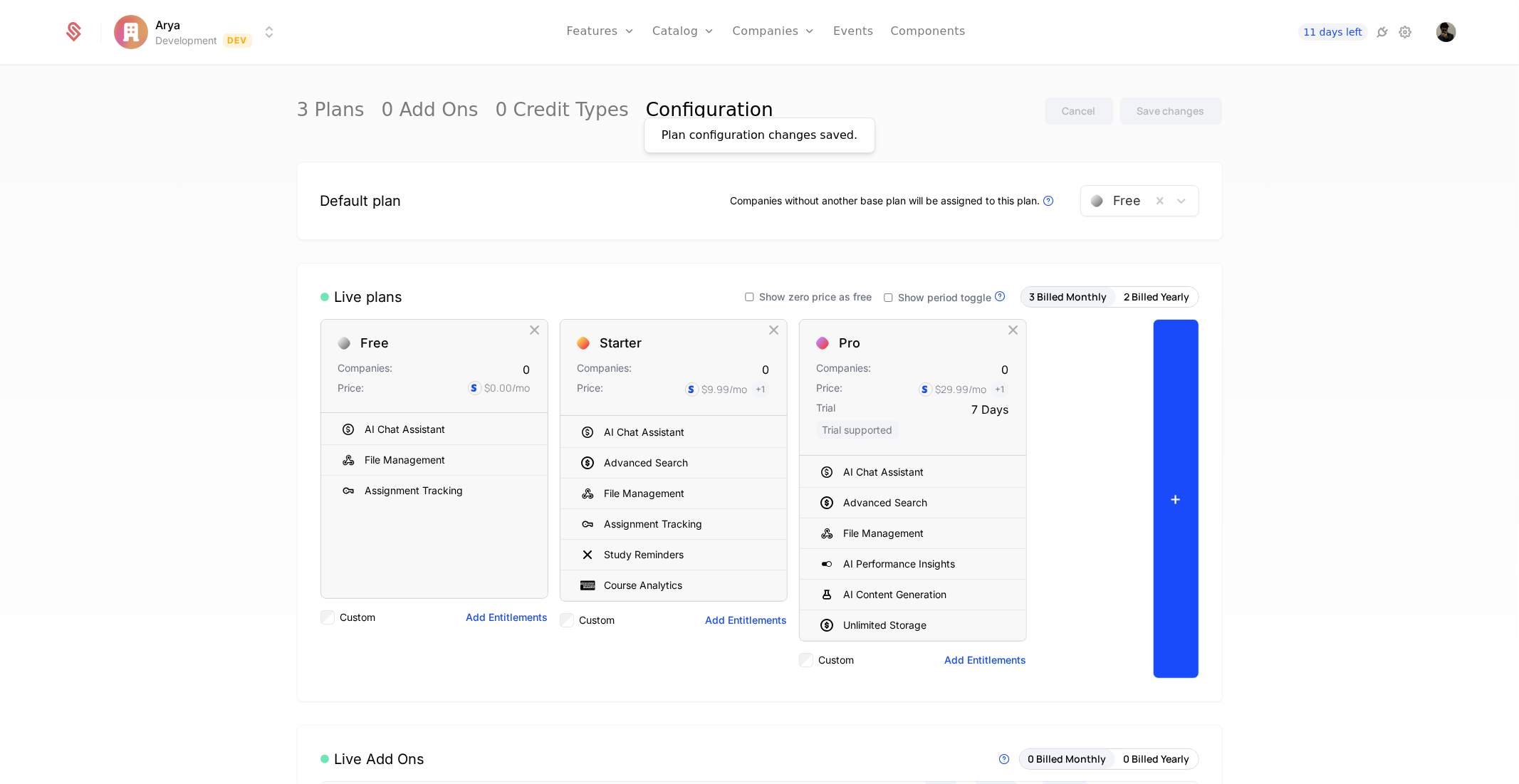
click at [1181, 617] on button "+" at bounding box center [1175, 499] width 46 height 360
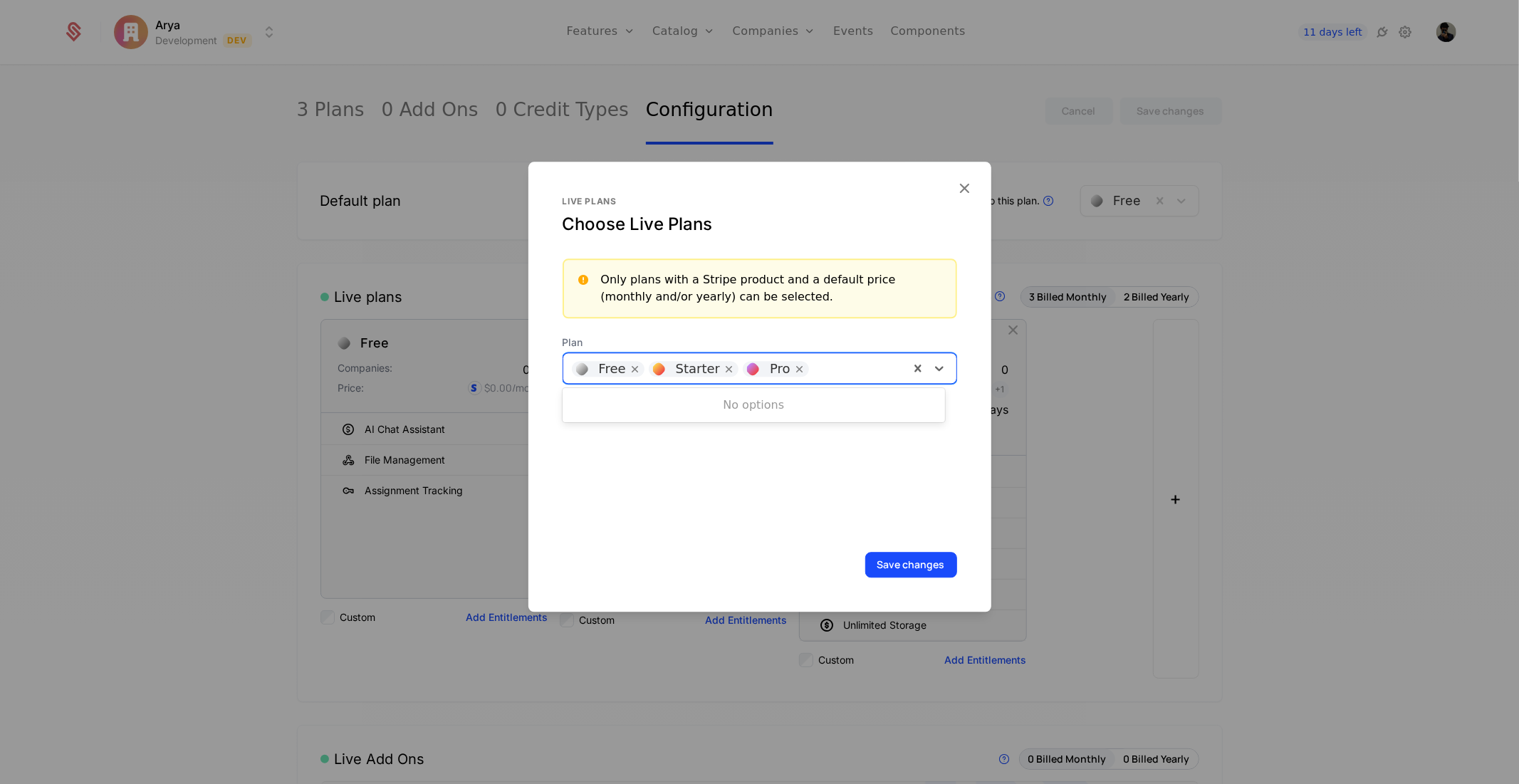
click at [851, 360] on div at bounding box center [859, 366] width 85 height 20
click at [967, 181] on icon "button" at bounding box center [965, 187] width 18 height 18
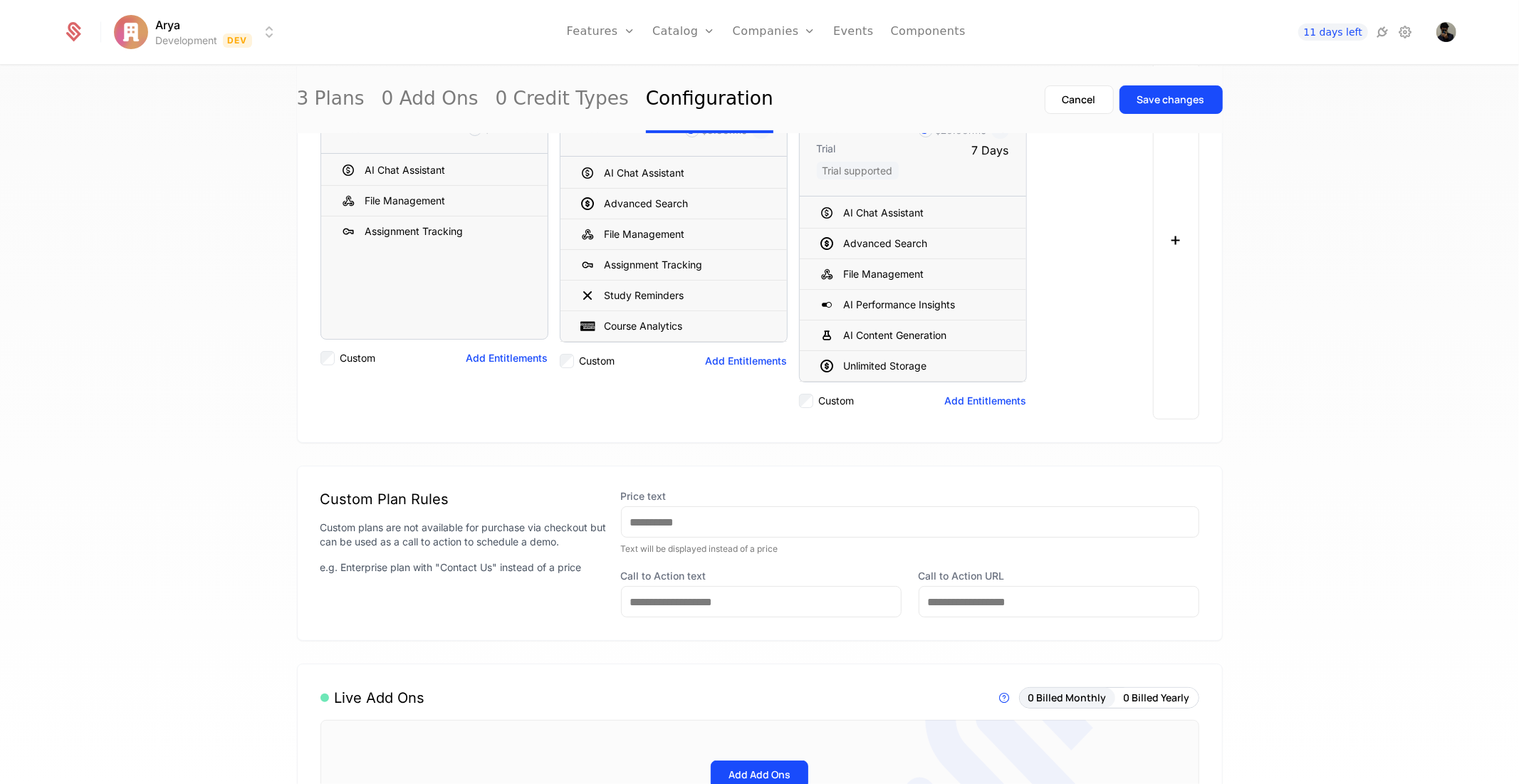
scroll to position [316, 0]
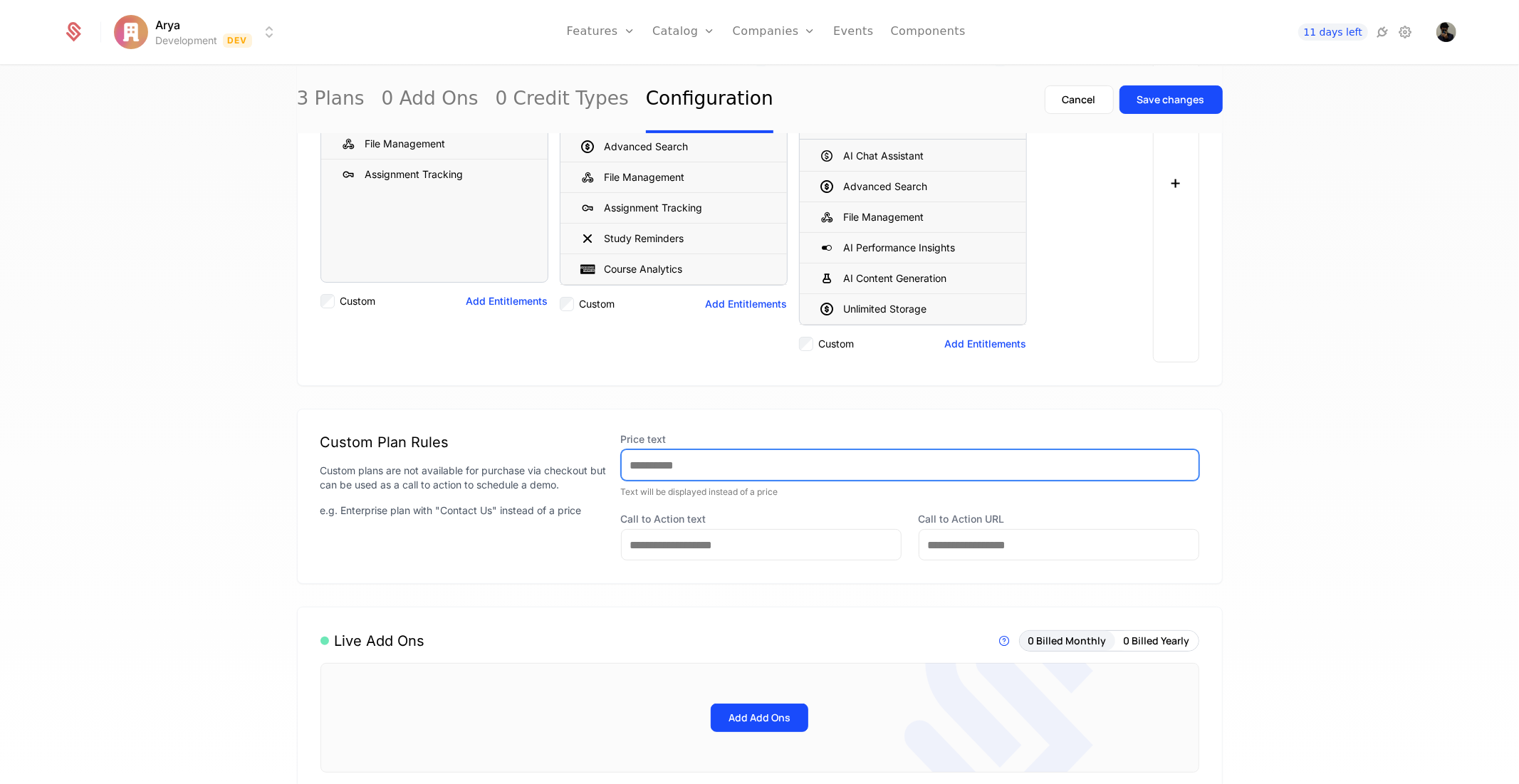
click at [762, 467] on input "Price text" at bounding box center [910, 465] width 577 height 29
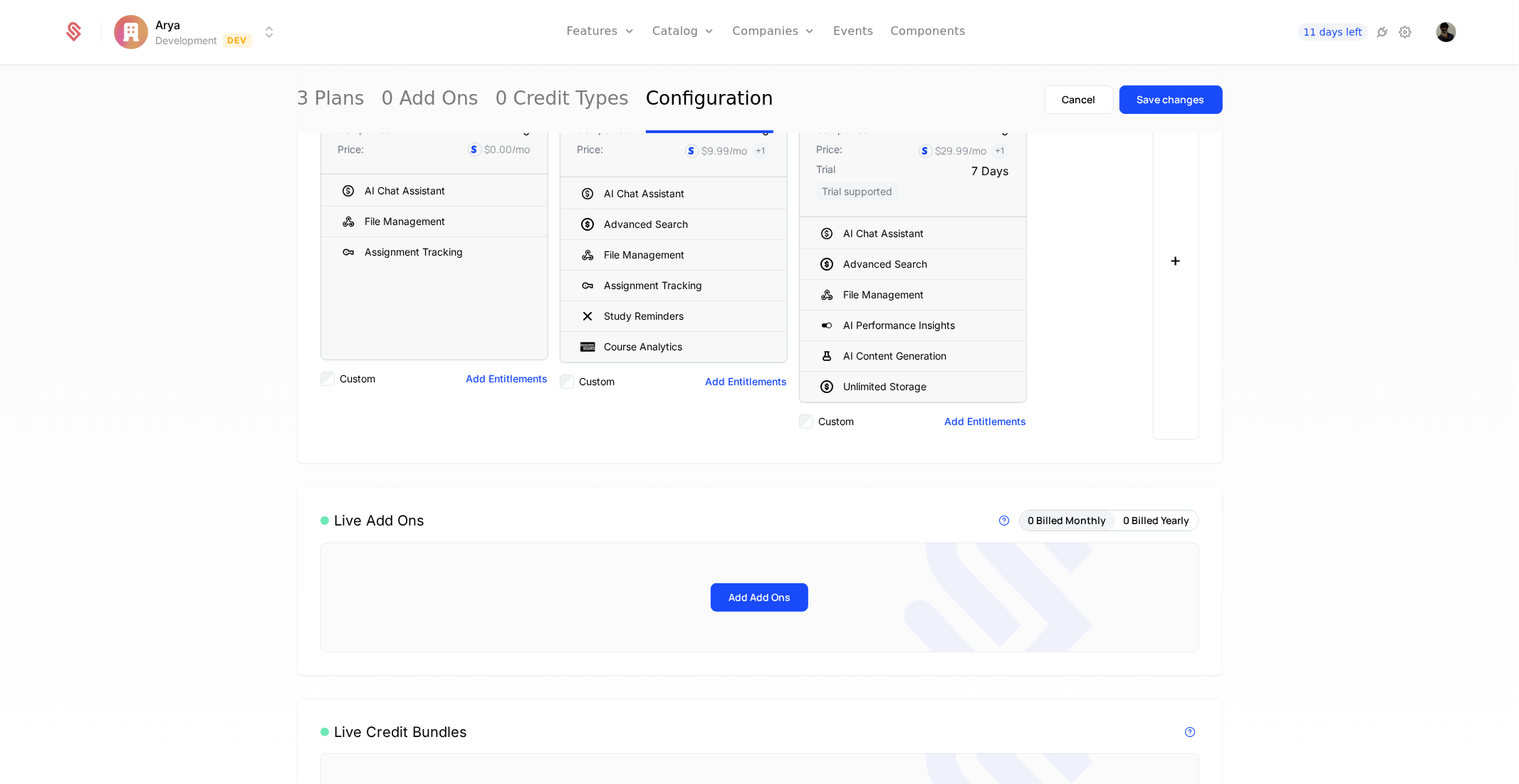
scroll to position [172, 0]
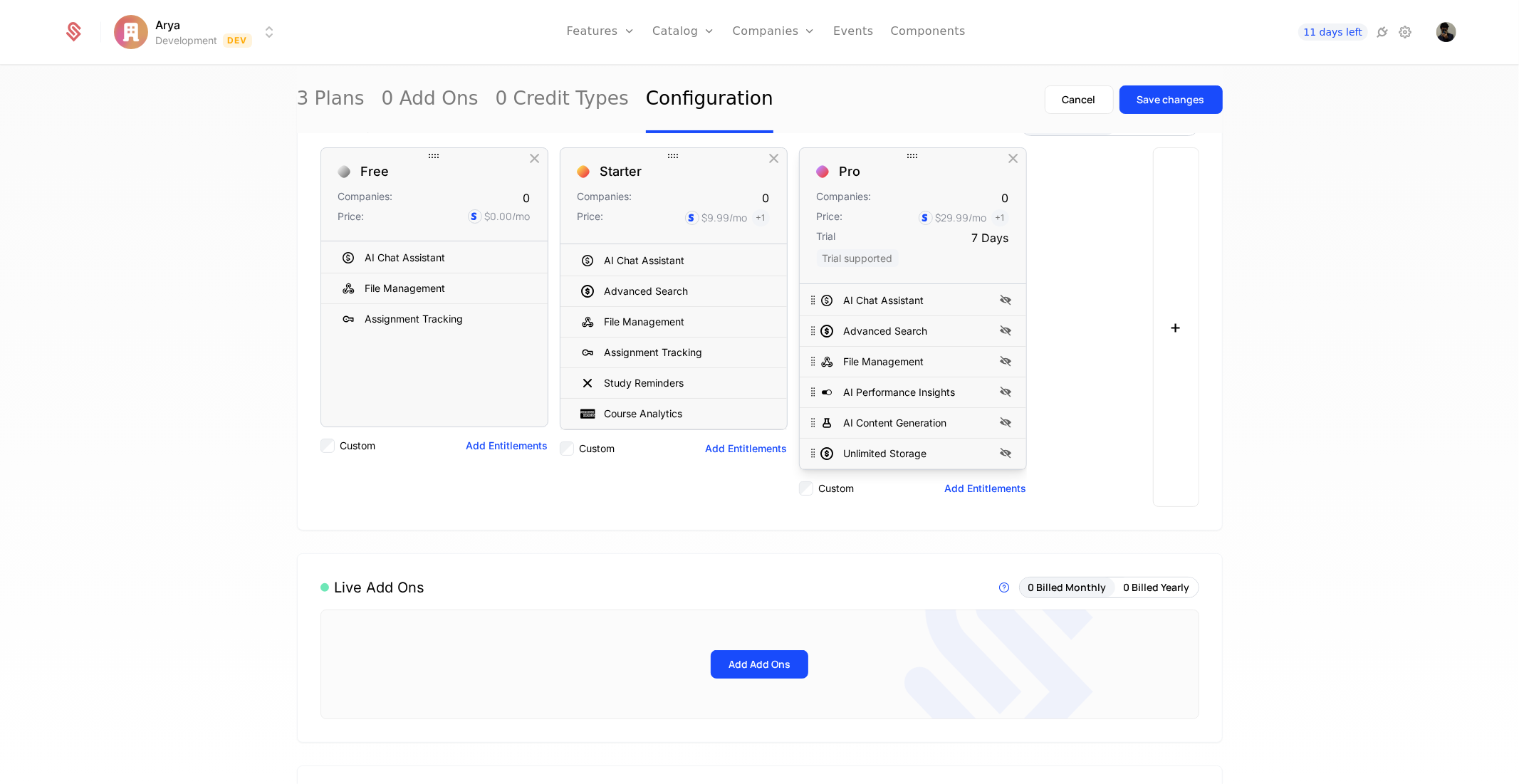
click at [937, 260] on div "Trial supported" at bounding box center [913, 258] width 193 height 17
click at [819, 261] on span "Trial supported" at bounding box center [858, 258] width 82 height 18
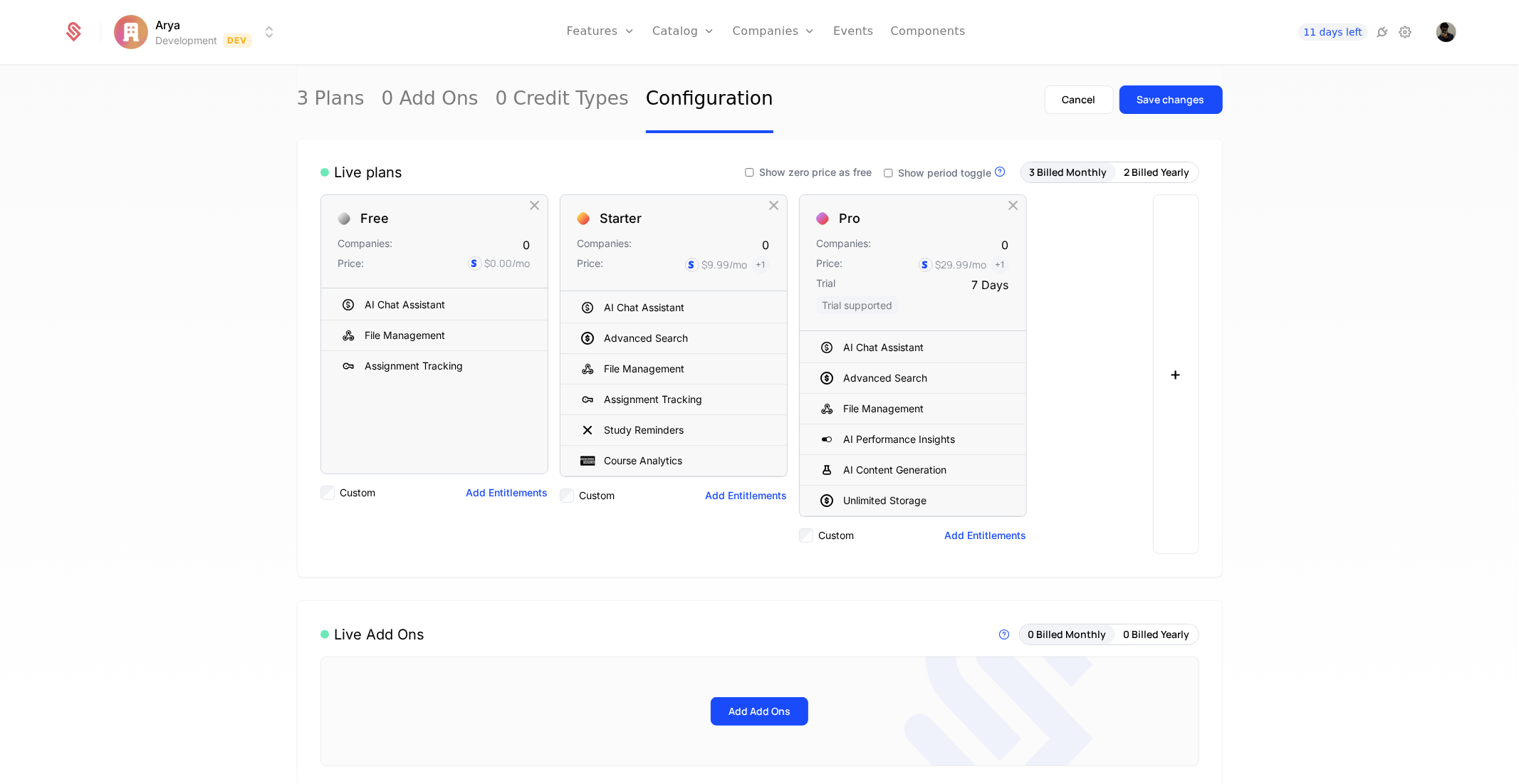
scroll to position [0, 0]
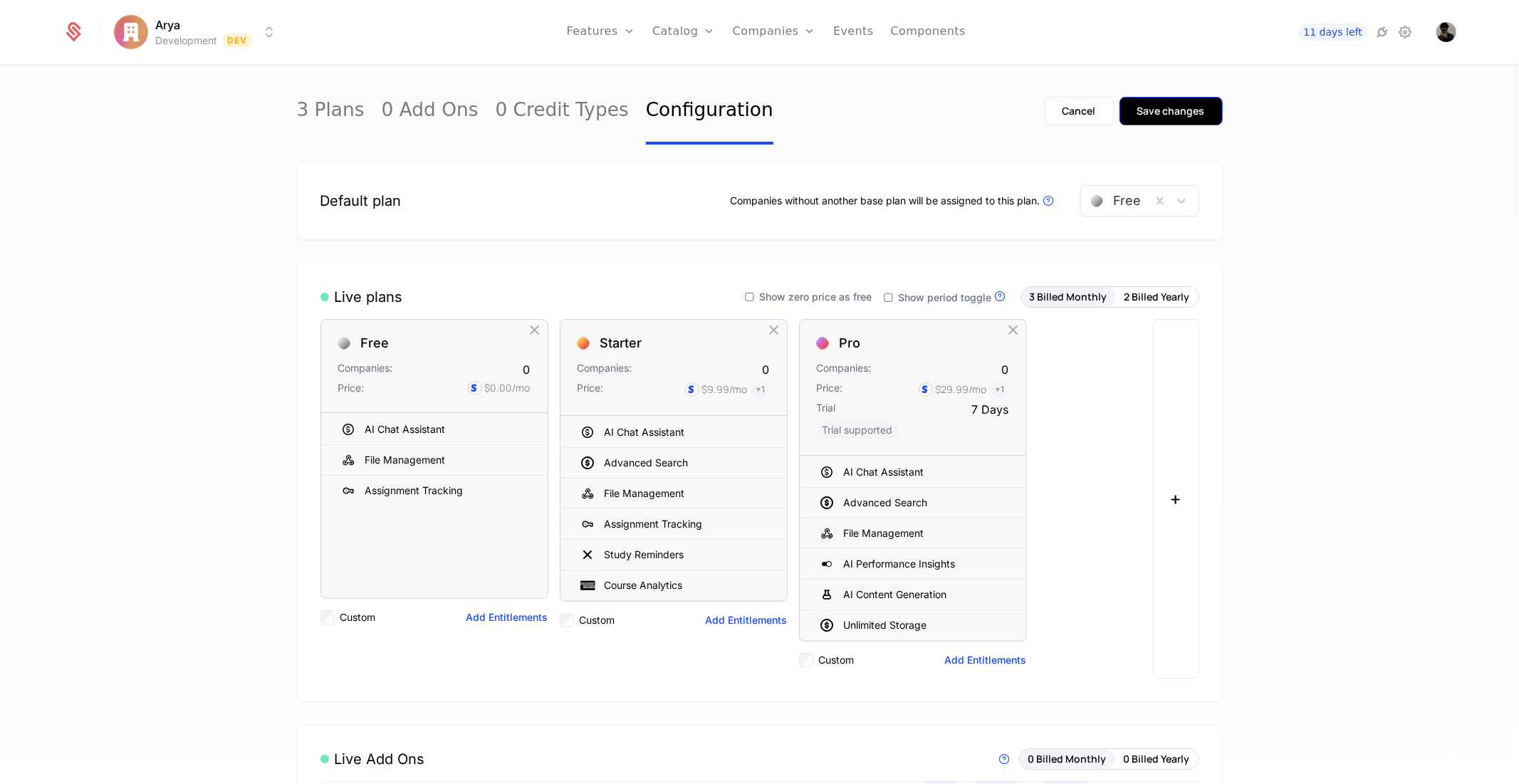
click at [1187, 119] on button "Save changes" at bounding box center [1170, 111] width 103 height 29
